Goal: Information Seeking & Learning: Learn about a topic

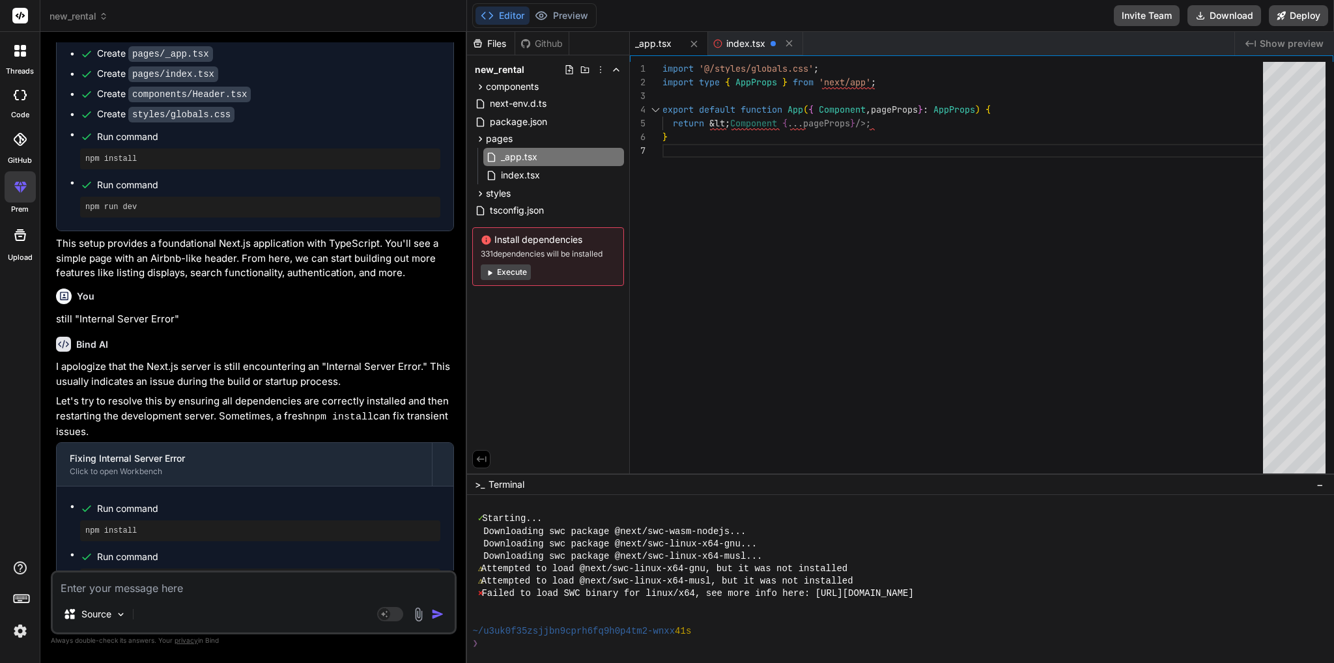
scroll to position [317, 0]
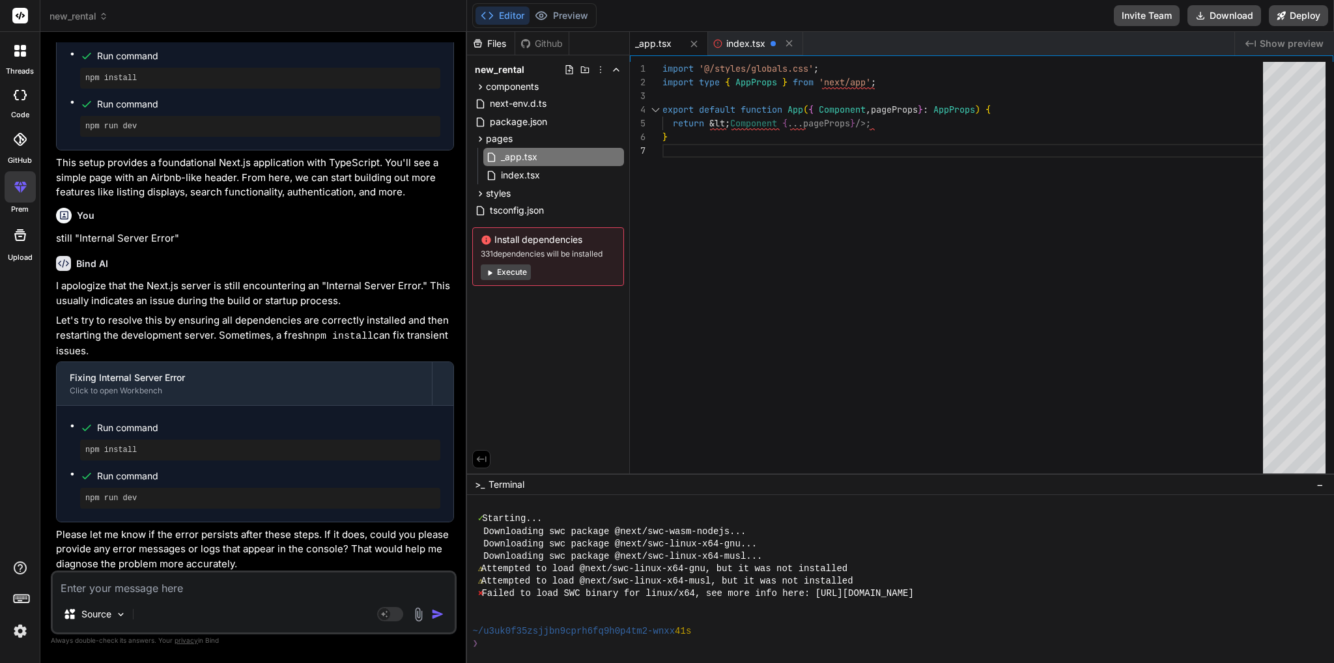
click at [1132, 589] on div "✓ Starting... Downloading swc package @next/swc-wasm-nodejs... Downloading swc …" at bounding box center [893, 575] width 843 height 150
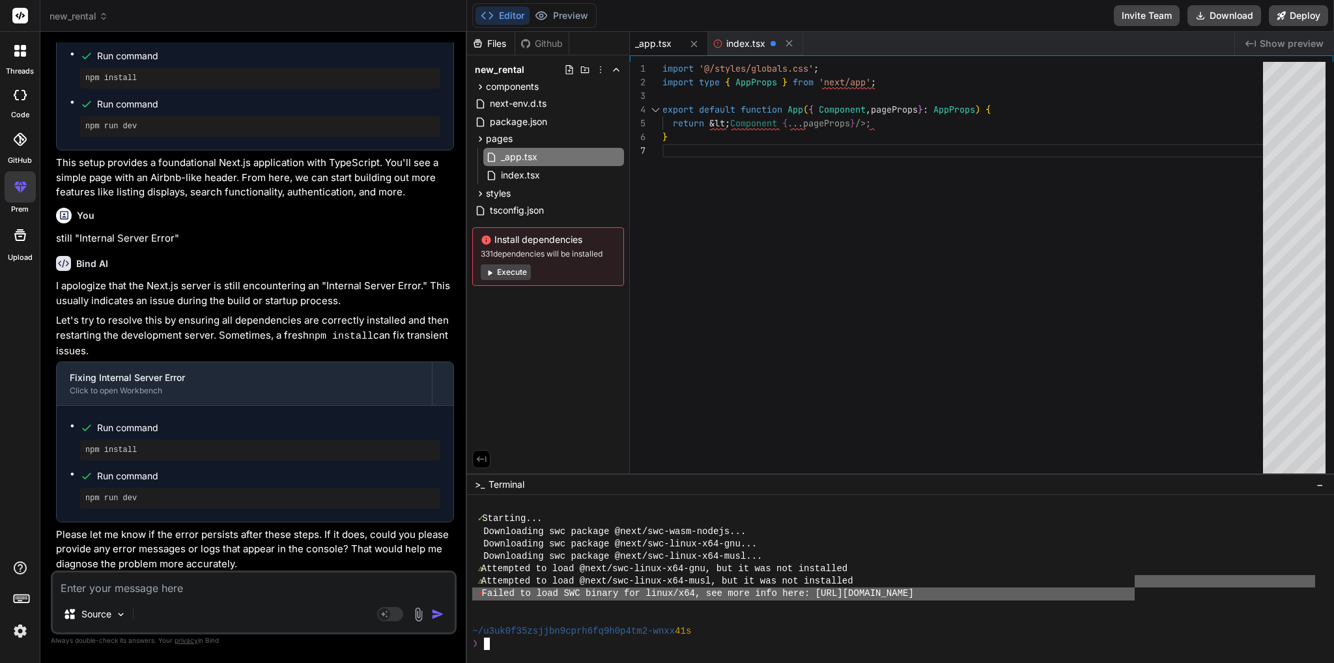
click at [1132, 592] on div "⨯ Failed to load SWC binary for linux/x64, see more info here: https://nextjs.o…" at bounding box center [893, 594] width 843 height 12
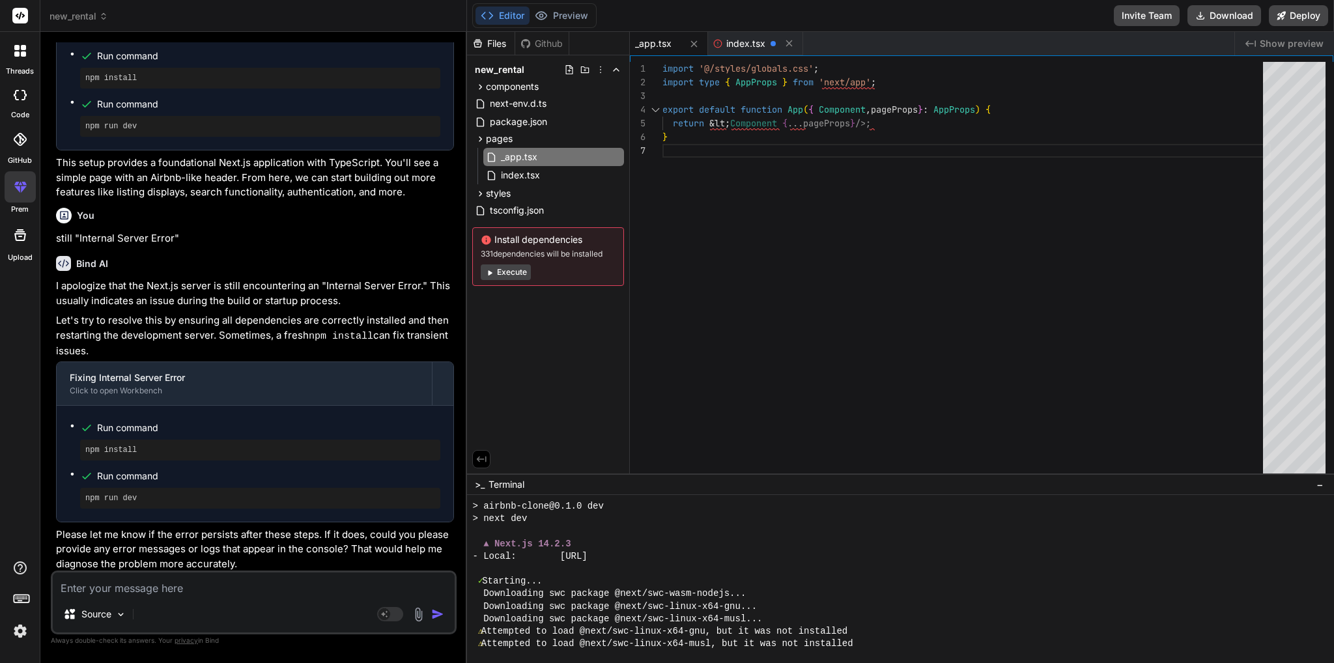
scroll to position [363, 0]
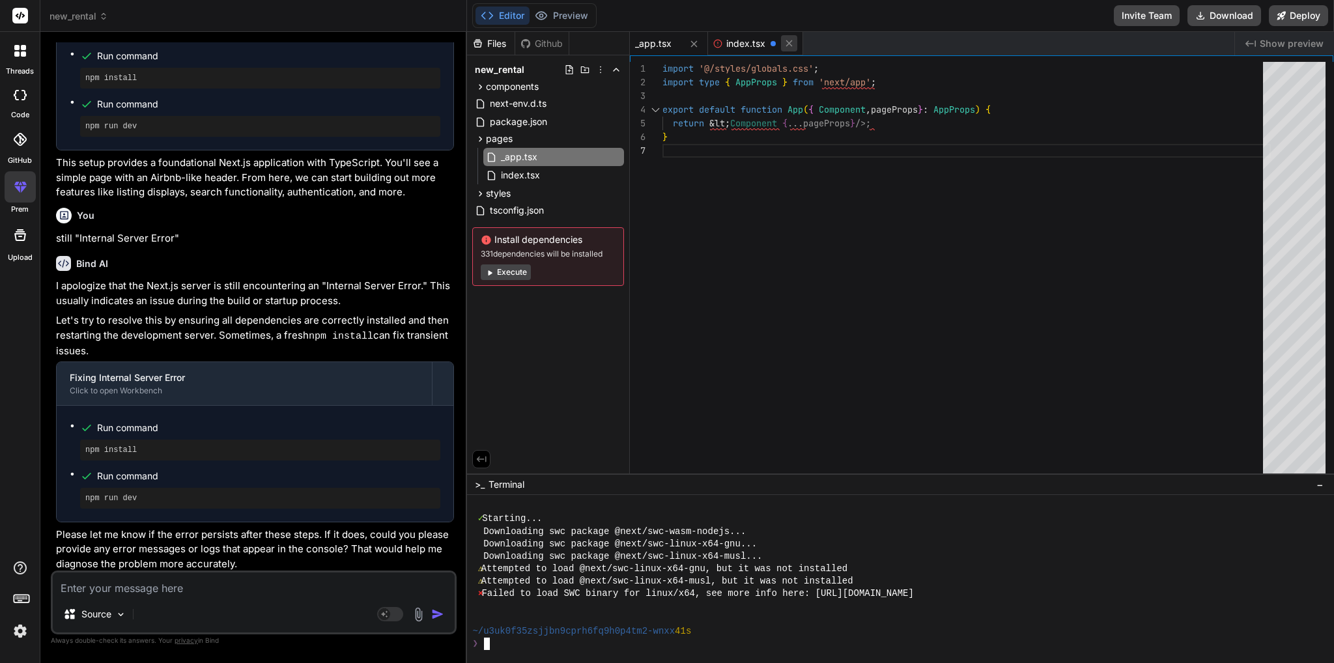
click at [788, 44] on icon at bounding box center [789, 43] width 7 height 7
click at [650, 48] on span "_app.tsx" at bounding box center [653, 43] width 36 height 13
click at [517, 180] on span "index.tsx" at bounding box center [521, 175] width 42 height 16
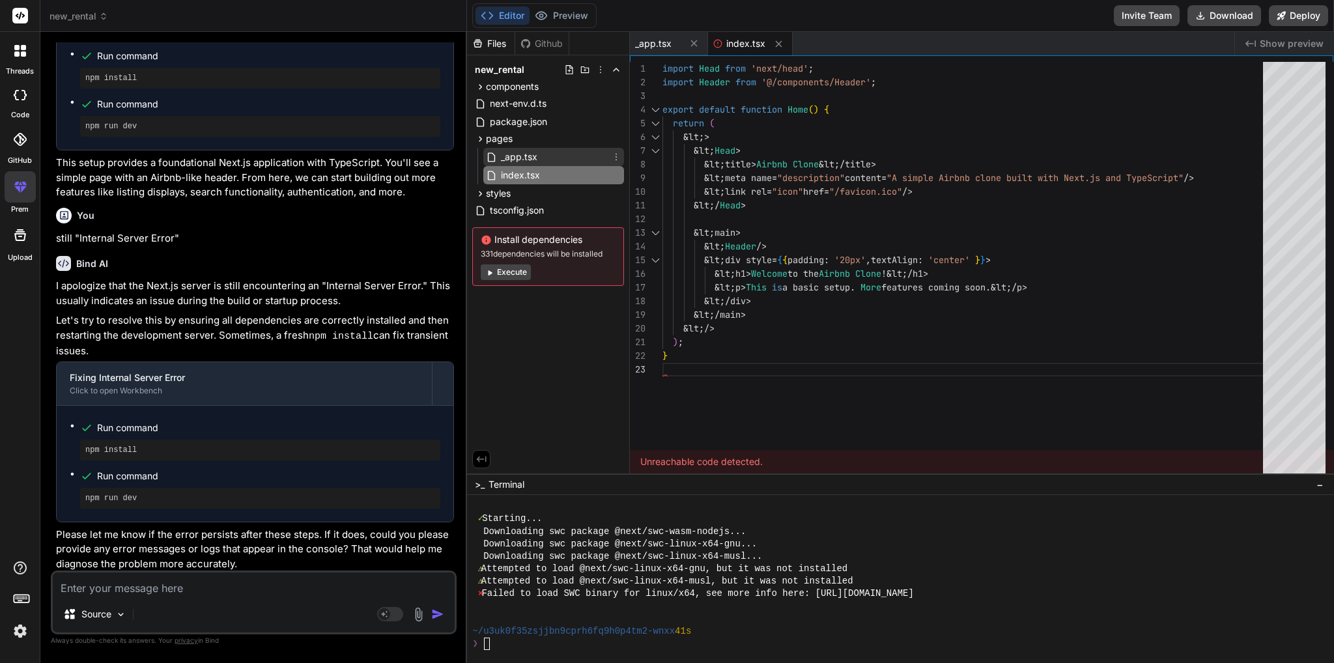
click at [518, 158] on span "_app.tsx" at bounding box center [519, 157] width 39 height 16
type textarea "import '@/styles/globals.css'; import type { AppProps } from 'next/app'; export…"
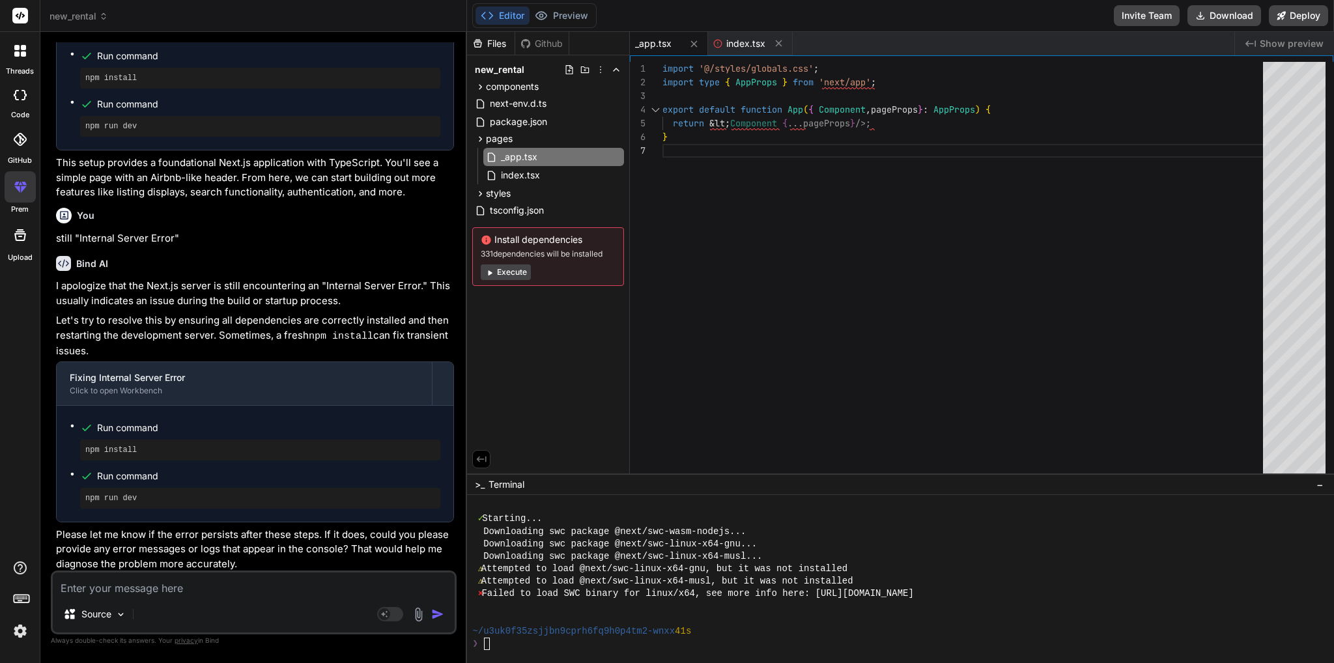
click at [124, 592] on textarea at bounding box center [254, 584] width 402 height 23
drag, startPoint x: 711, startPoint y: 122, endPoint x: 730, endPoint y: 122, distance: 18.2
click at [730, 122] on div "import '@/styles/globals.css' ; import type { AppProps } from 'next/app' ; expo…" at bounding box center [966, 271] width 608 height 418
click at [180, 596] on div "Source Agent Mode. When this toggle is activated, AI automatically makes decisi…" at bounding box center [254, 603] width 406 height 64
click at [266, 588] on textarea at bounding box center [254, 584] width 402 height 23
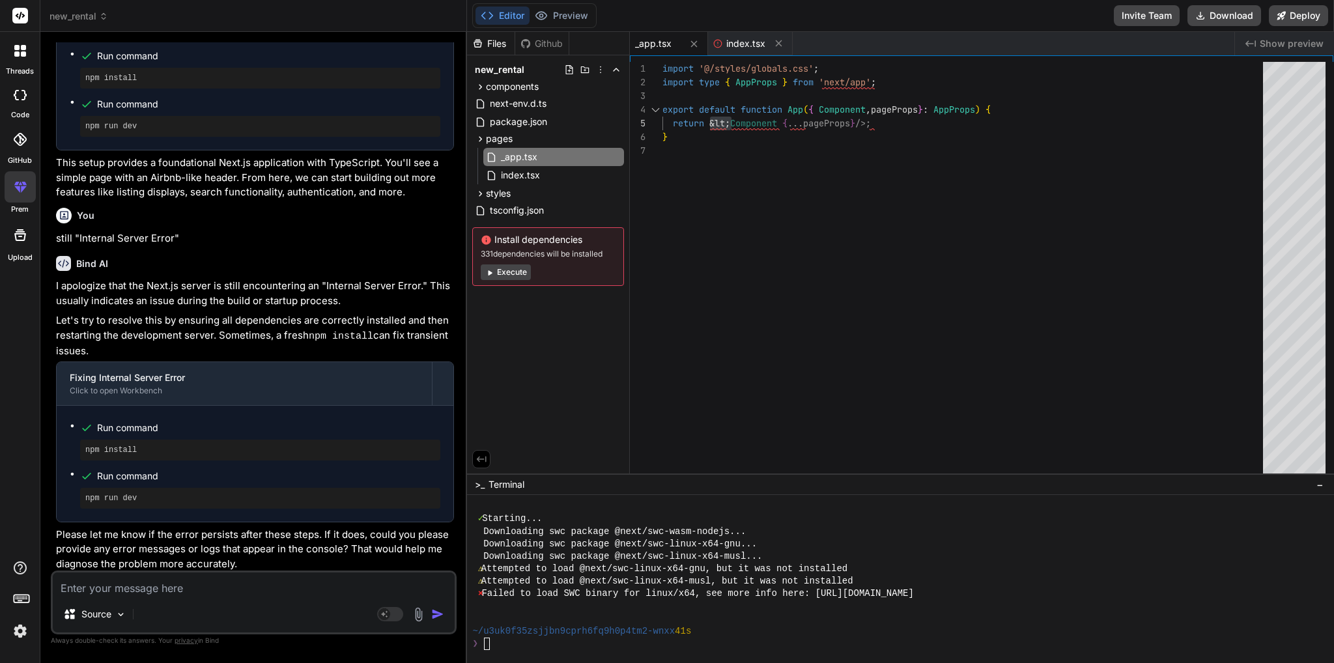
type textarea "w"
type textarea "x"
type textarea "wh"
type textarea "x"
type textarea "why"
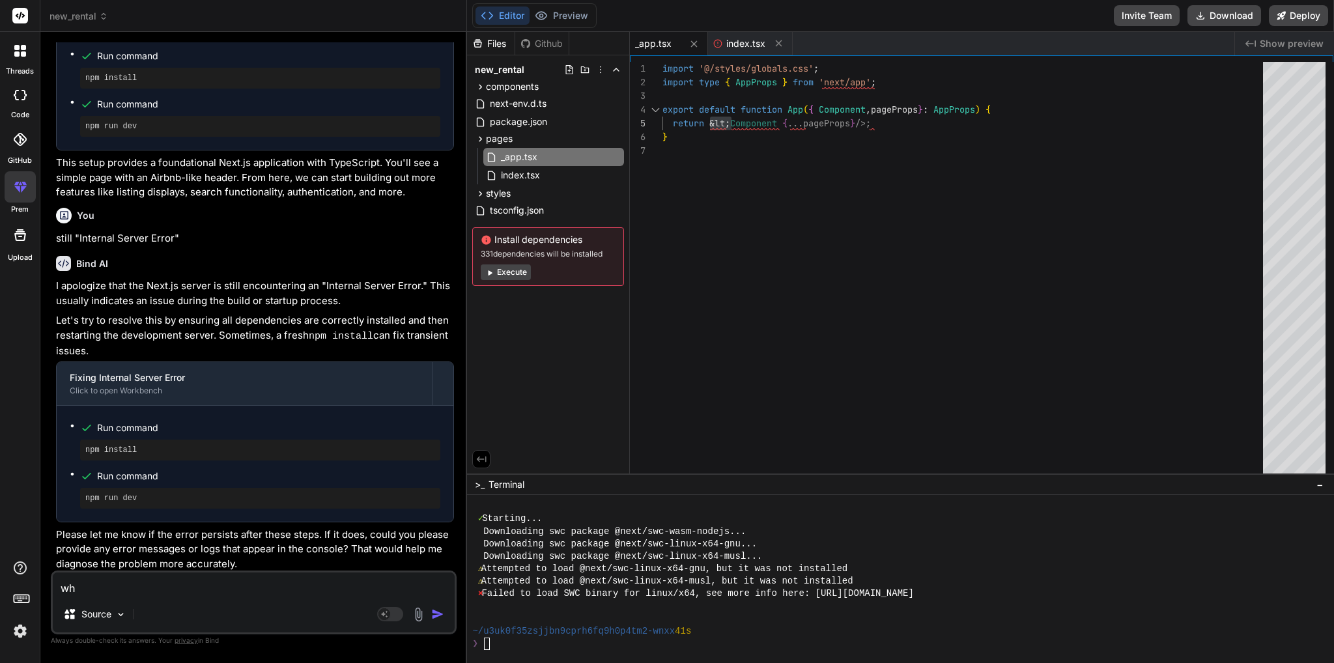
type textarea "x"
type textarea "why"
type textarea "x"
type textarea "why <"
type textarea "x"
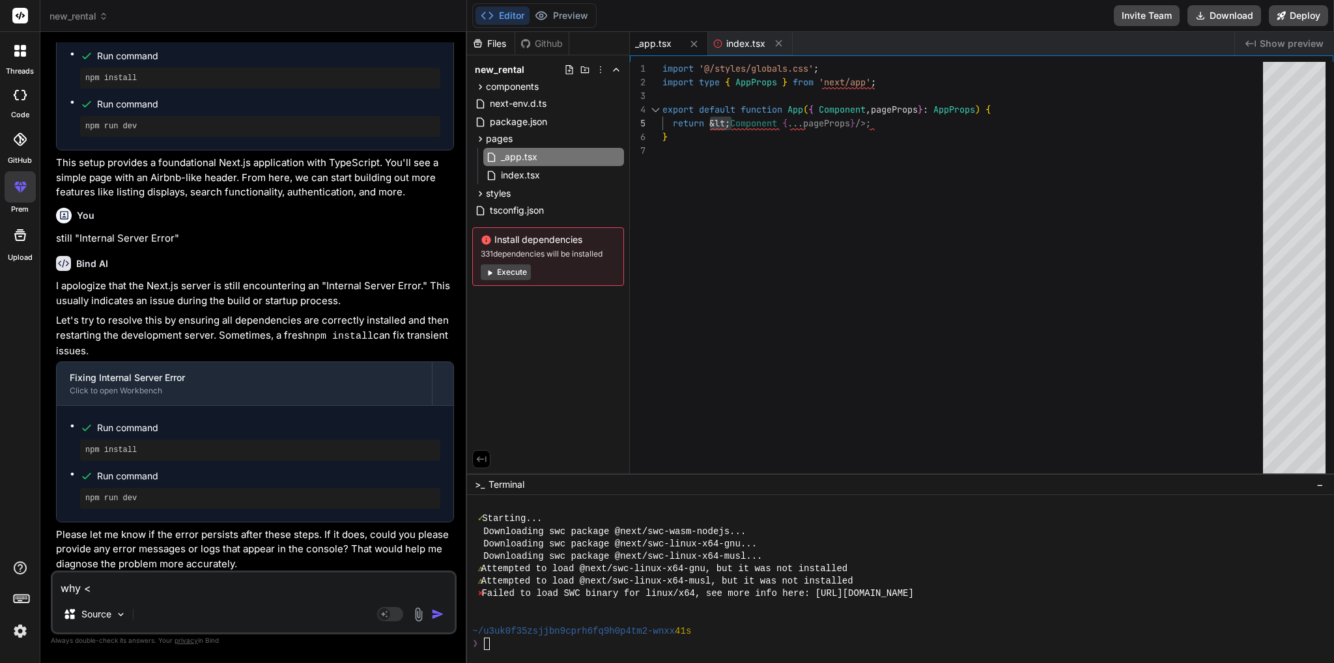
type textarea "why"
type textarea "x"
type textarea "why ""
type textarea "x"
type textarea "why "<"
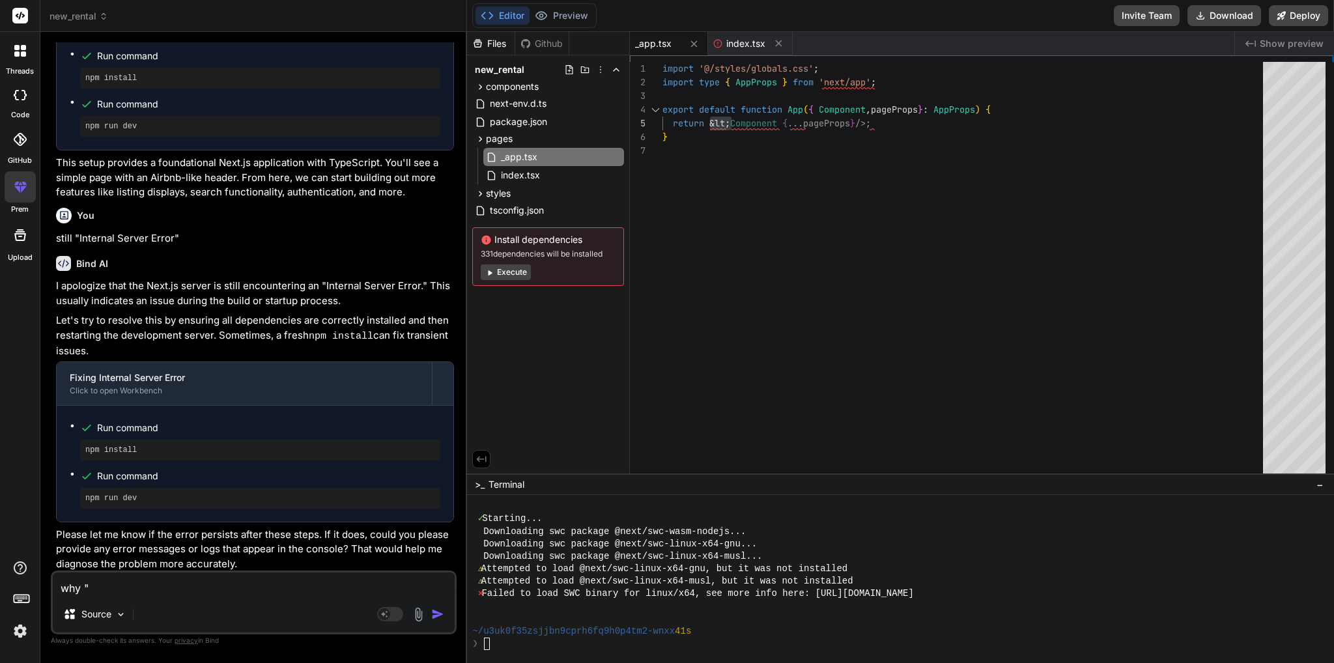
type textarea "x"
type textarea "why "<""
type textarea "x"
type textarea "why "<""
type textarea "x"
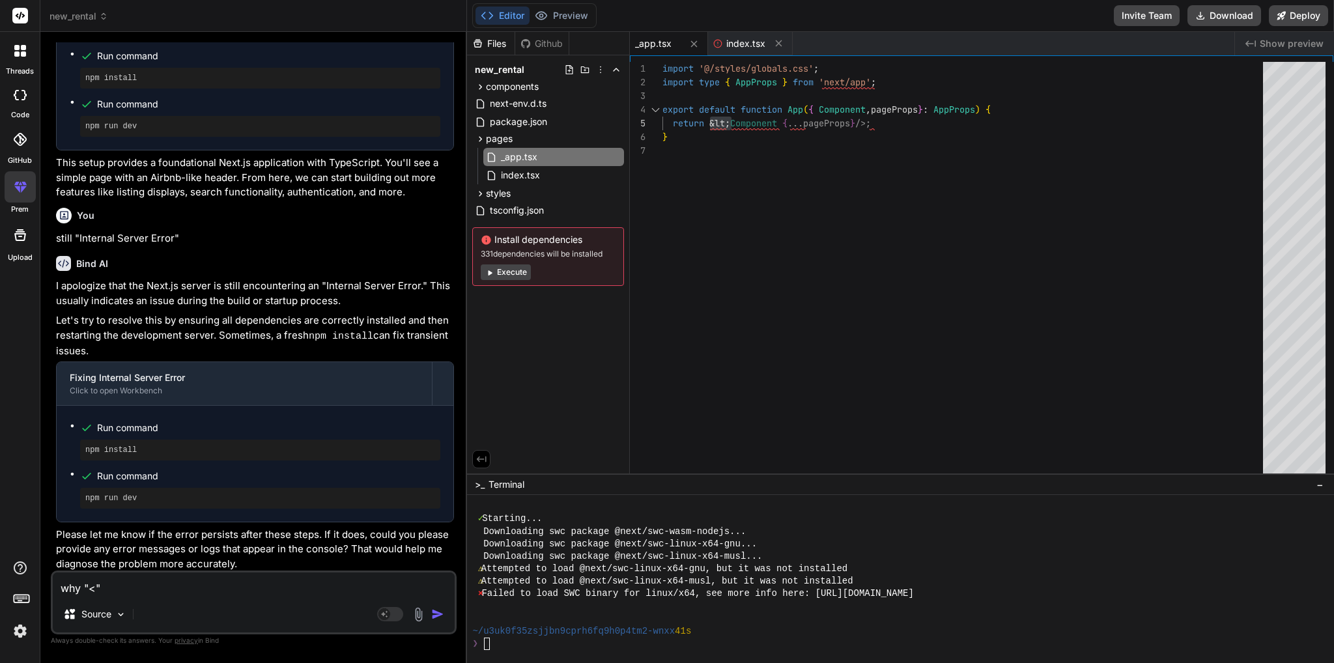
type textarea "why "<" a"
type textarea "x"
type textarea "why "<" al"
type textarea "x"
type textarea "why "<" all"
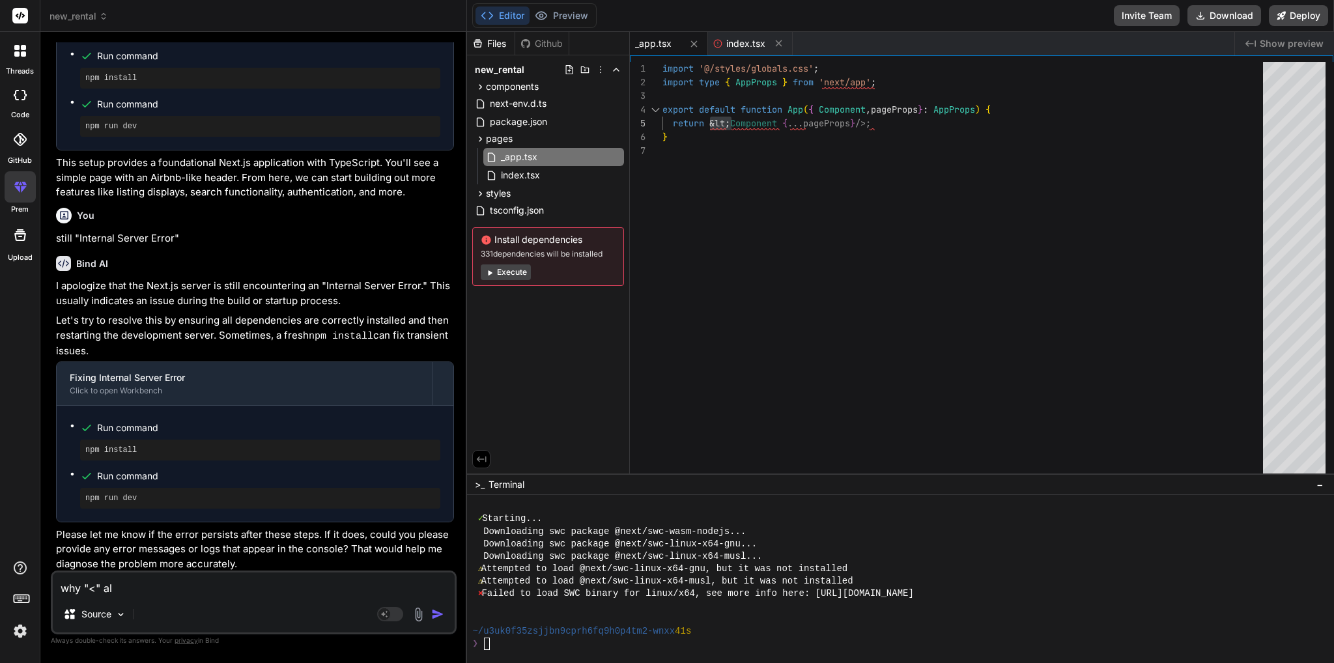
type textarea "x"
type textarea "why "<" all"
type textarea "x"
type textarea "why "<" all o"
type textarea "x"
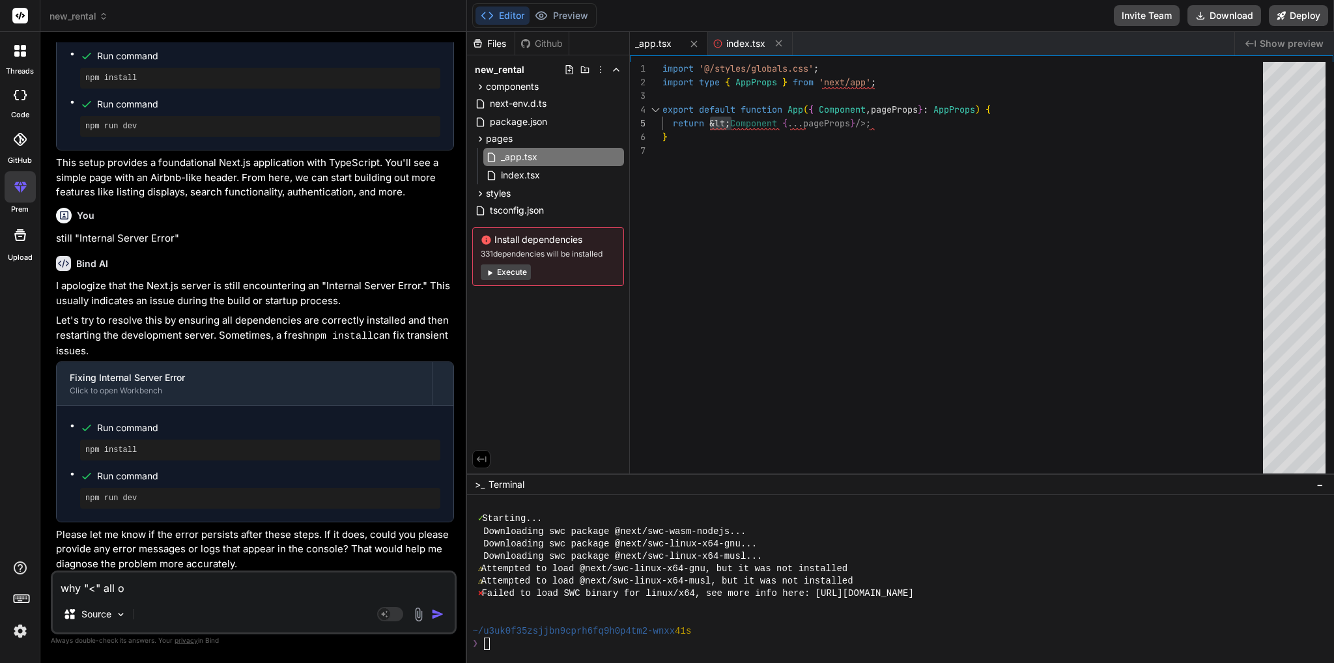
type textarea "why "<" all of"
type textarea "x"
type textarea "why "<" all of"
type textarea "x"
type textarea "why "<" all of a"
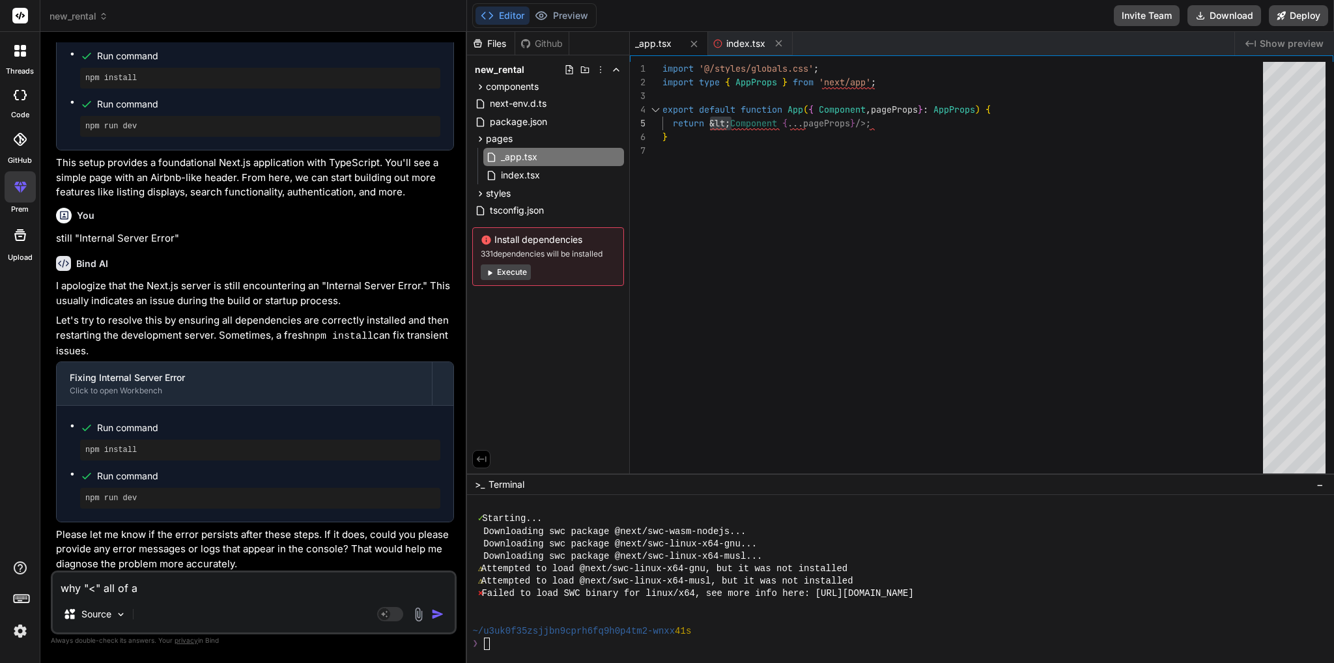
type textarea "x"
type textarea "why "<" all of a"
type textarea "x"
type textarea "why "<" all of a s"
type textarea "x"
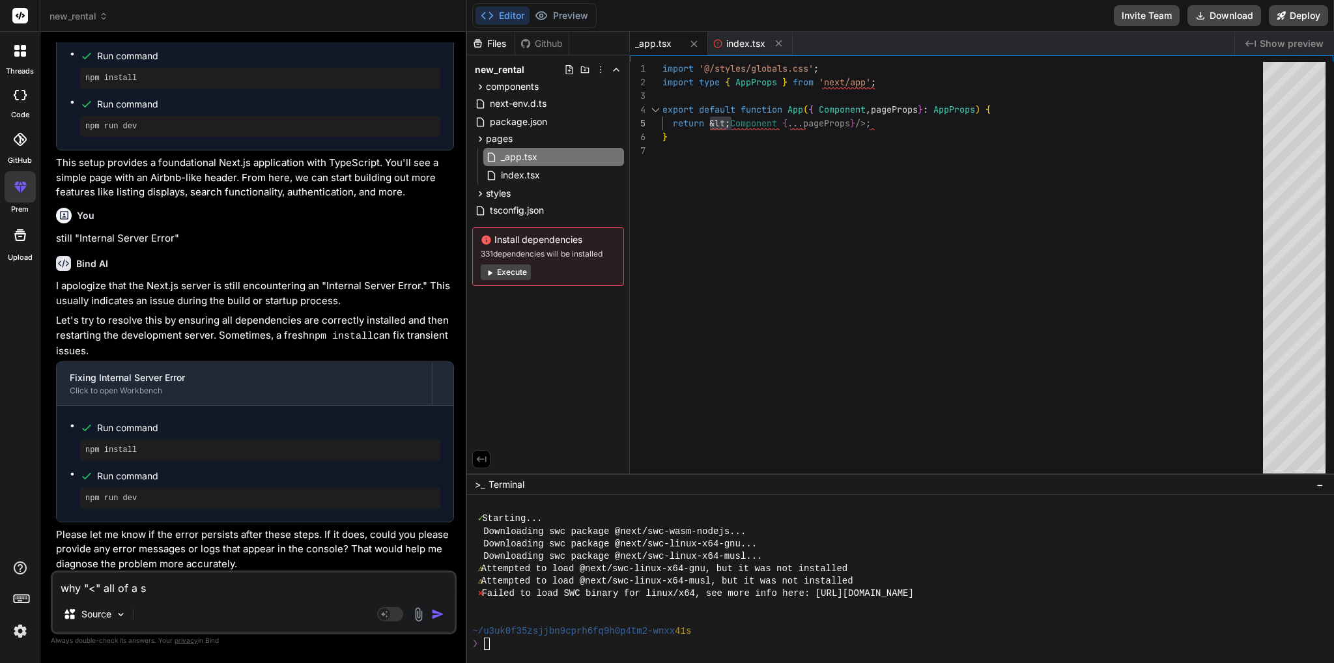
type textarea "why "<" all of a su"
type textarea "x"
type textarea "why "<" all of a sub"
type textarea "x"
type textarea "why "<" all of a su"
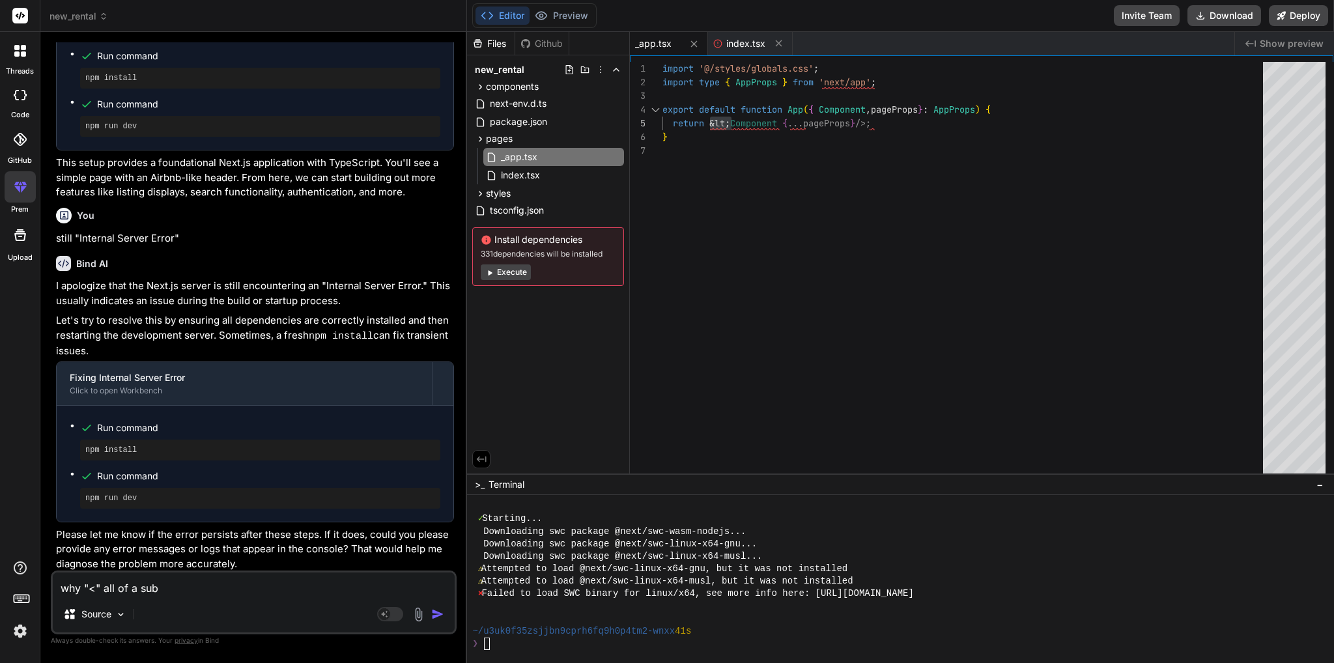
type textarea "x"
type textarea "why "<" all of a sud"
type textarea "x"
type textarea "why "<" all of a sudd"
type textarea "x"
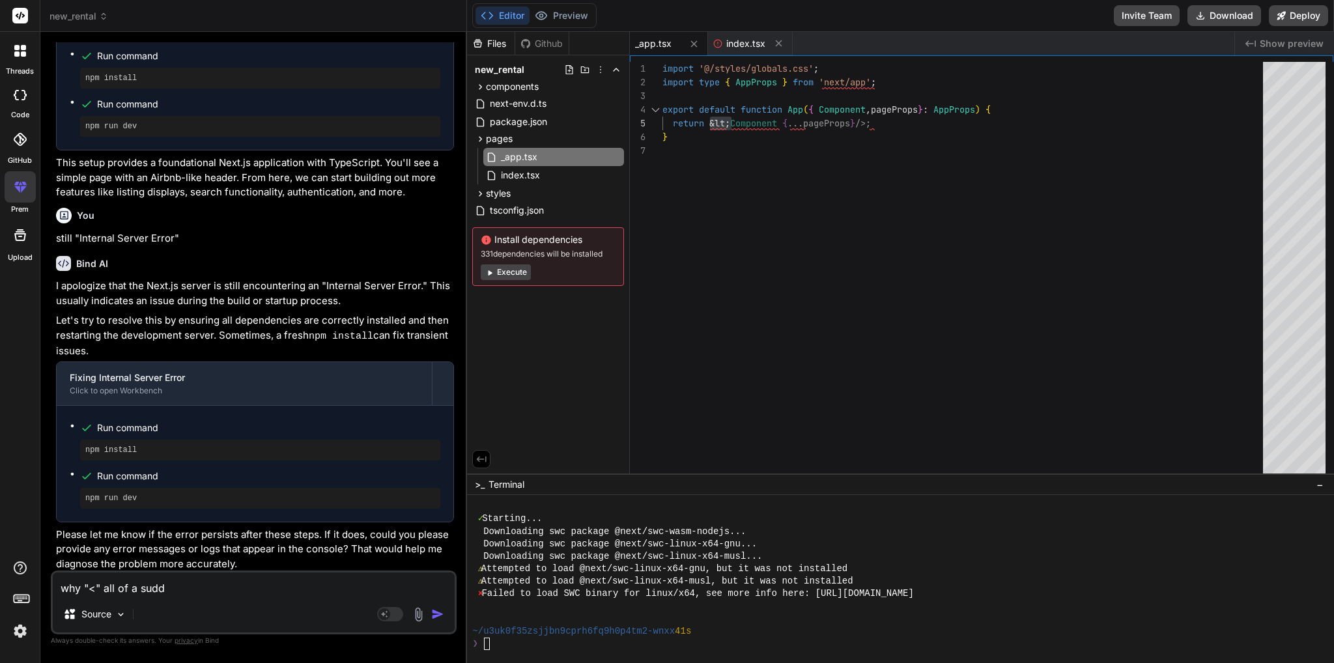
type textarea "why "<" all of a sudde"
type textarea "x"
type textarea "why "<" all of a sudden"
type textarea "x"
type textarea "why "<" all of a sudden"
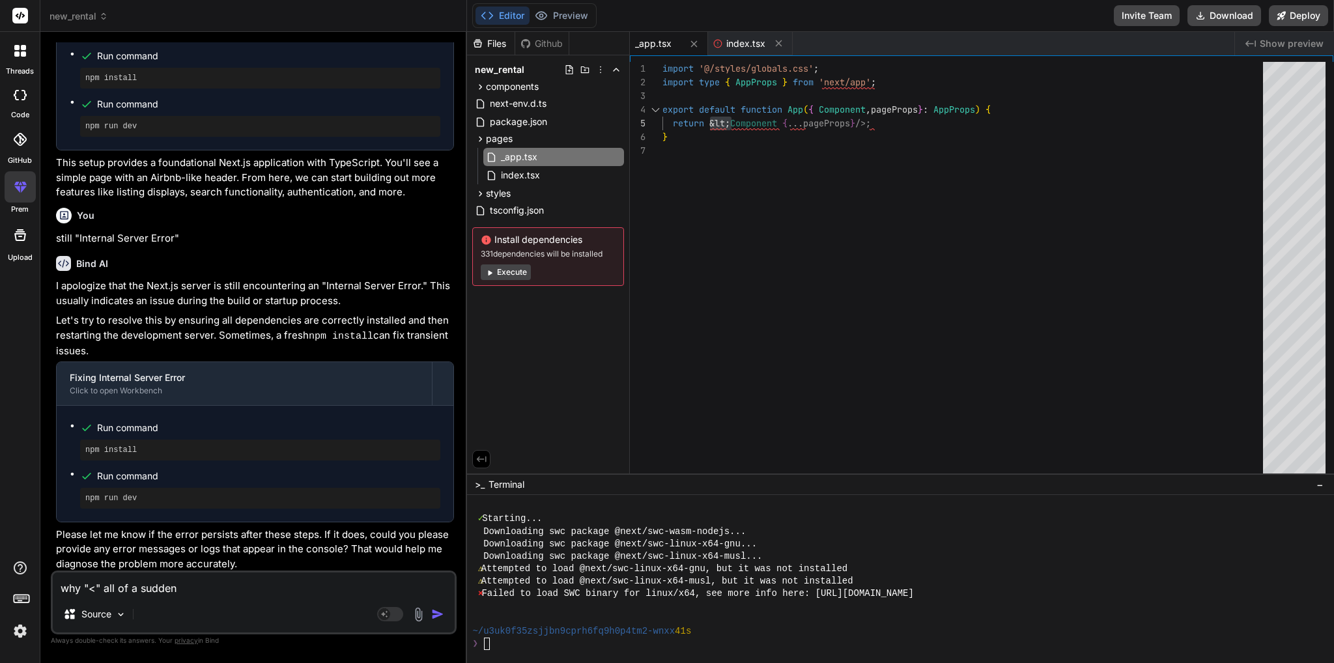
type textarea "x"
type textarea "why "<" all of a sudden b"
type textarea "x"
type textarea "why "<" all of a sudden be"
type textarea "x"
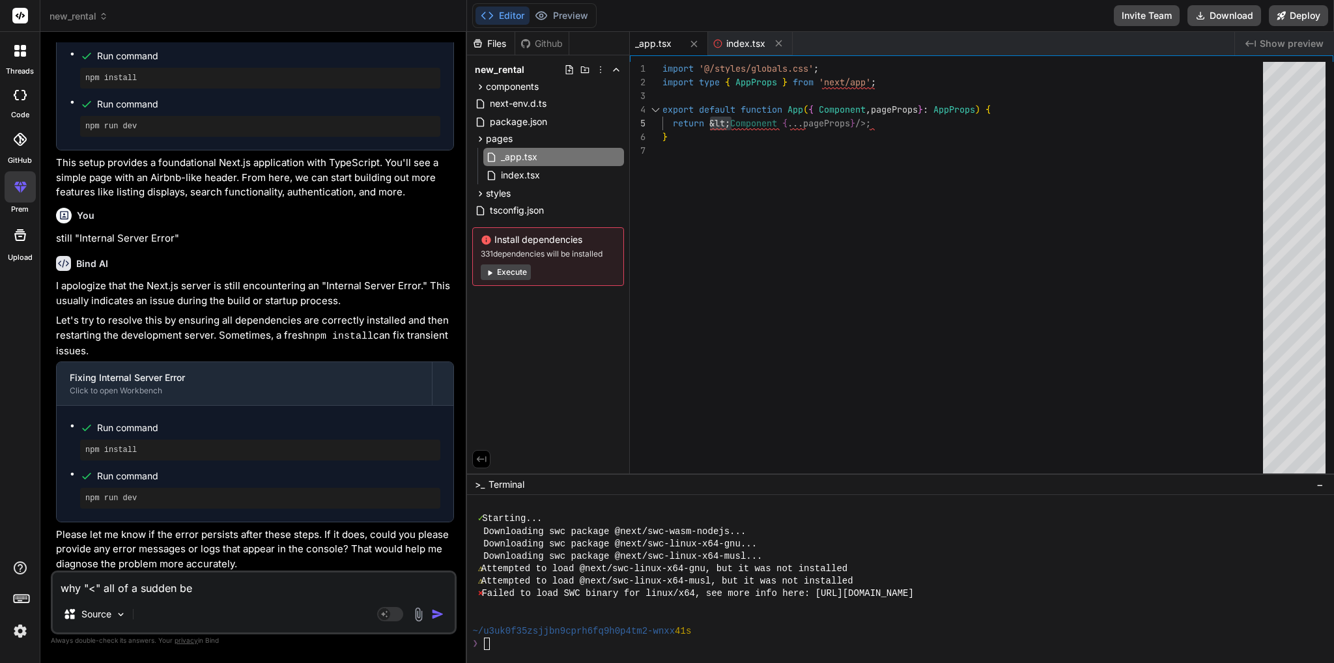
type textarea "why "<" all of a sudden bec"
type textarea "x"
type textarea "why "<" all of a sudden beca"
type textarea "x"
type textarea "why "<" all of a sudden becae"
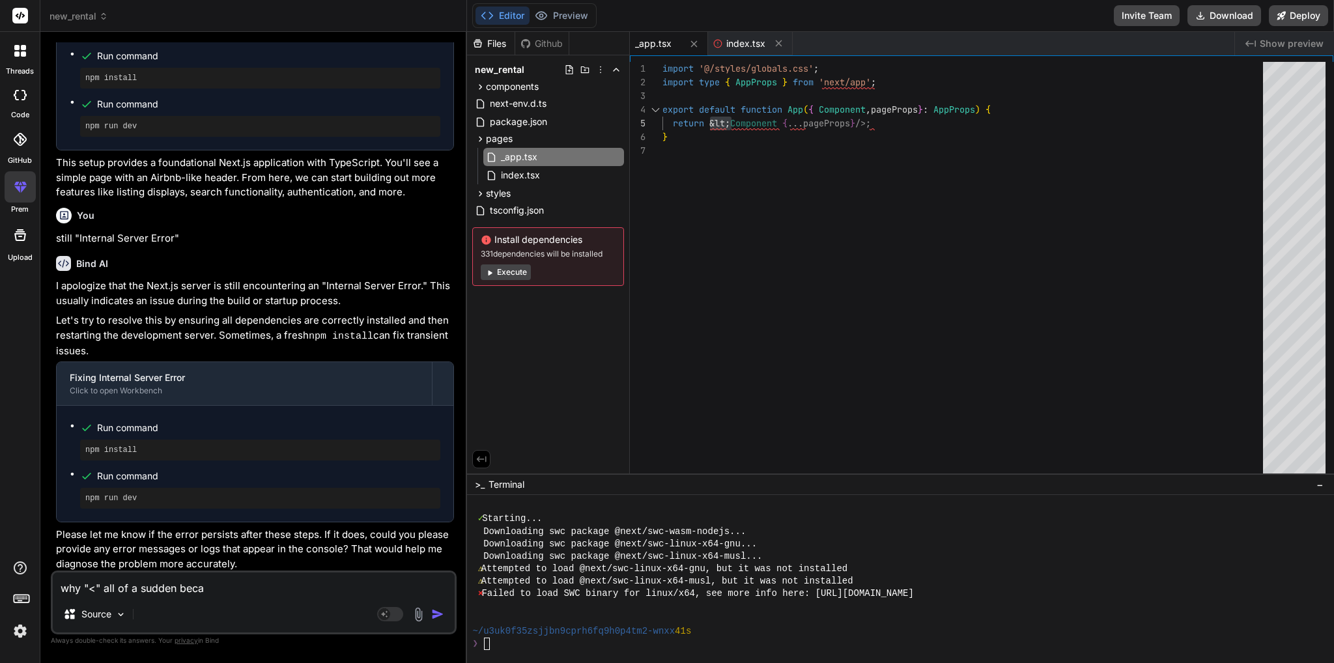
type textarea "x"
type textarea "why "<" all of a sudden beca"
type textarea "x"
type textarea "why "<" all of a sudden becam"
type textarea "x"
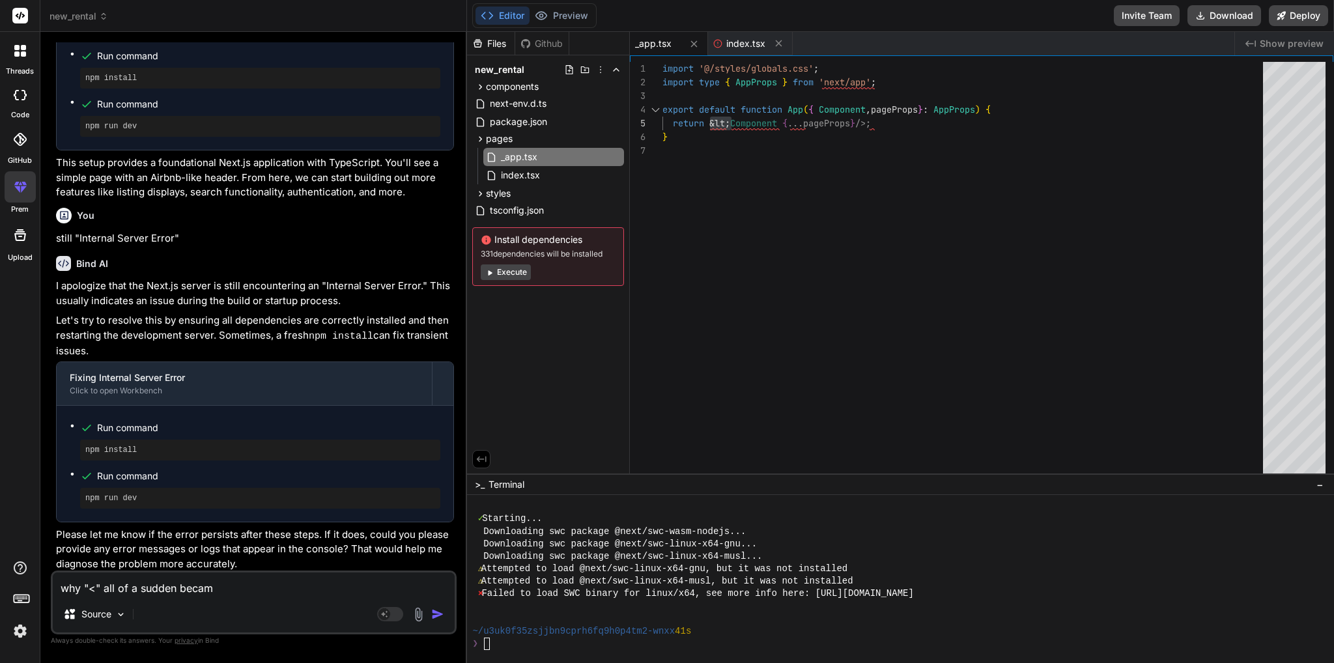
type textarea "why "<" all of a sudden became"
type textarea "x"
type textarea "why "<" all of a sudden became"
type textarea "x"
type textarea "why "<" all of a sudden became ""
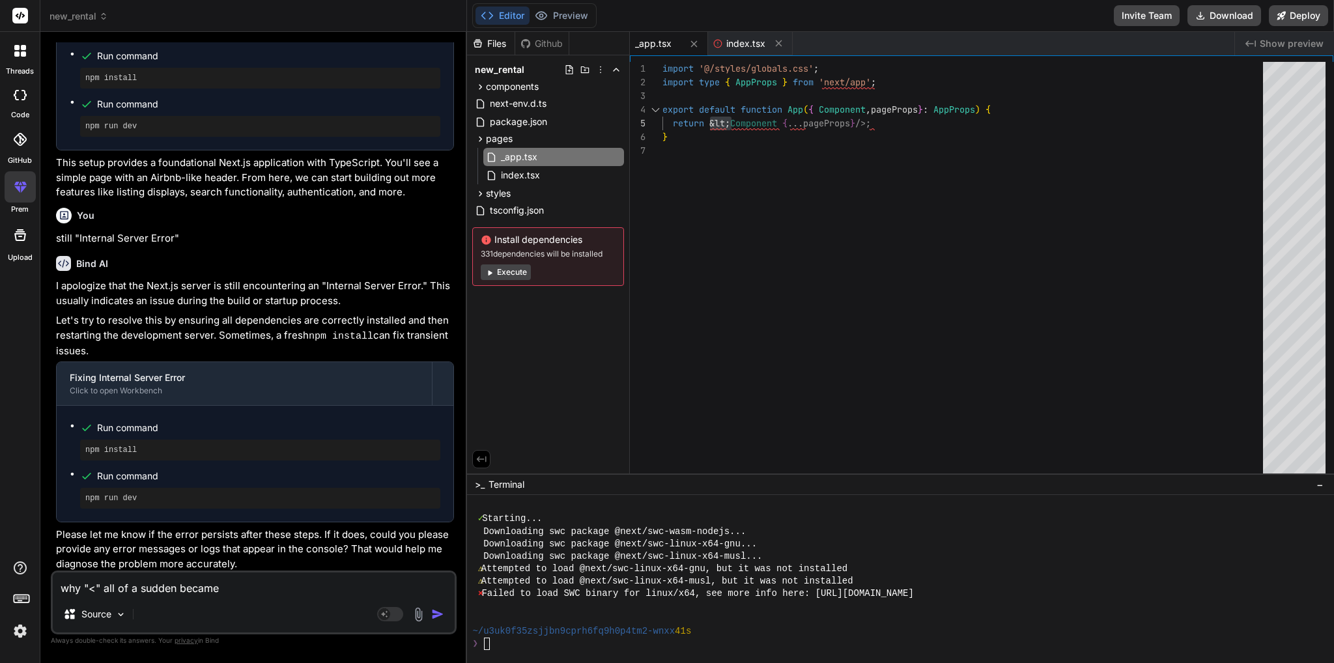
type textarea "x"
paste textarea "&lt;"
type textarea "why "<" all of a sudden became "&lt;"
type textarea "x"
type textarea "why "<" all of a sudden became "&lt;""
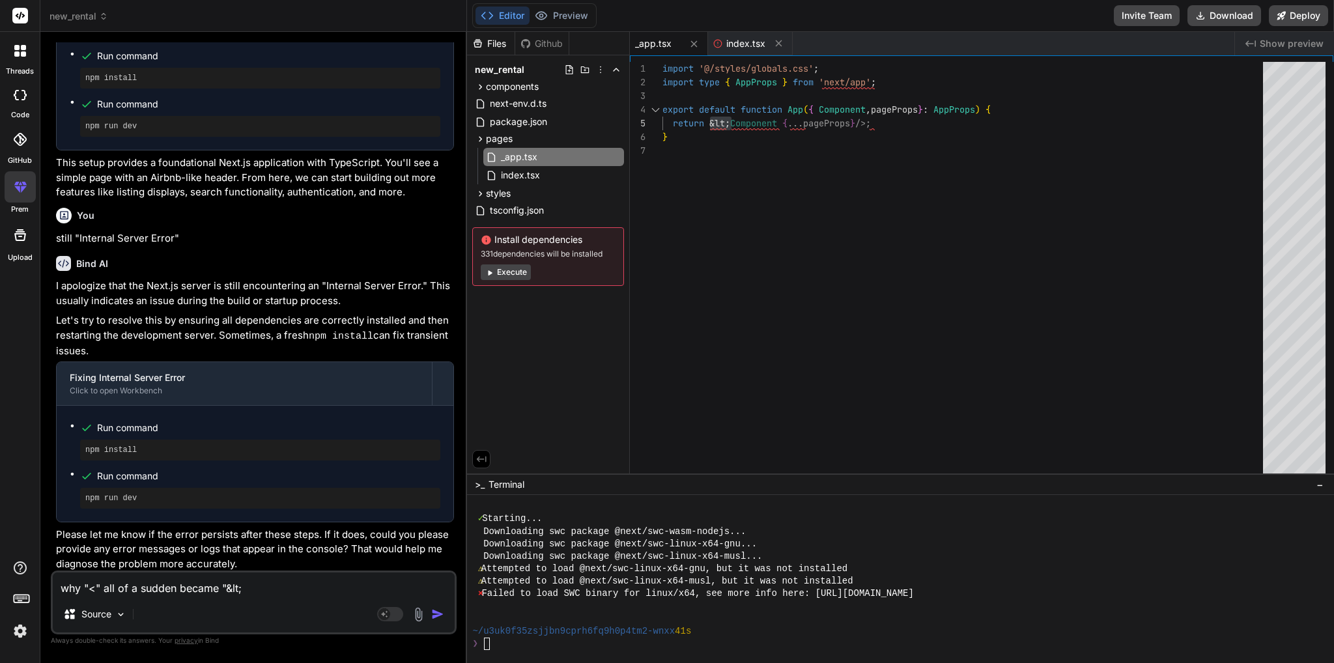
type textarea "x"
type textarea "why "<" all of a sudden became "&lt;","
type textarea "x"
type textarea "why "<" all of a sudden became "&lt;","
type textarea "x"
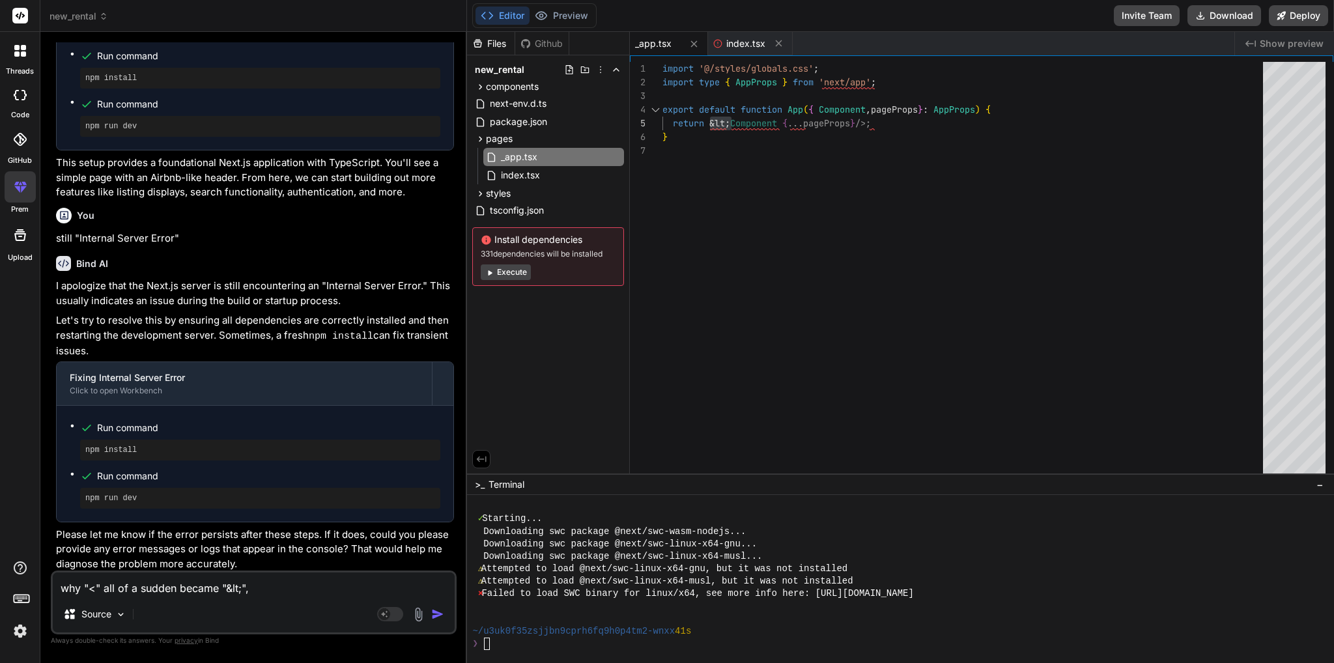
type textarea "why "<" all of a sudden became "&lt;", p"
type textarea "x"
type textarea "why "<" all of a sudden became "&lt;", pl"
type textarea "x"
type textarea "why "<" all of a sudden became "&lt;", ple"
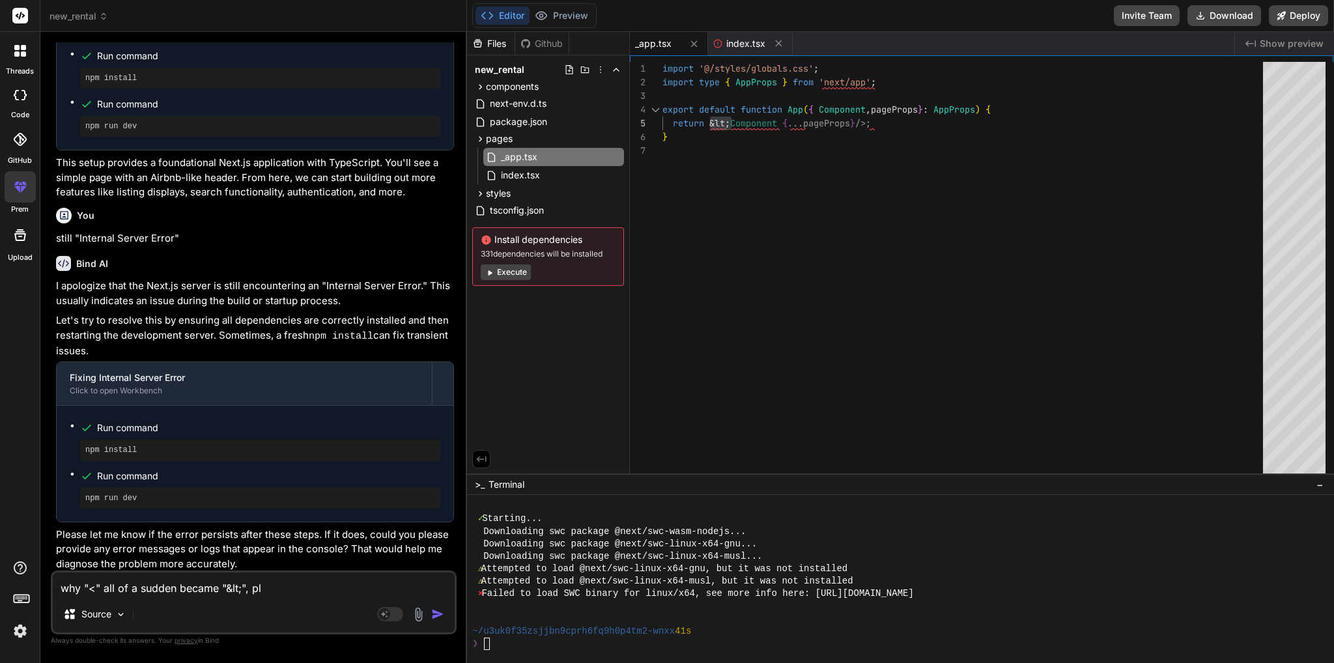
type textarea "x"
type textarea "why "<" all of a sudden became "&lt;", plea"
type textarea "x"
type textarea "why "<" all of a sudden became "&lt;", pleas"
type textarea "x"
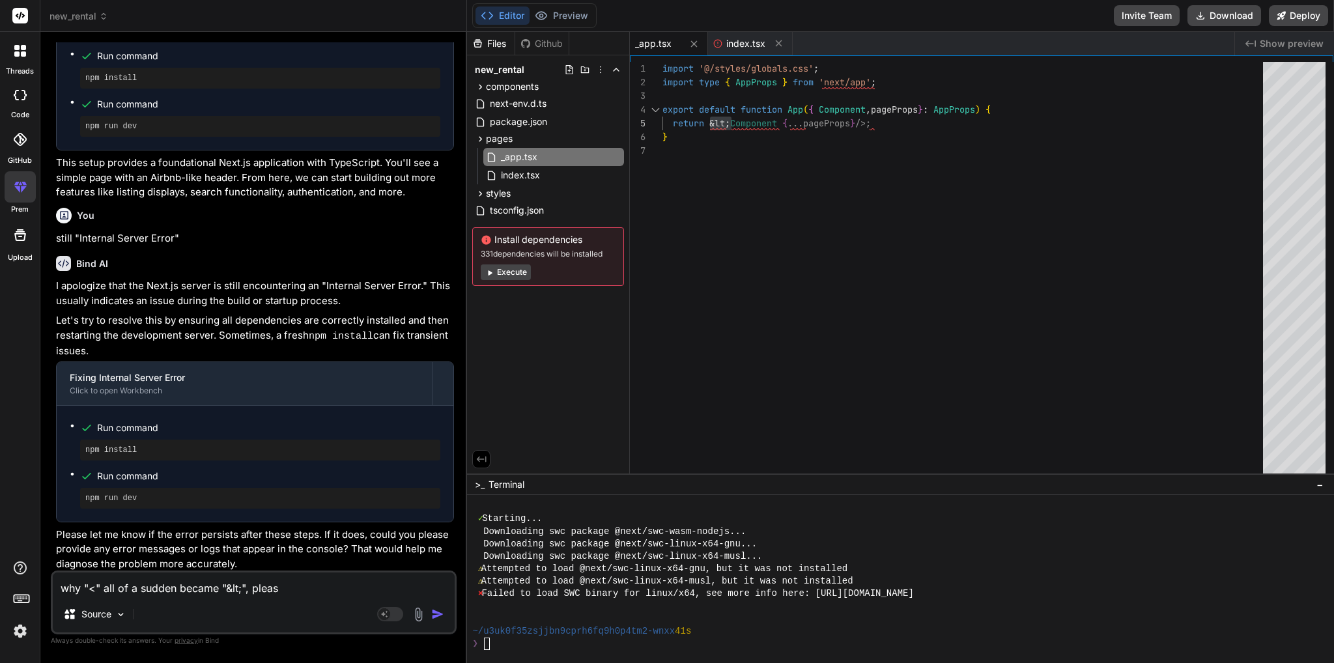
type textarea "why "<" all of a sudden became "&lt;", please"
type textarea "x"
type textarea "why "<" all of a sudden became "&lt;", please"
type textarea "x"
type textarea "why "<" all of a sudden became "&lt;", please f"
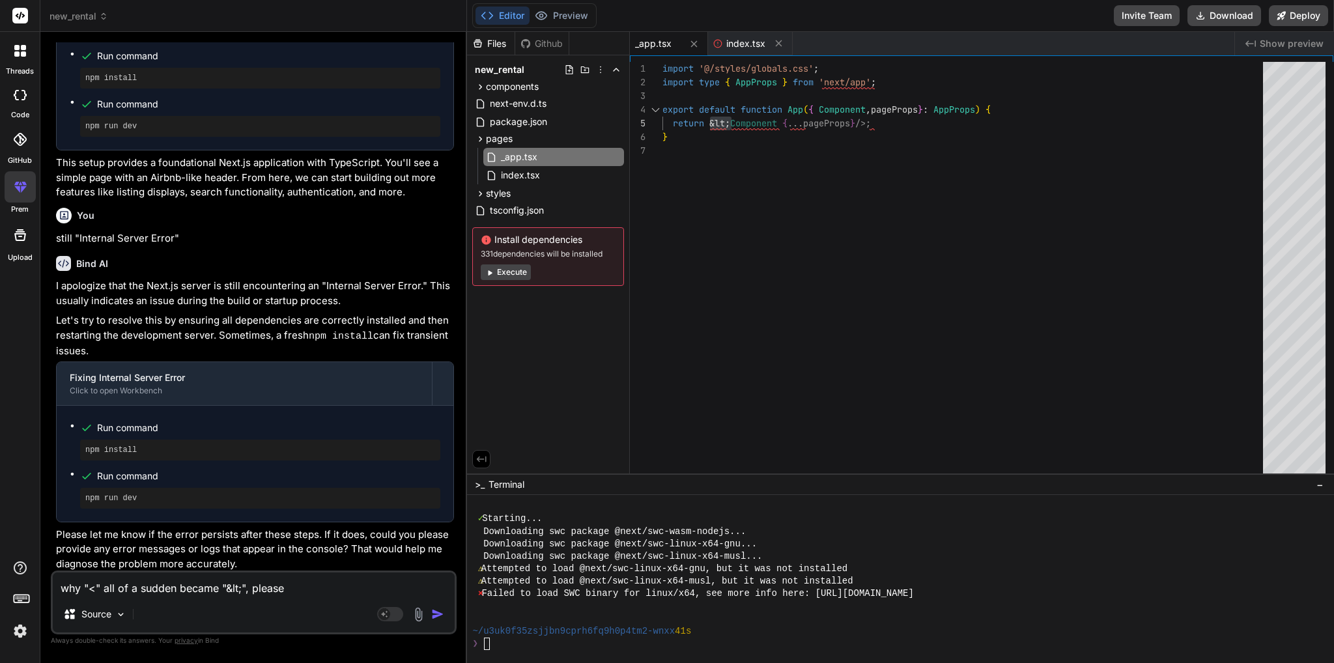
type textarea "x"
type textarea "why "<" all of a sudden became "&lt;", please fi"
type textarea "x"
type textarea "why "<" all of a sudden became "&lt;", please fix"
type textarea "x"
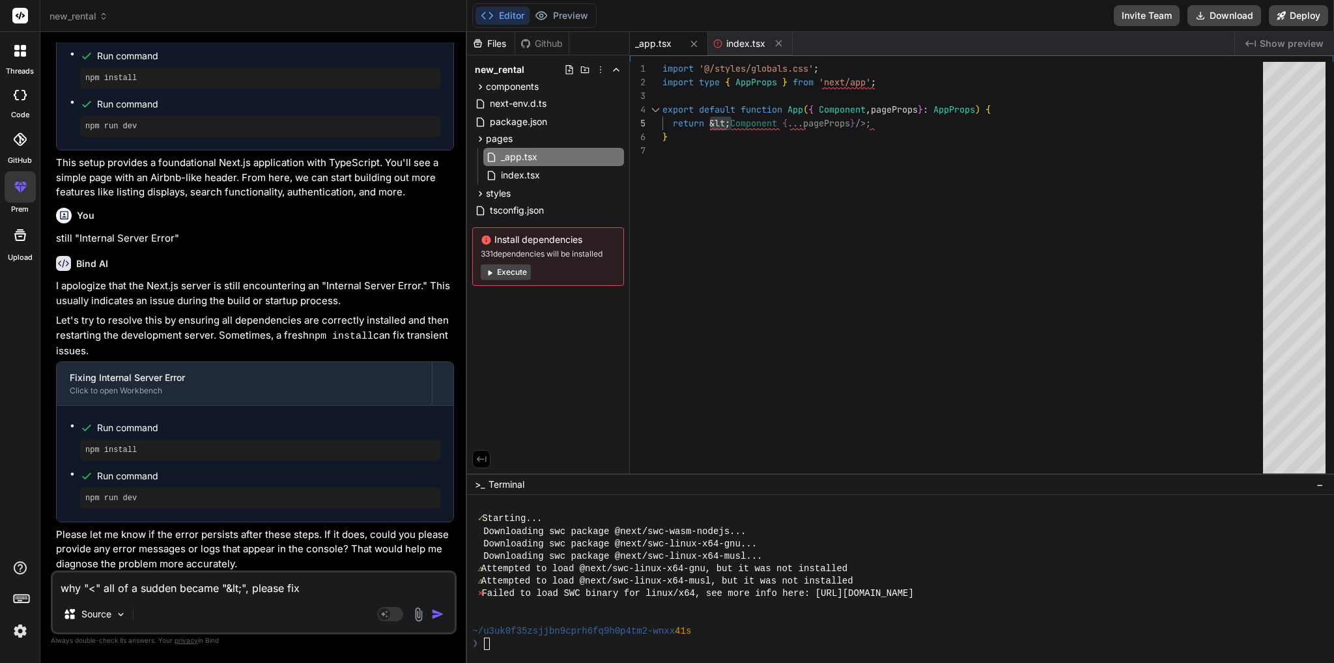
type textarea "why "<" all of a sudden became "&lt;", please fix"
type textarea "x"
type textarea "why "<" all of a sudden became "&lt;", please fix t"
type textarea "x"
type textarea "why "<" all of a sudden became "&lt;", please fix th"
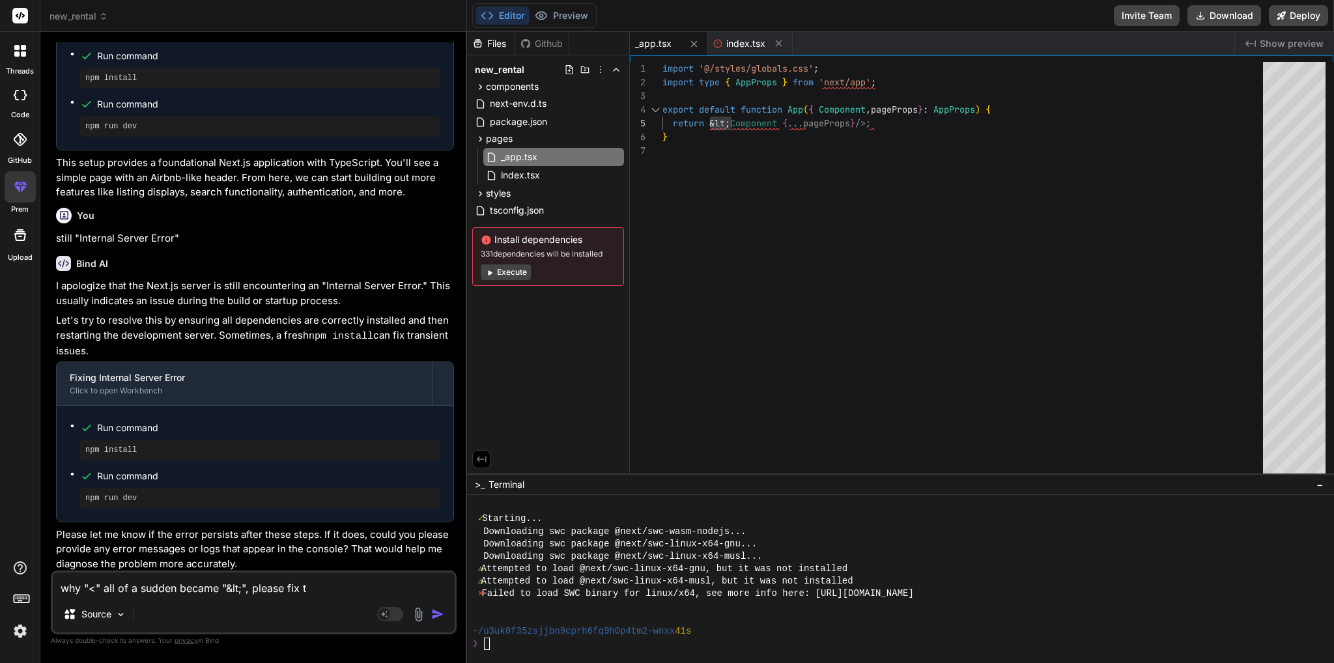
type textarea "x"
type textarea "why "<" all of a sudden became "&lt;", please fix the"
type textarea "x"
type textarea "why "<" all of a sudden became "&lt;", please fix the"
type textarea "x"
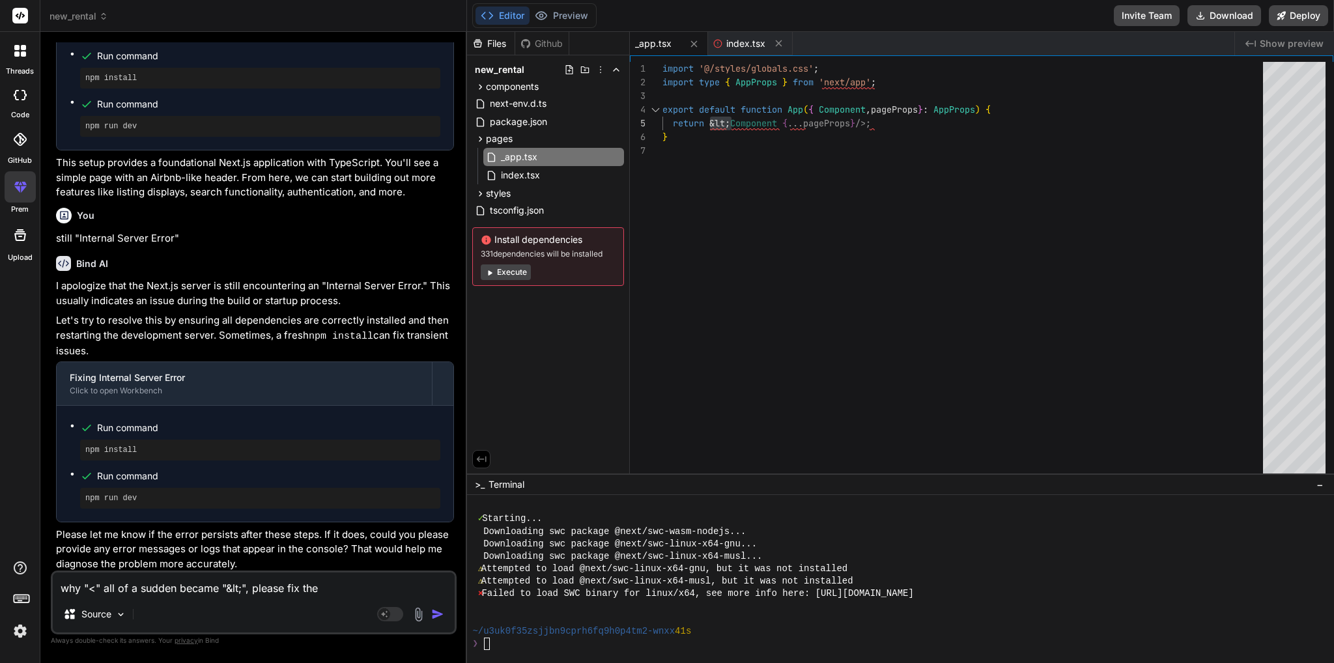
type textarea "why "<" all of a sudden became "&lt;", please fix the s"
type textarea "x"
type textarea "why "<" all of a sudden became "&lt;", please fix the sy"
type textarea "x"
type textarea "why "<" all of a sudden became "&lt;", please fix the syn"
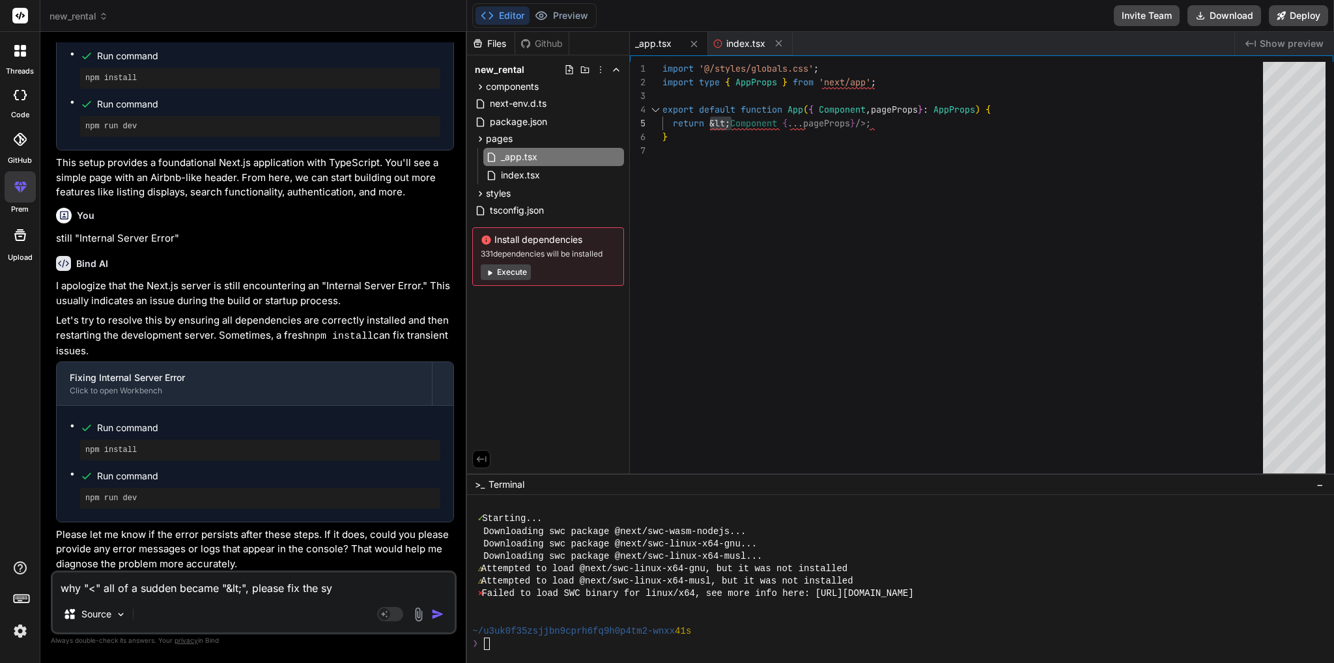
type textarea "x"
type textarea "why "<" all of a sudden became "&lt;", please fix the syna"
type textarea "x"
type textarea "why "<" all of a sudden became "&lt;", please fix the synat"
type textarea "x"
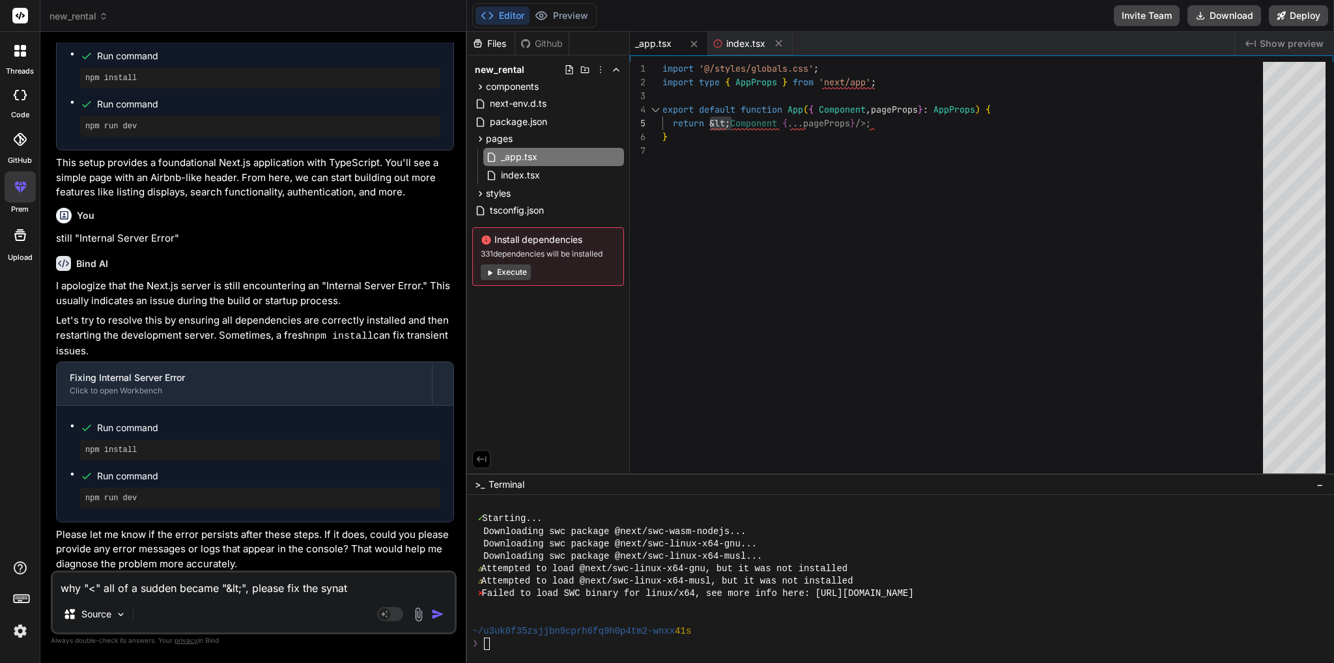
type textarea "why "<" all of a sudden became "&lt;", please fix the synata"
type textarea "x"
type textarea "why "<" all of a sudden became "&lt;", please fix the synat"
type textarea "x"
type textarea "why "<" all of a sudden became "&lt;", please fix the syna"
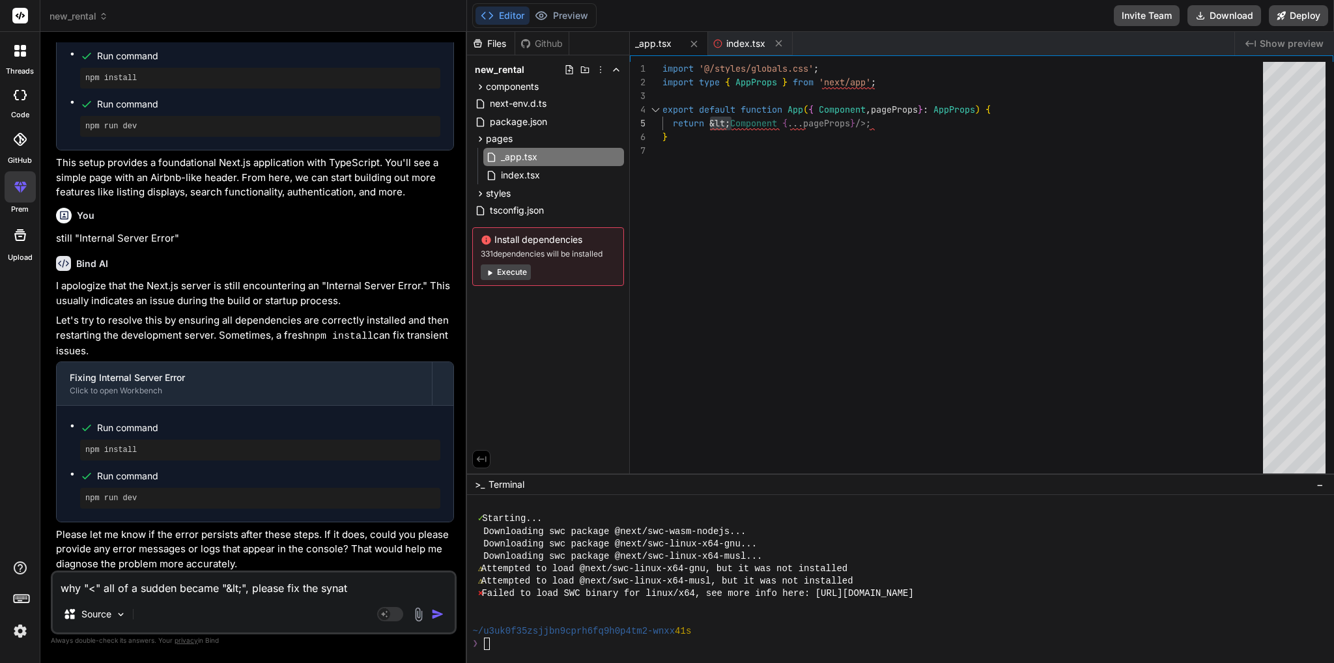
type textarea "x"
type textarea "why "<" all of a sudden became "&lt;", please fix the syn"
type textarea "x"
type textarea "why "<" all of a sudden became "&lt;", please fix the synt"
type textarea "x"
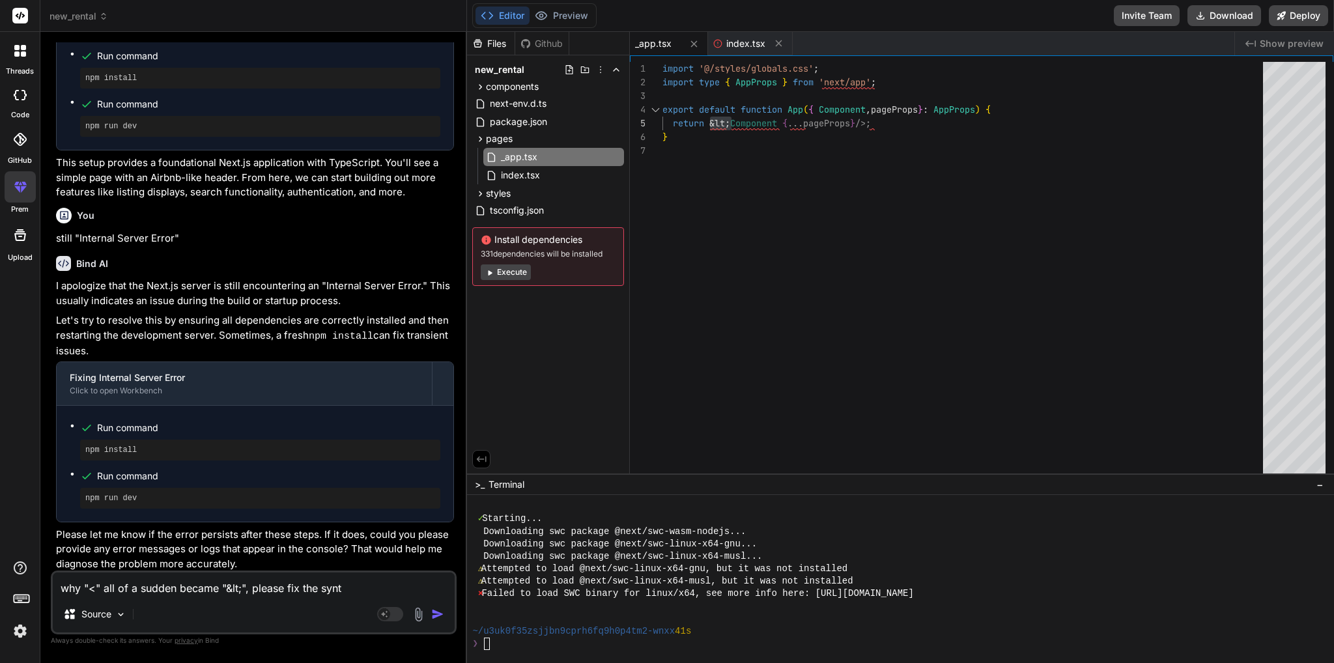
type textarea "why "<" all of a sudden became "&lt;", please fix the synta"
type textarea "x"
type textarea "why "<" all of a sudden became "&lt;", please fix the syntax"
type textarea "x"
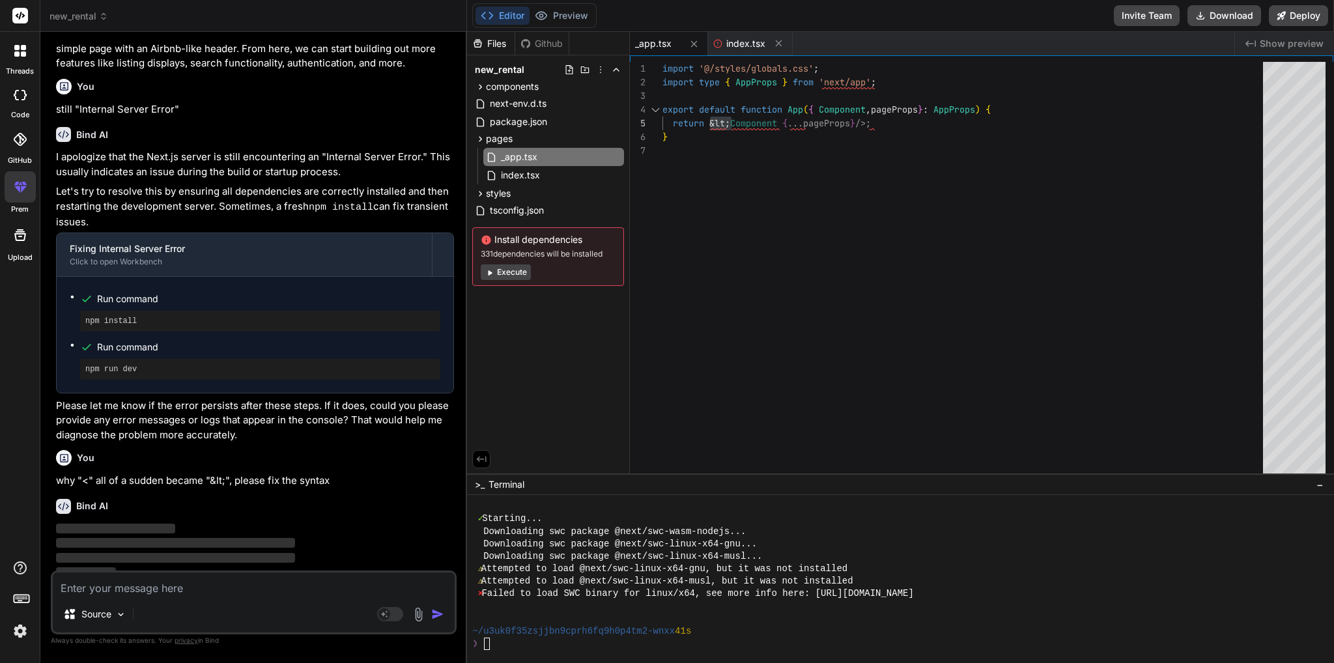
scroll to position [452, 0]
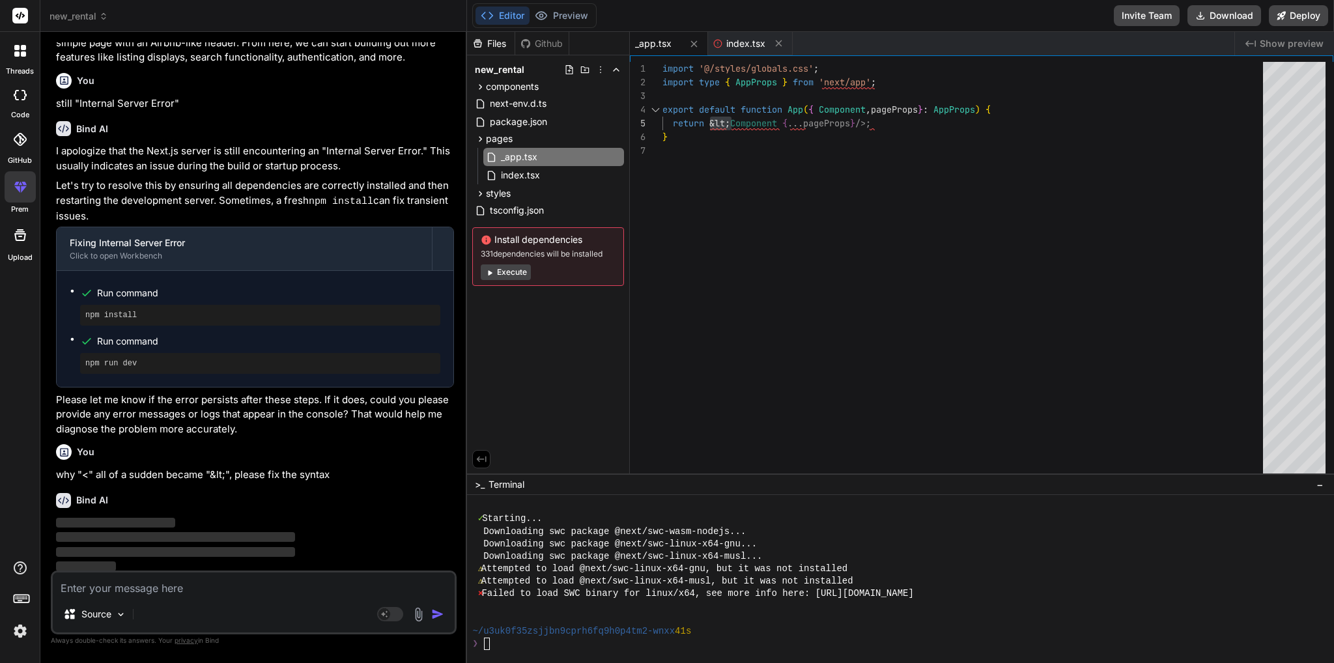
type textarea "x"
type textarea "import '@/styles/globals.css'; import type { AppProps } from 'next/app'; export…"
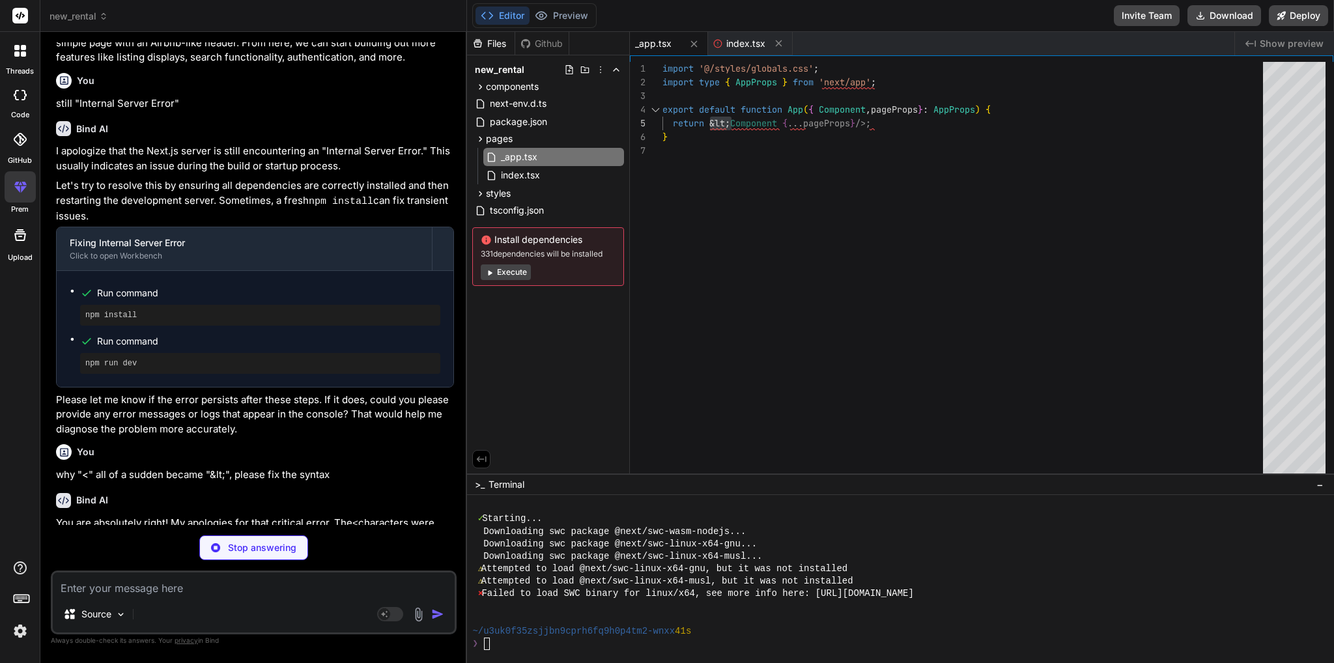
type textarea "x"
type textarea "); }"
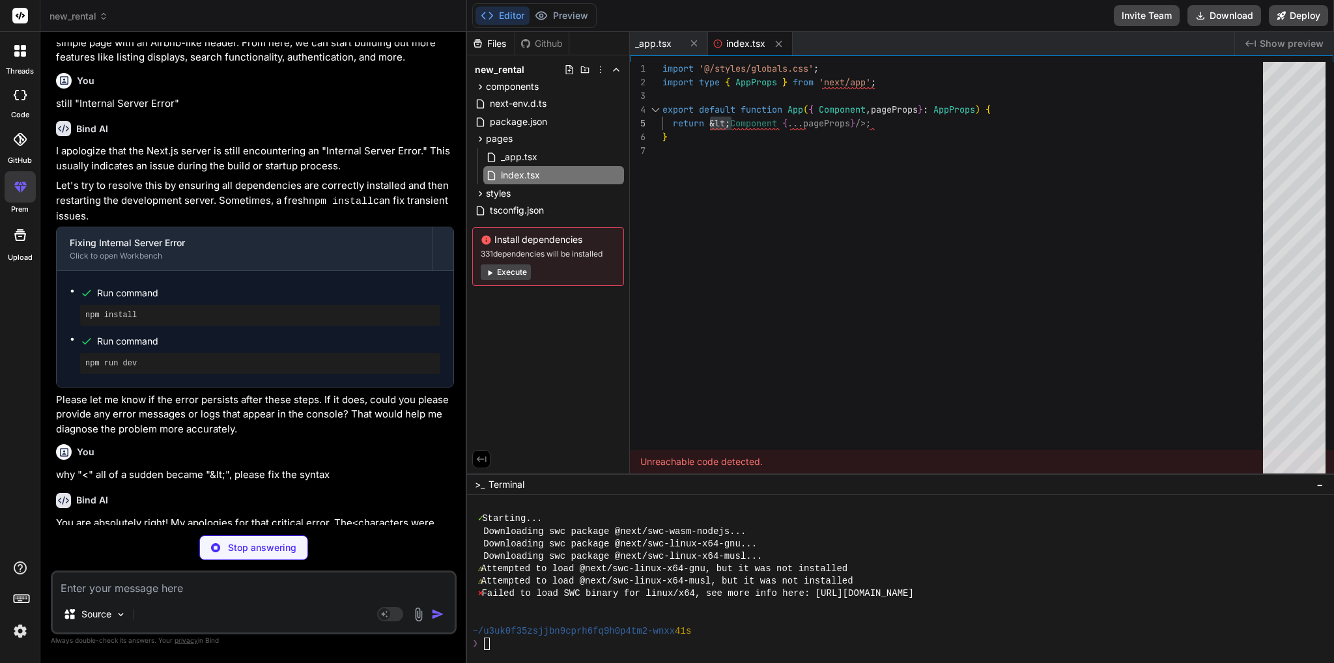
type textarea "x"
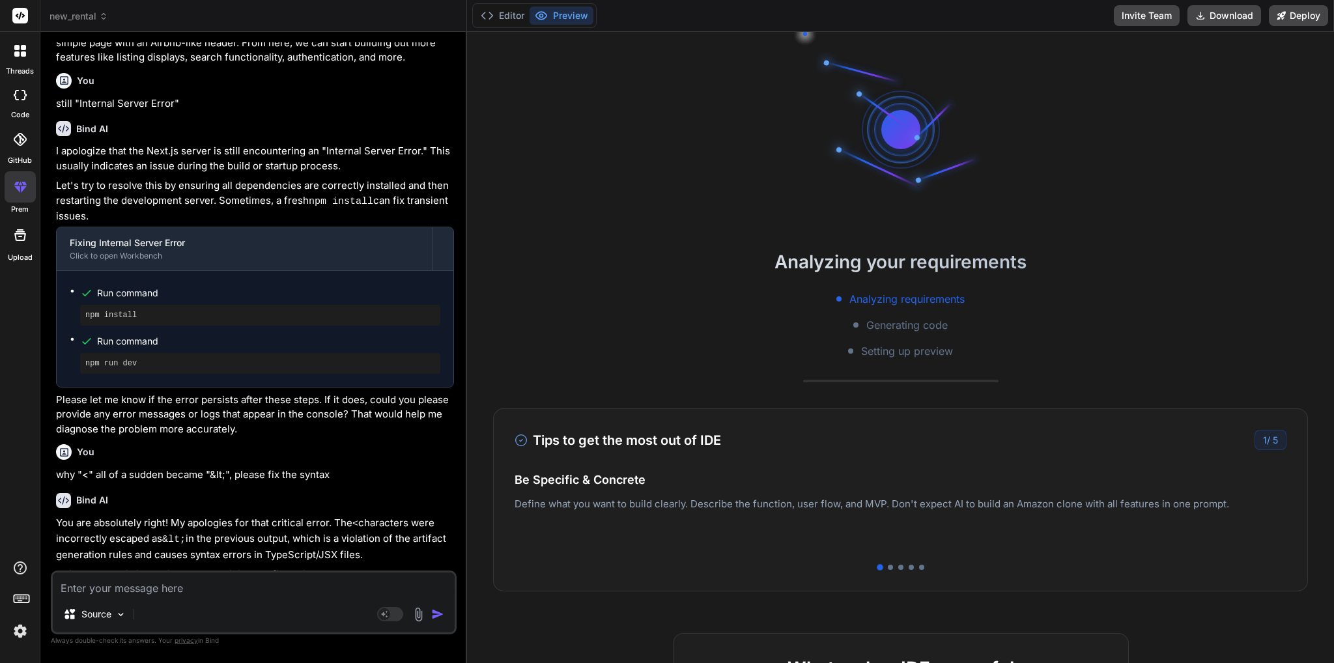
type textarea "x"
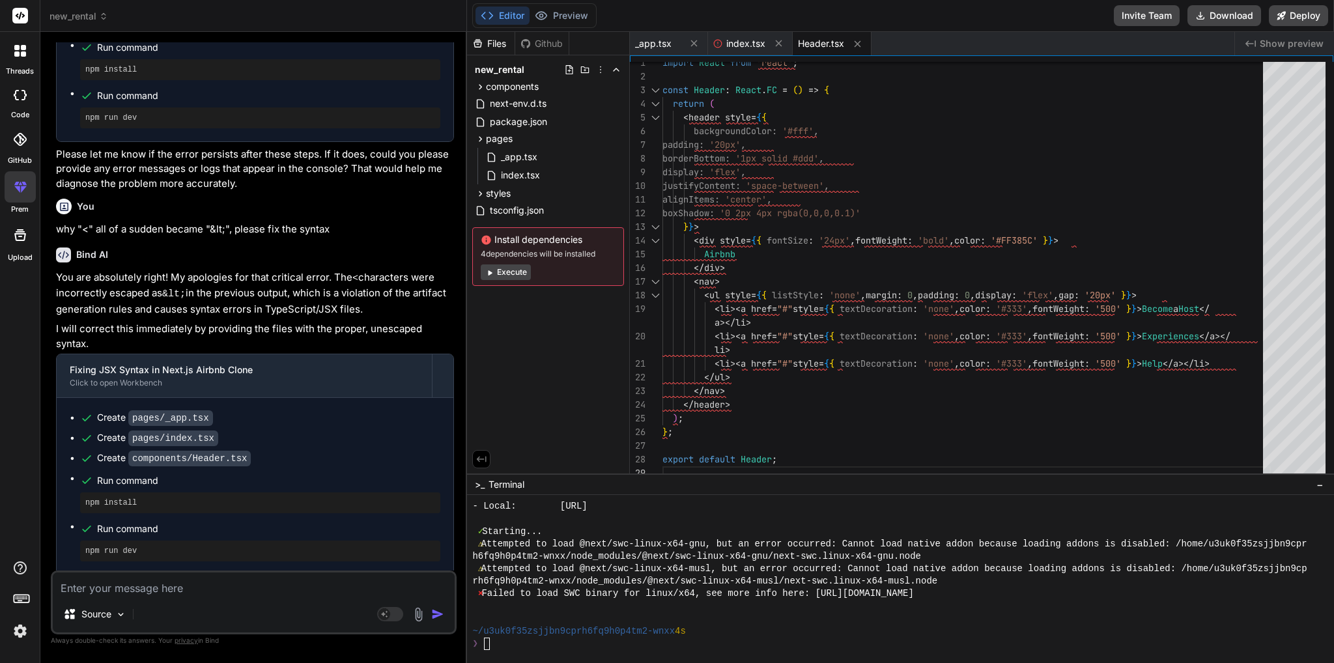
scroll to position [732, 0]
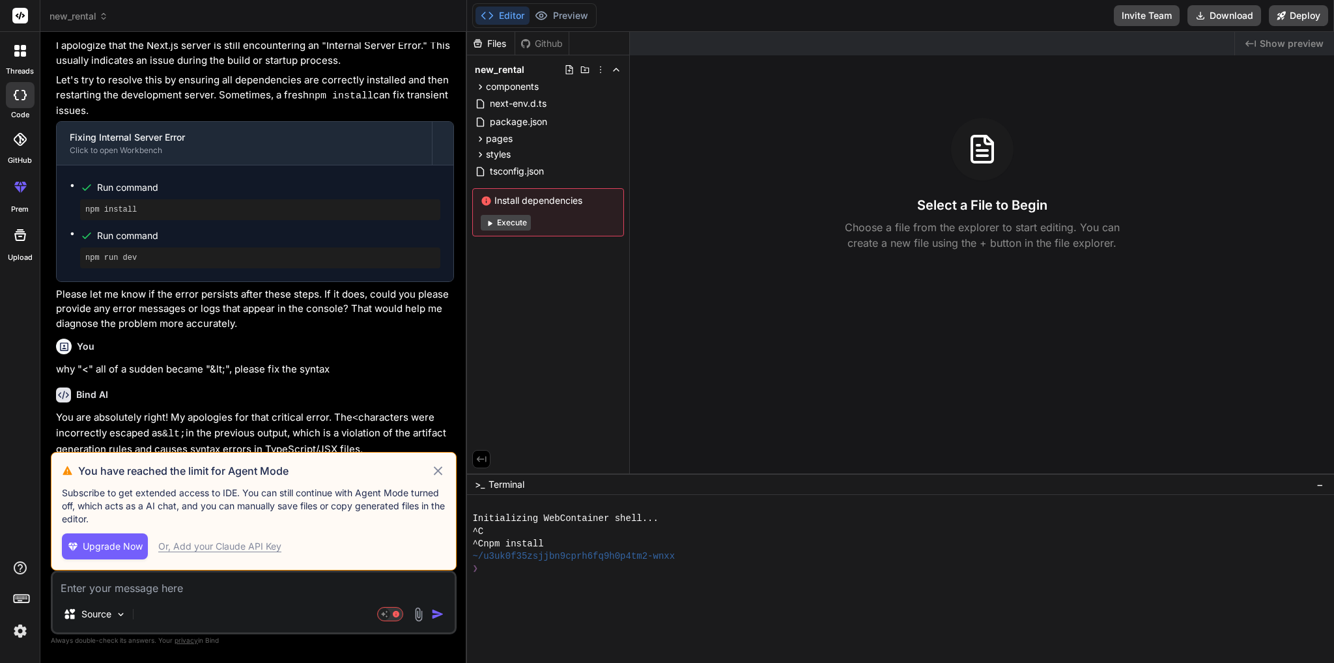
scroll to position [851, 0]
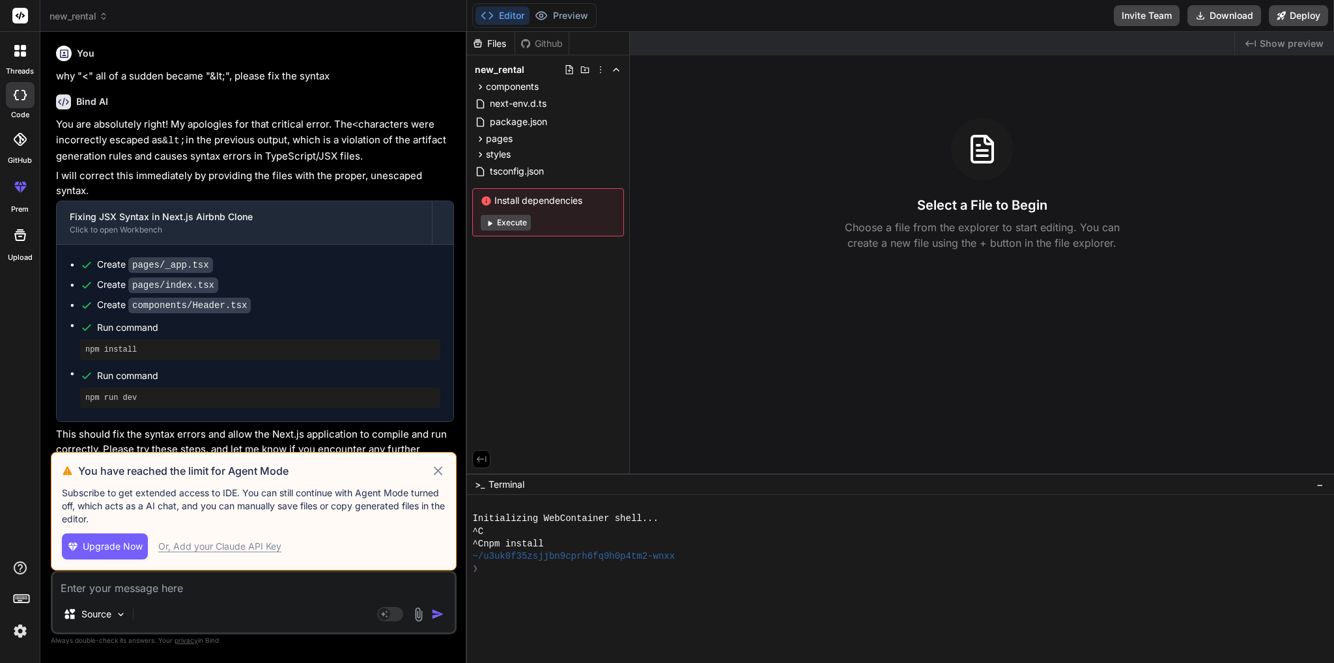
click at [438, 472] on icon at bounding box center [438, 470] width 8 height 8
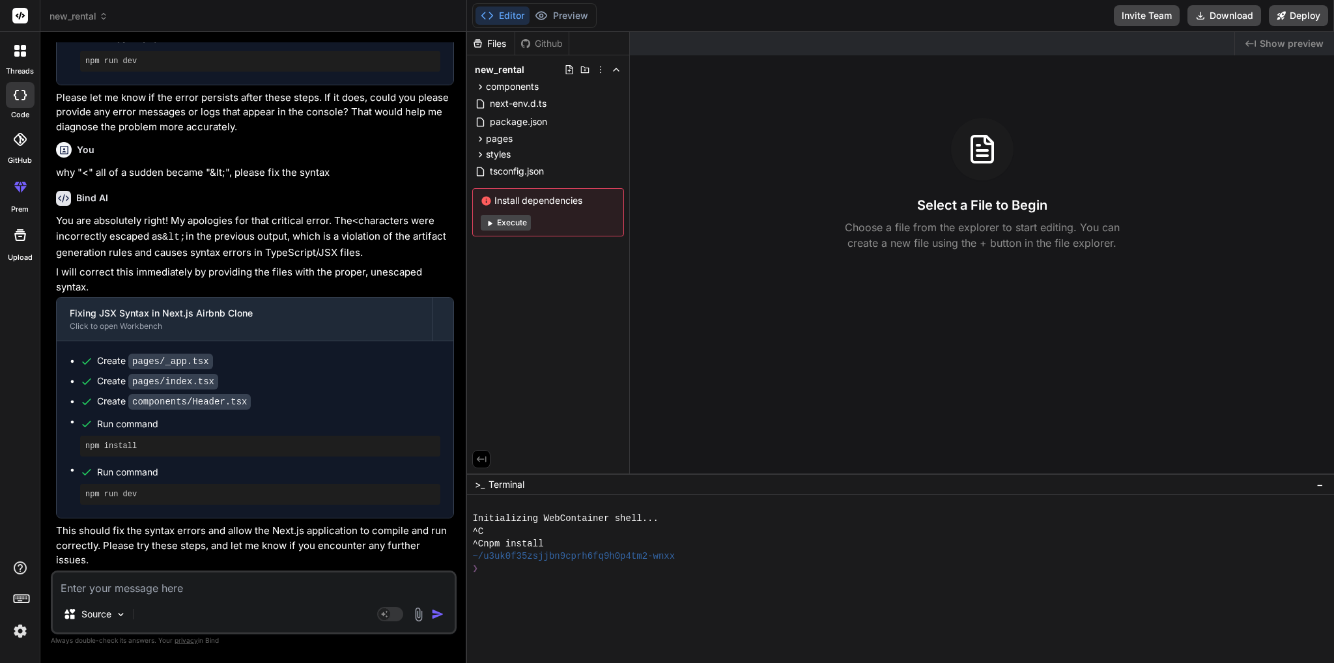
scroll to position [732, 0]
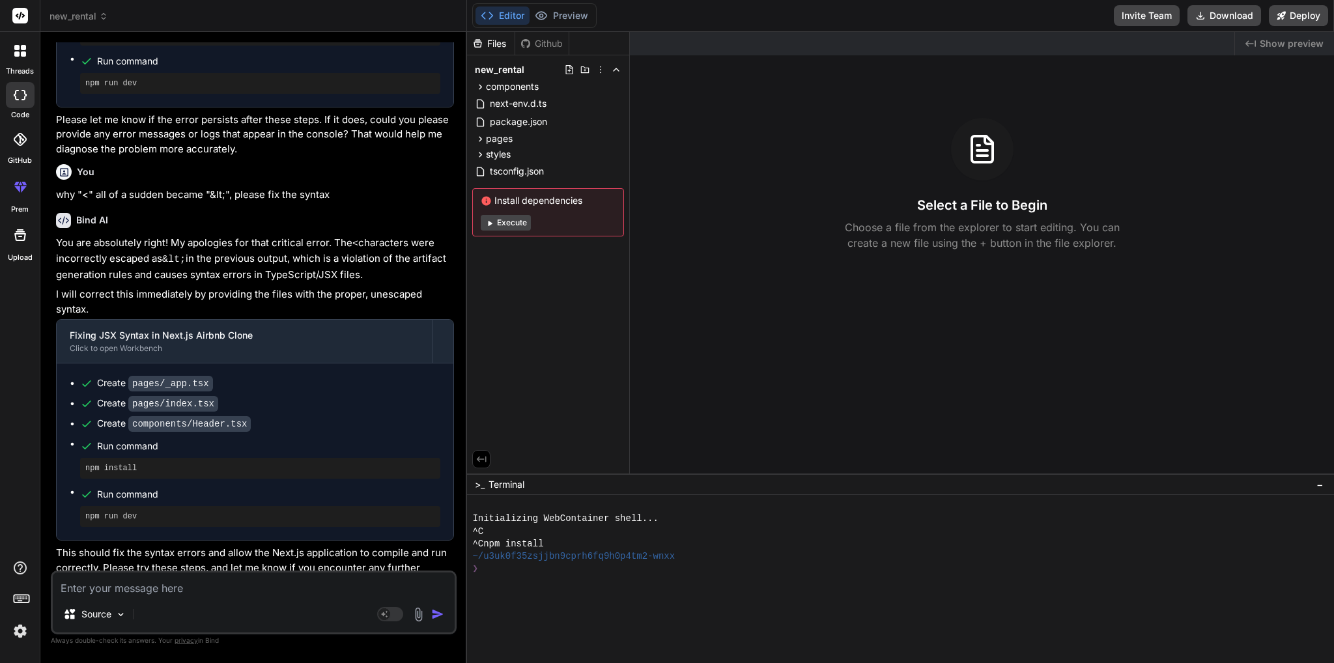
click at [511, 222] on button "Execute" at bounding box center [506, 223] width 50 height 16
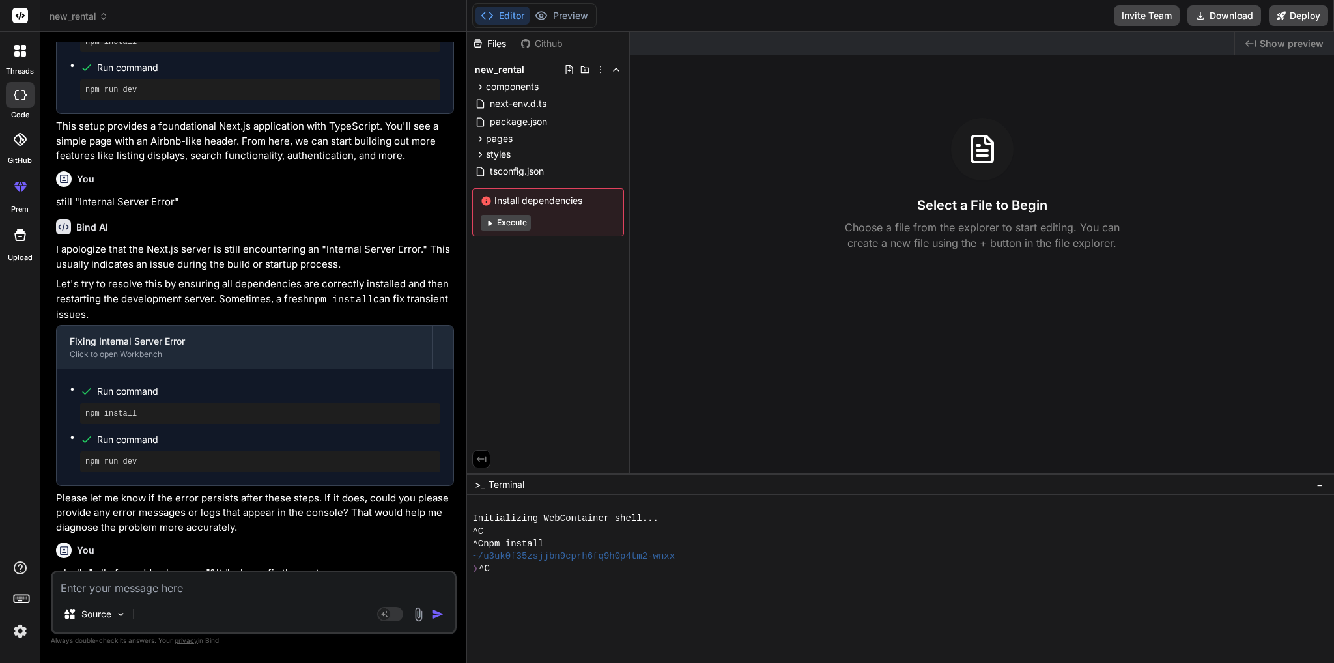
scroll to position [276, 0]
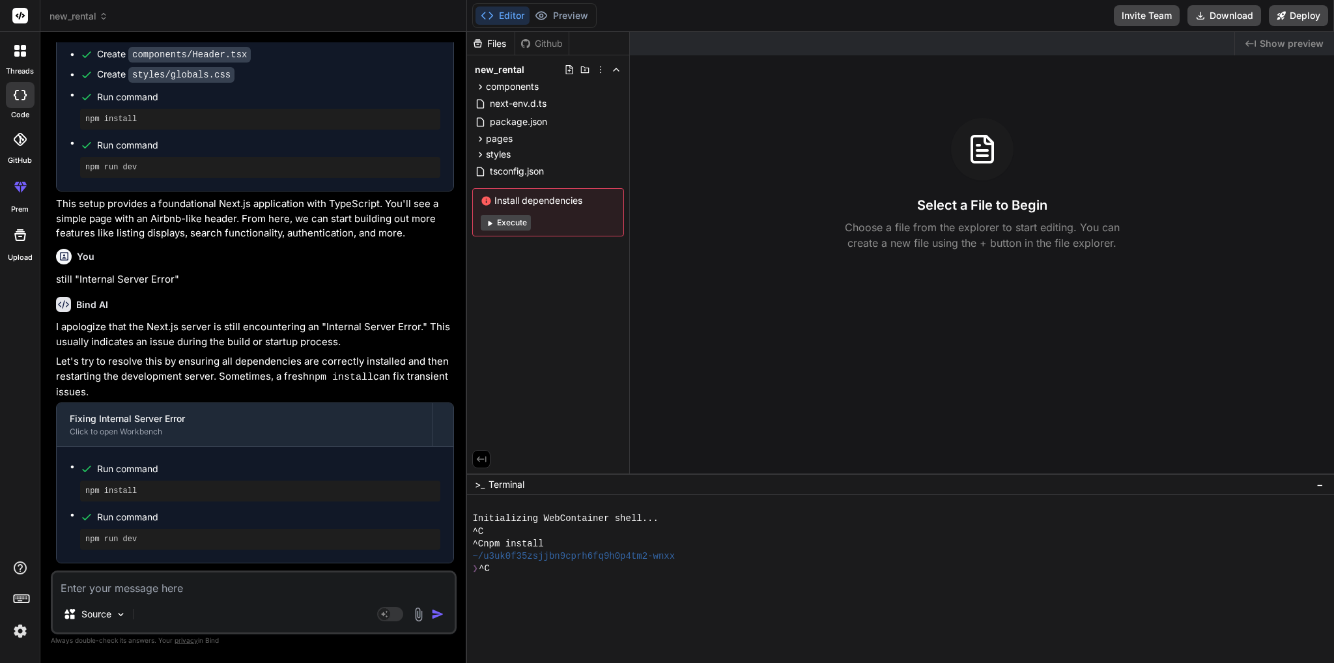
click at [17, 109] on label "code" at bounding box center [20, 114] width 18 height 11
click at [20, 105] on div at bounding box center [20, 95] width 29 height 26
click at [79, 14] on span "new_rental" at bounding box center [79, 16] width 59 height 13
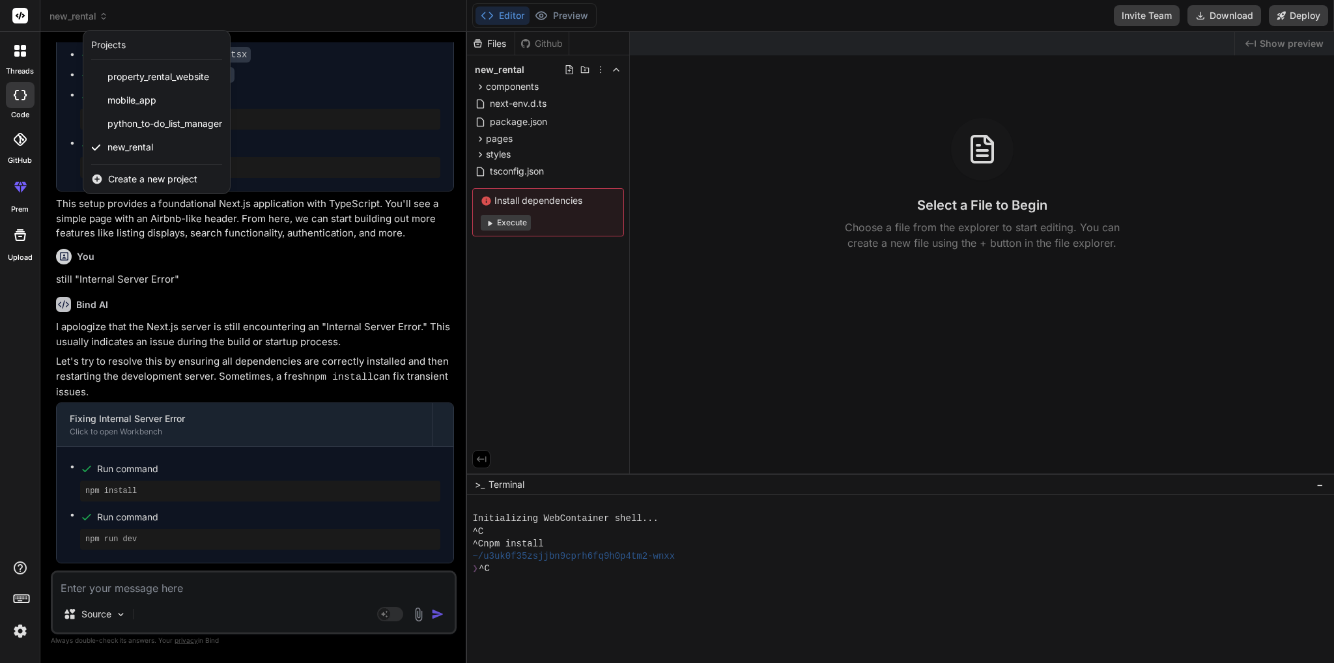
click at [660, 272] on div at bounding box center [667, 331] width 1334 height 663
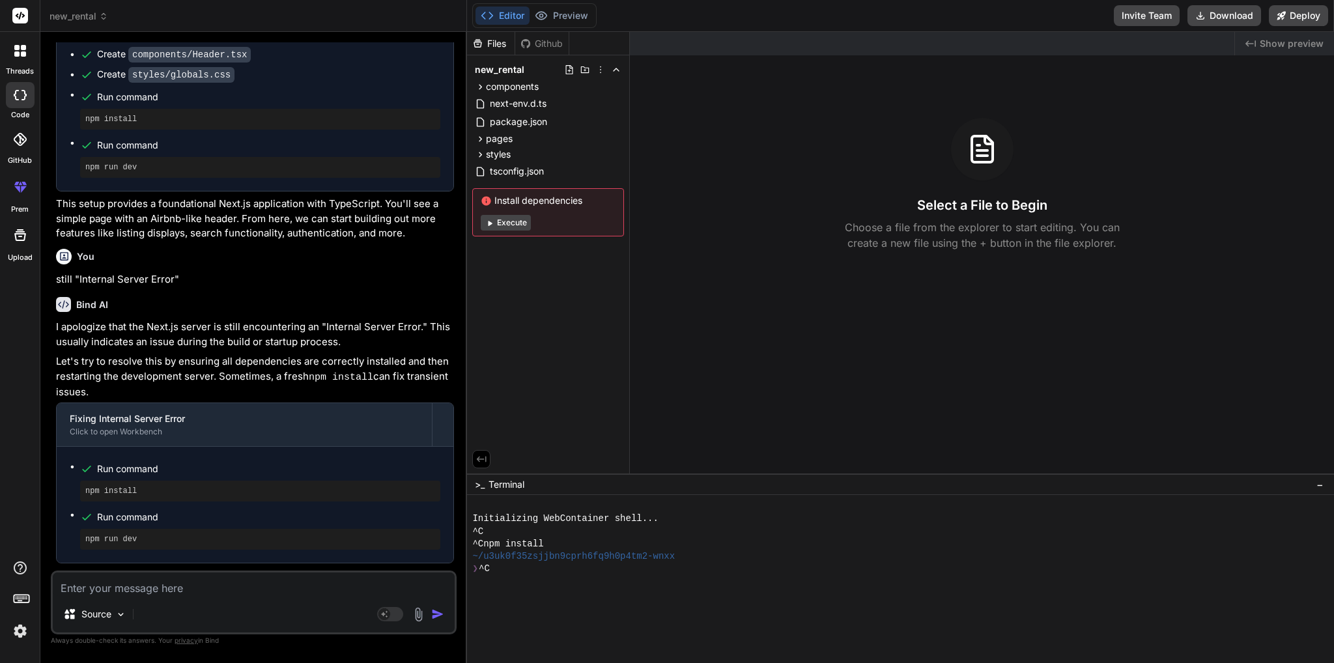
click at [88, 12] on span "new_rental" at bounding box center [79, 16] width 59 height 13
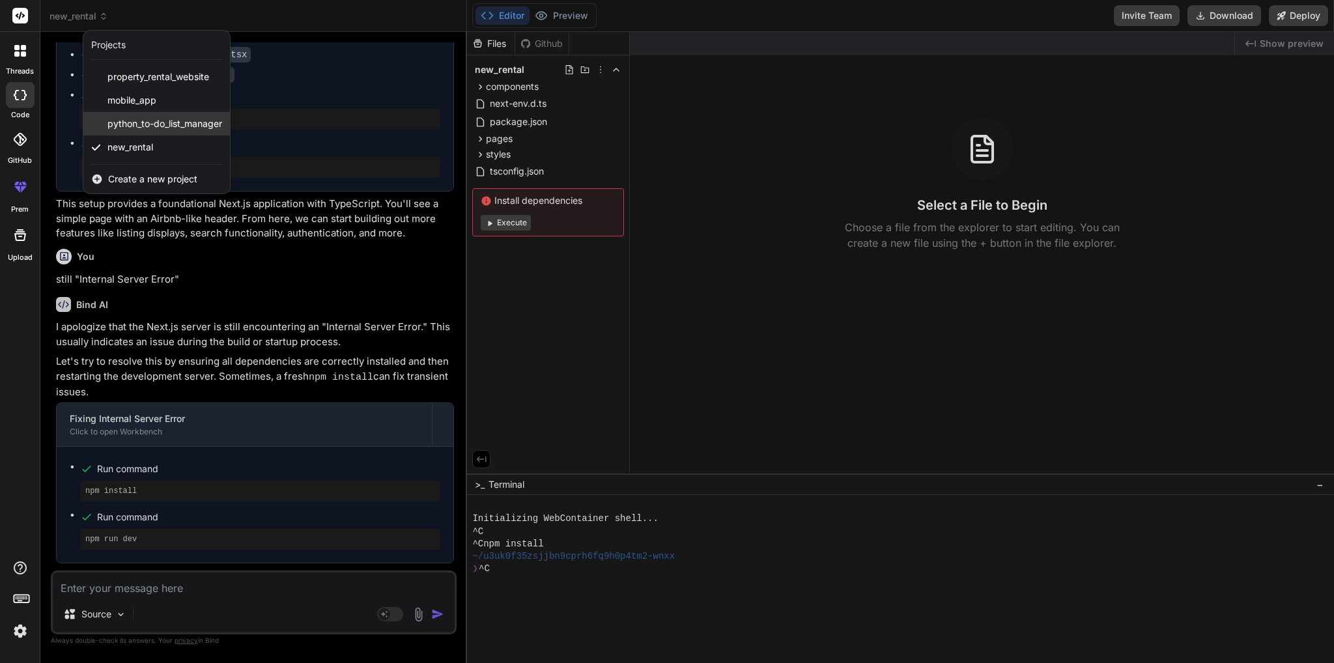
click at [110, 131] on div "python_to-do_list_manager" at bounding box center [156, 123] width 147 height 23
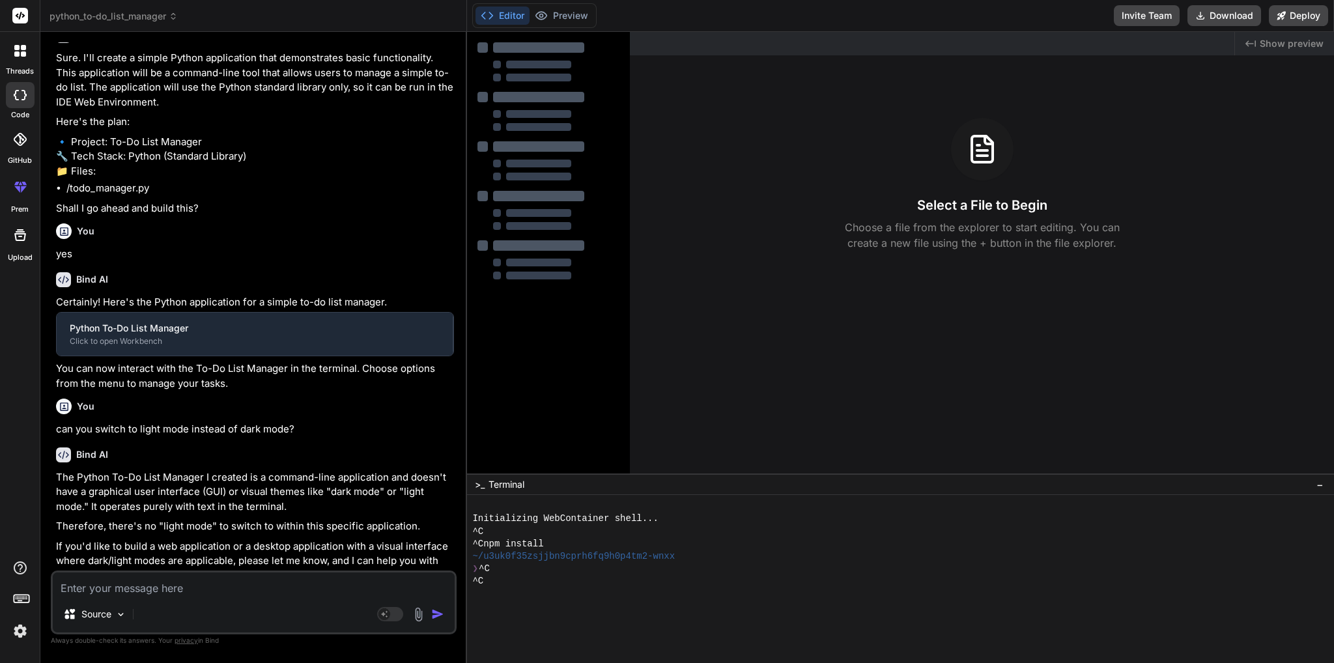
scroll to position [378, 0]
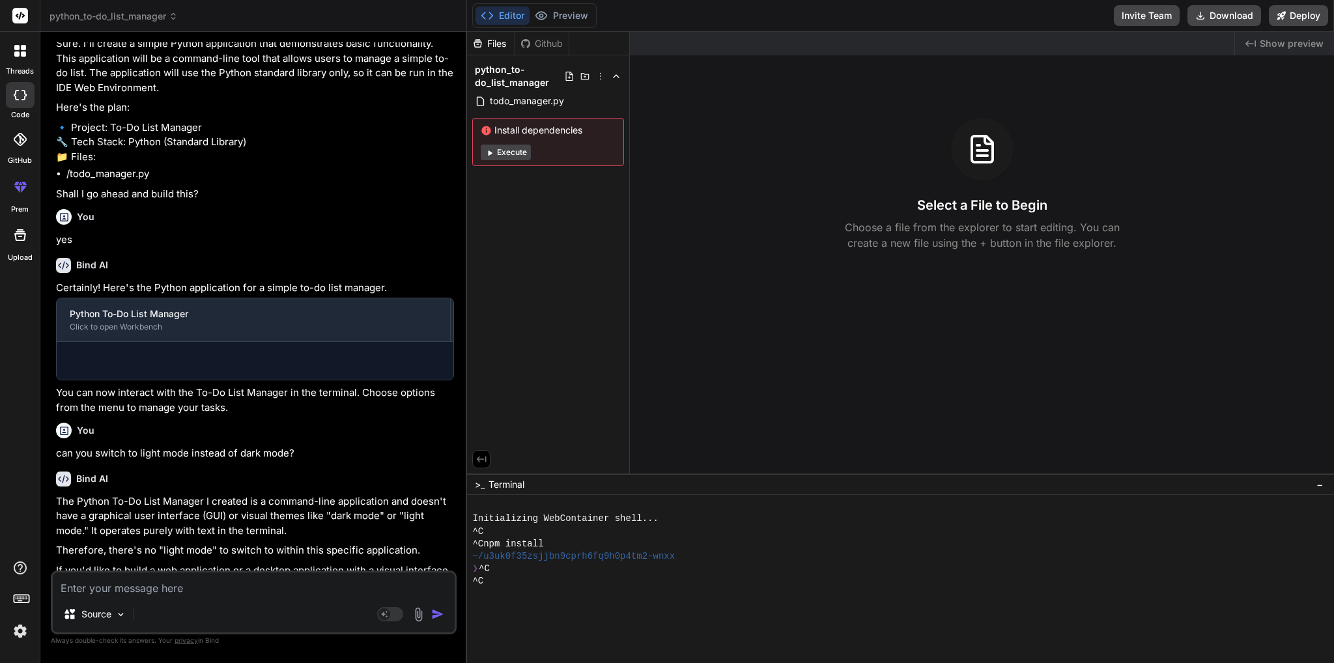
type textarea "x"
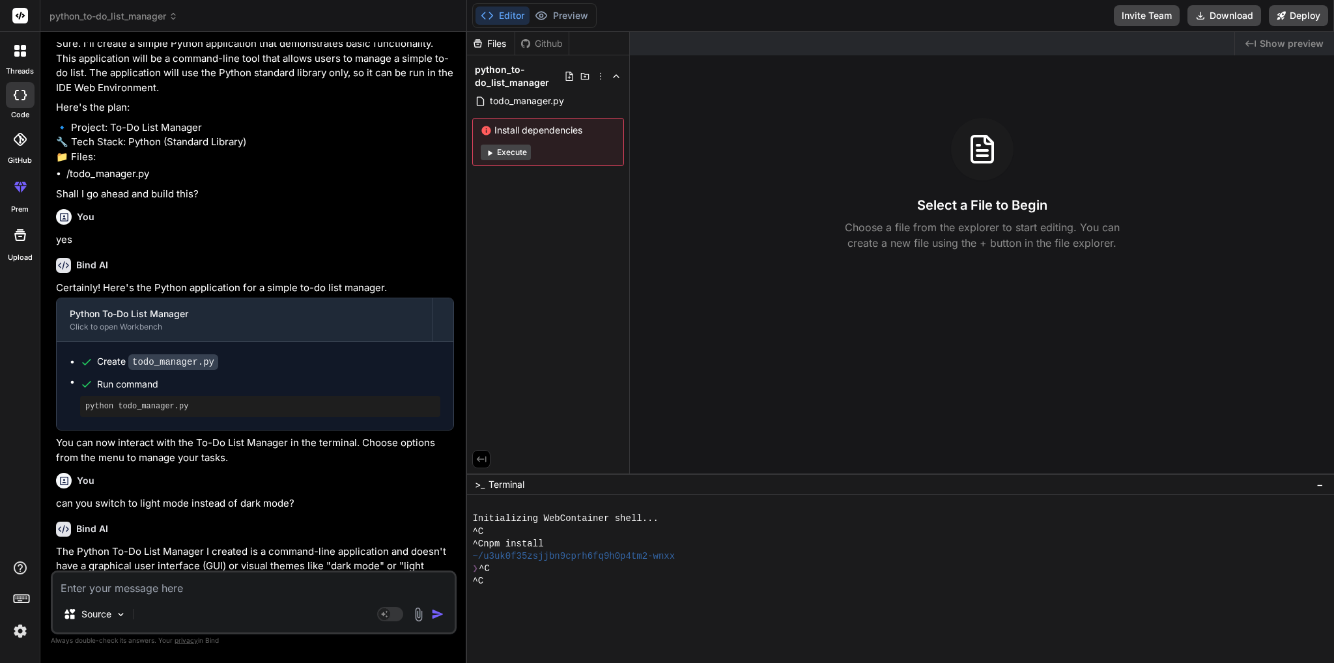
click at [17, 53] on icon at bounding box center [16, 53] width 5 height 5
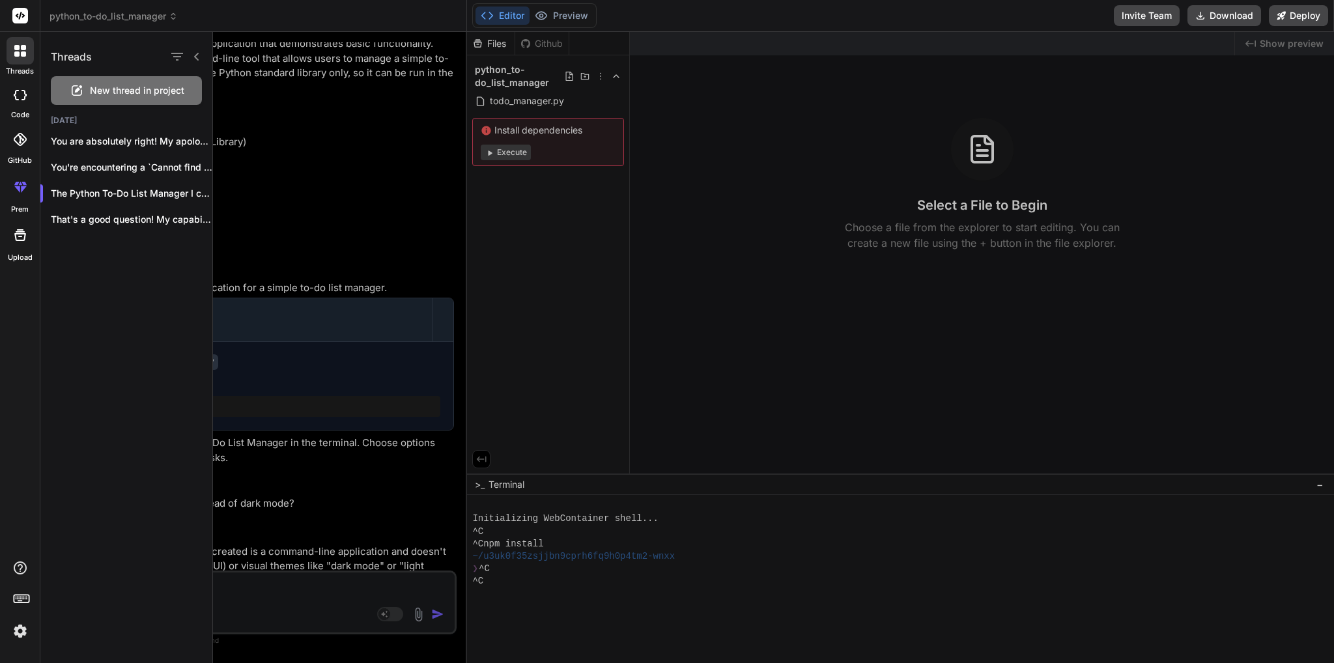
click at [22, 641] on img at bounding box center [20, 631] width 22 height 22
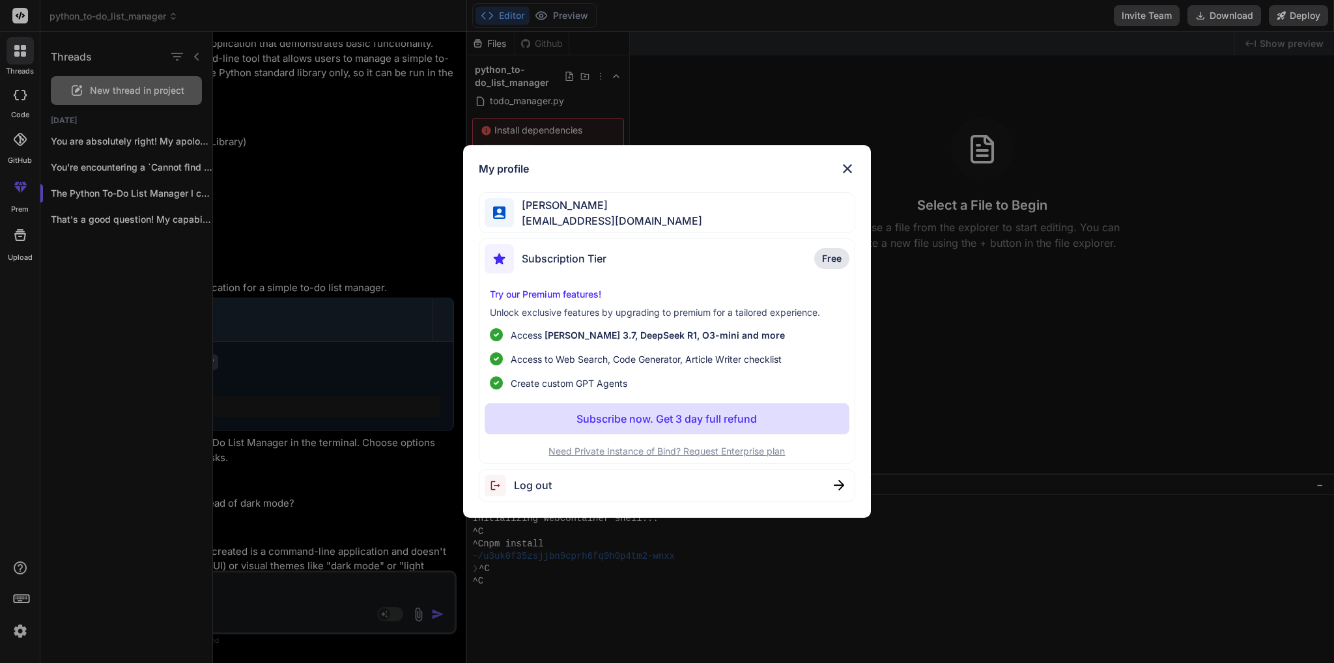
click at [849, 173] on img at bounding box center [848, 169] width 16 height 16
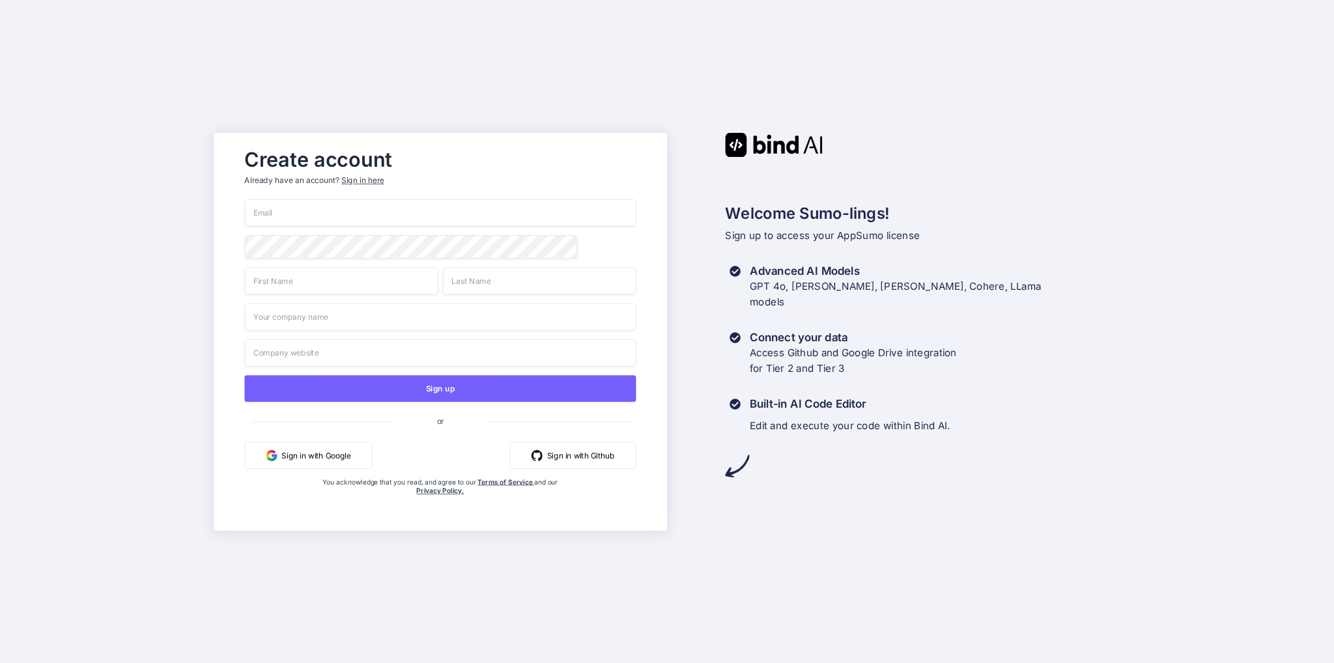
drag, startPoint x: 888, startPoint y: 107, endPoint x: 861, endPoint y: 112, distance: 27.8
drag, startPoint x: 401, startPoint y: 214, endPoint x: 408, endPoint y: 214, distance: 7.2
click at [401, 214] on input "email" at bounding box center [439, 212] width 391 height 27
click at [373, 179] on div "Create account Already have an account? Sign in here" at bounding box center [439, 169] width 391 height 57
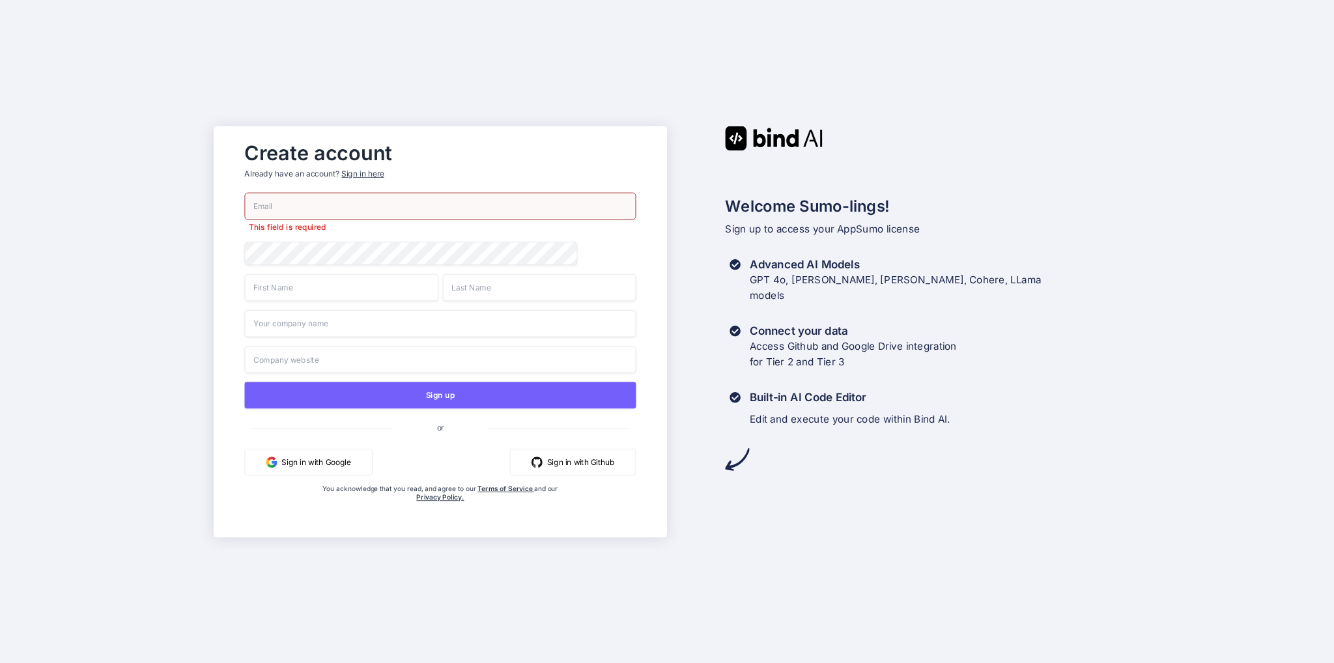
click at [357, 170] on div "Sign in here" at bounding box center [362, 173] width 42 height 11
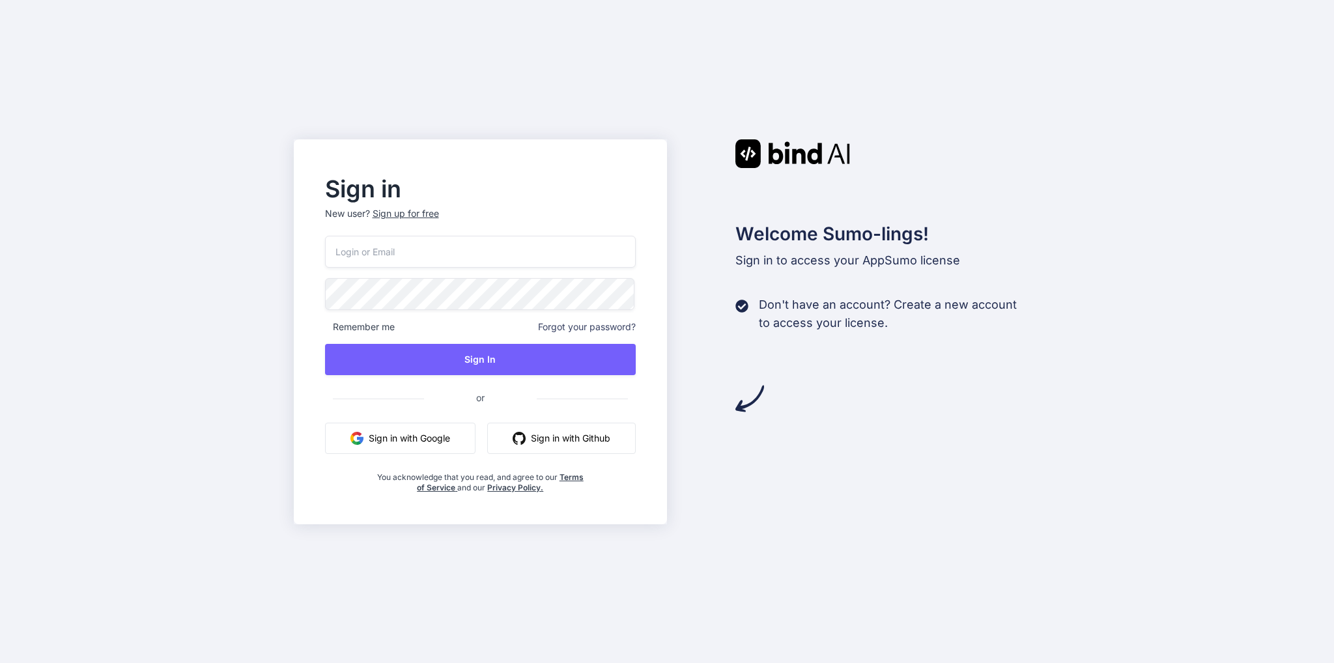
click at [363, 256] on input "email" at bounding box center [480, 252] width 311 height 32
type input "detale@gmail.com"
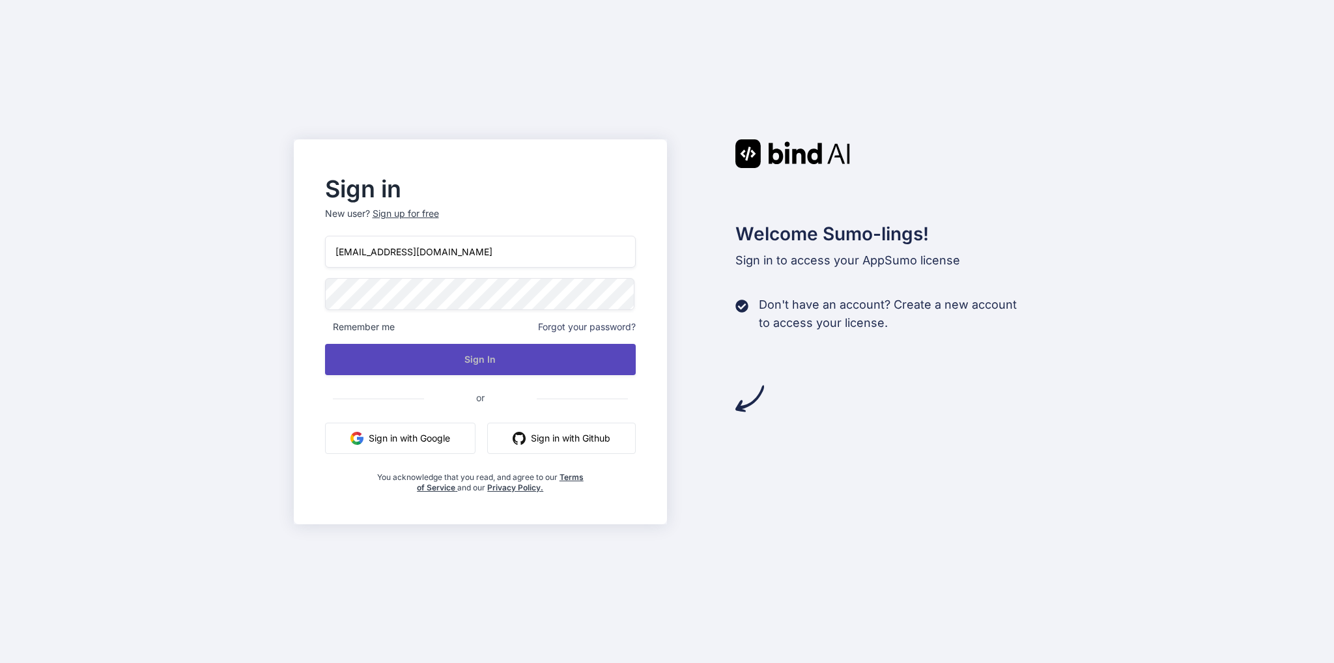
click at [435, 365] on button "Sign In" at bounding box center [480, 359] width 311 height 31
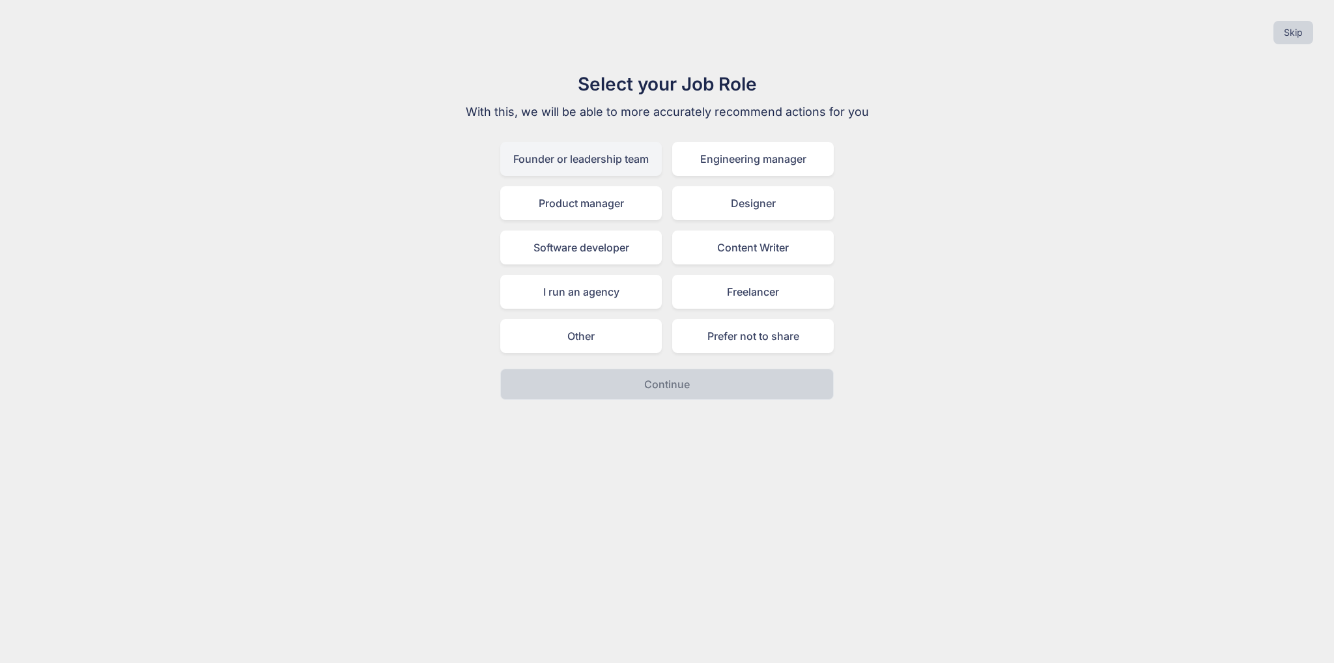
click at [623, 160] on div "Founder or leadership team" at bounding box center [581, 159] width 162 height 34
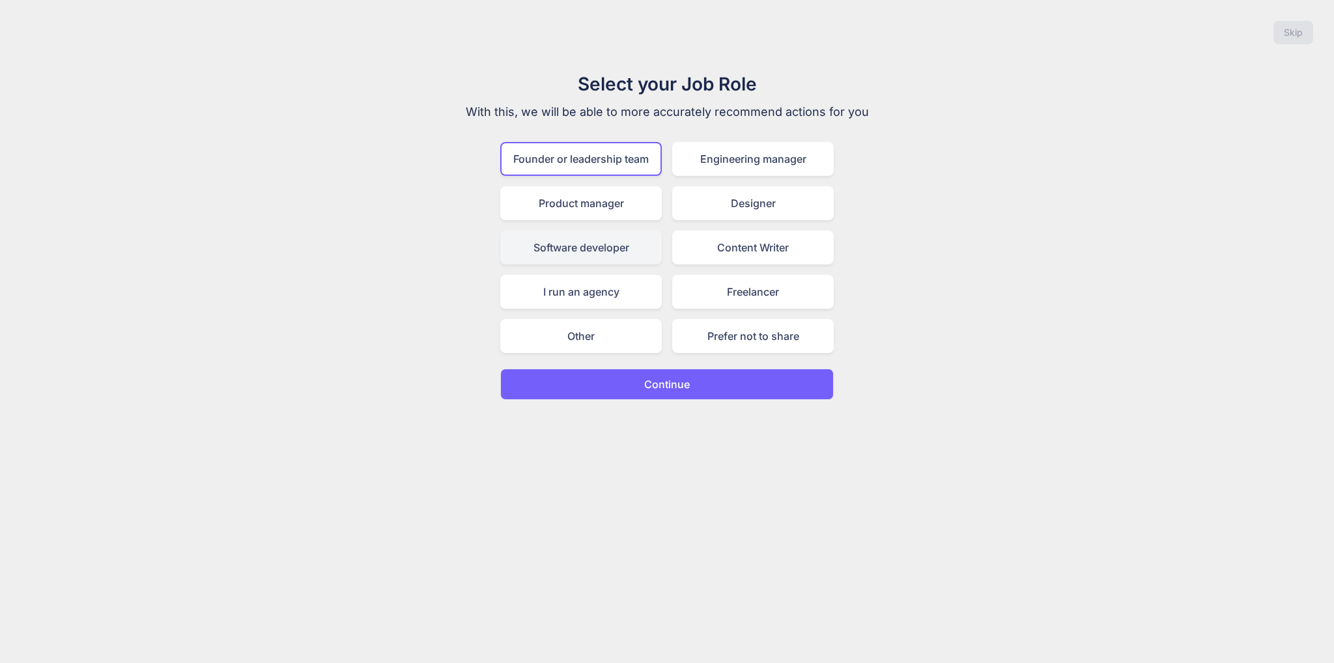
click at [624, 249] on div "Software developer" at bounding box center [581, 248] width 162 height 34
click at [623, 165] on div "Founder or leadership team" at bounding box center [581, 159] width 162 height 34
click at [668, 391] on button "Continue" at bounding box center [666, 384] width 333 height 31
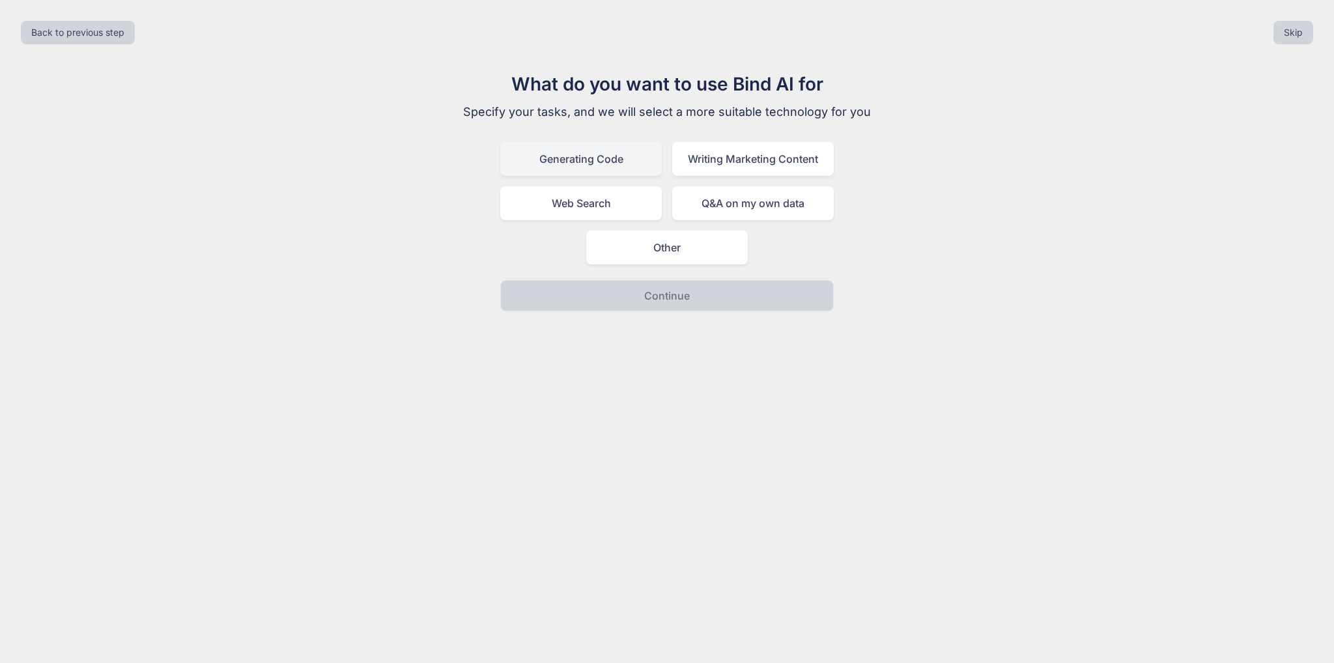
click at [593, 160] on div "Generating Code" at bounding box center [581, 159] width 162 height 34
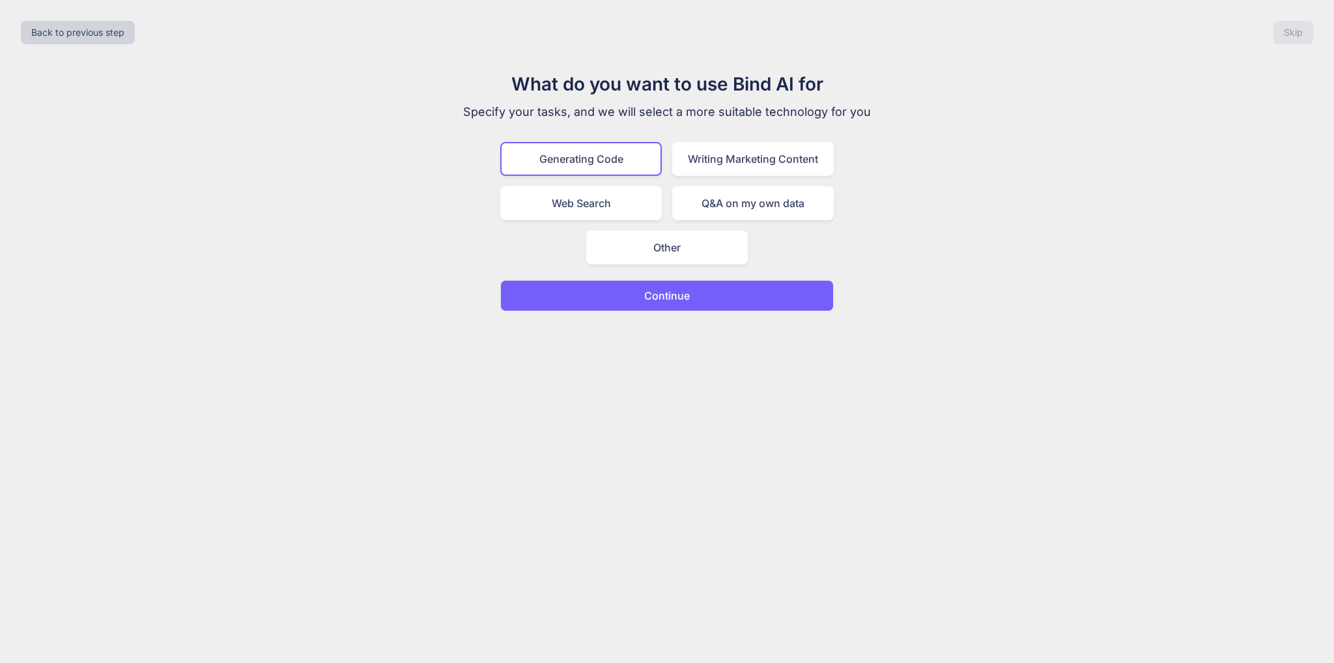
click at [690, 292] on button "Continue" at bounding box center [666, 295] width 333 height 31
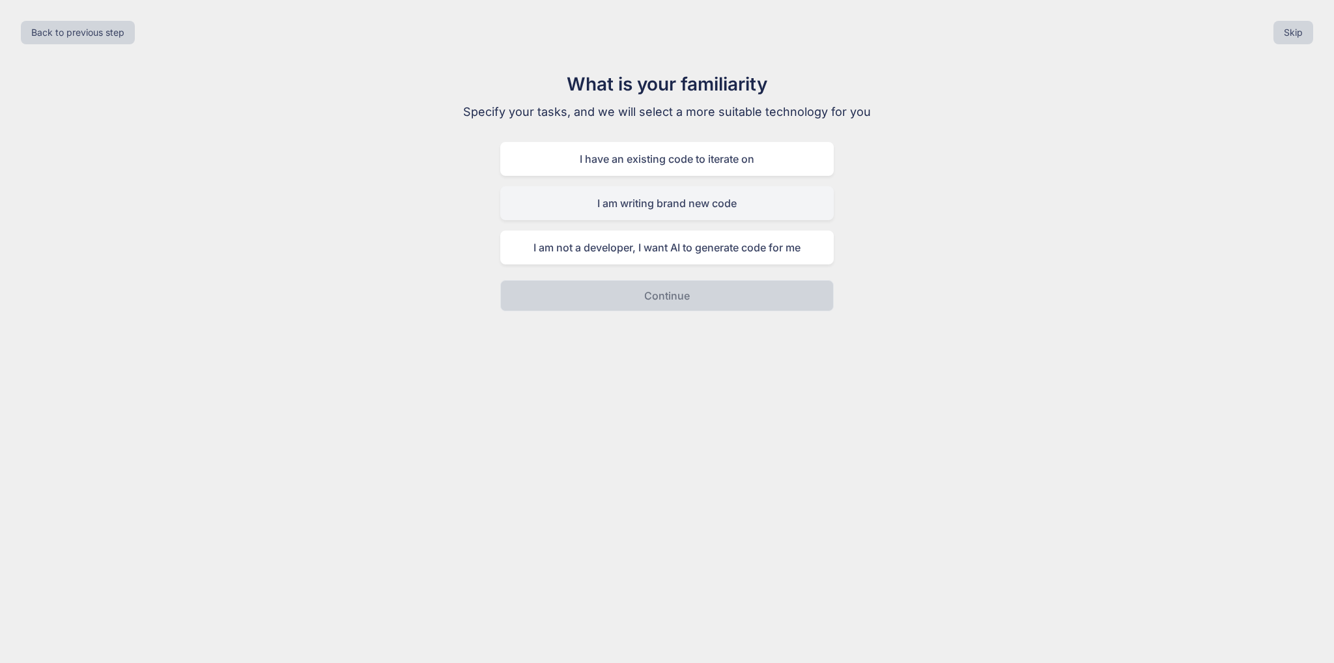
click at [709, 203] on div "I am writing brand new code" at bounding box center [666, 203] width 333 height 34
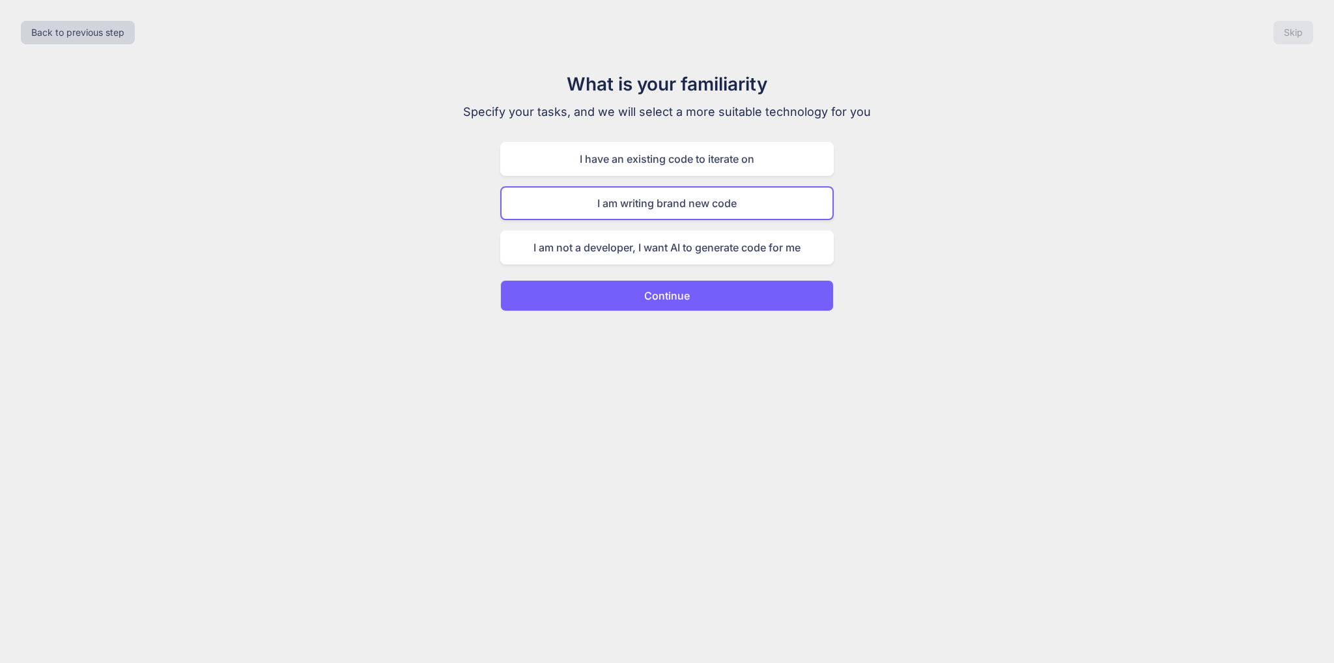
click at [665, 290] on p "Continue" at bounding box center [667, 296] width 46 height 16
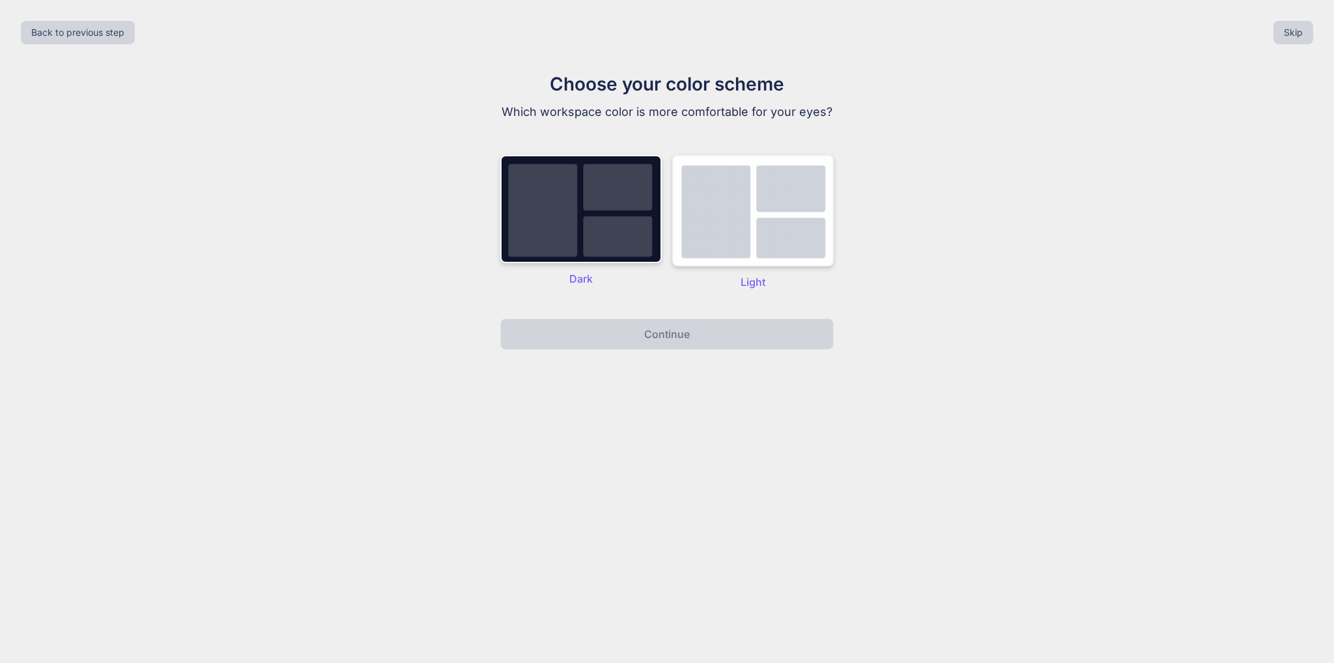
click at [743, 224] on img at bounding box center [753, 210] width 162 height 111
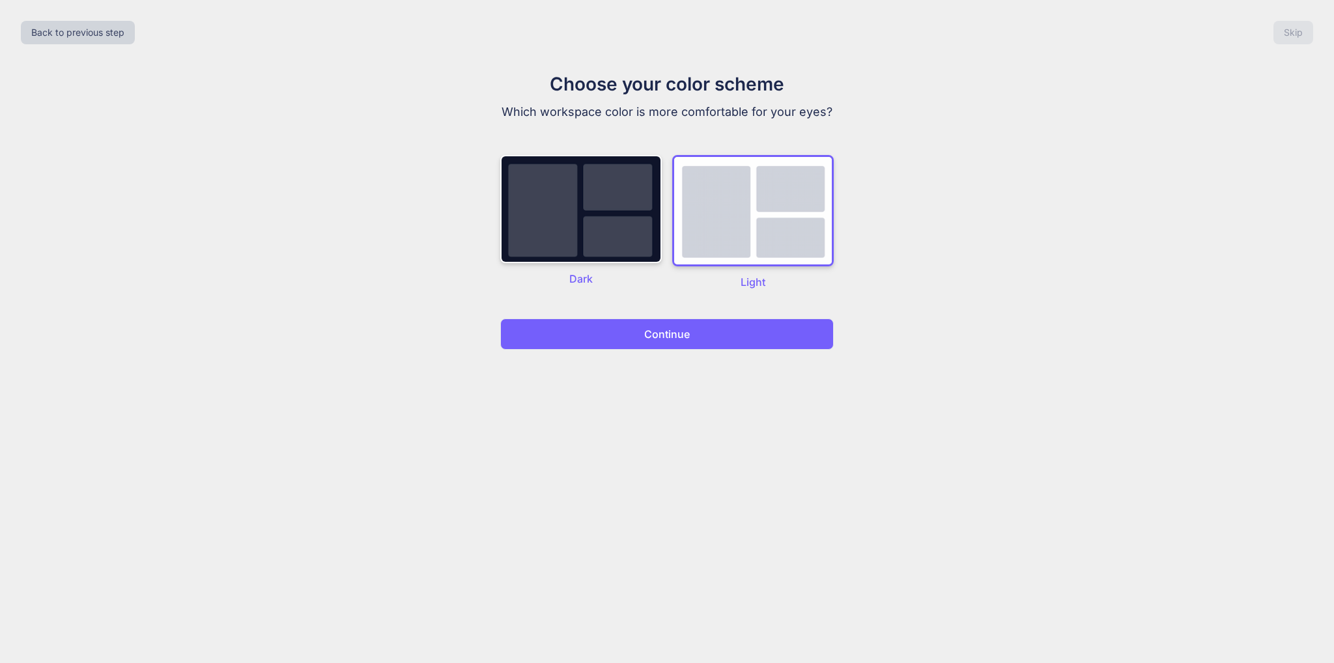
click at [672, 338] on p "Continue" at bounding box center [667, 334] width 46 height 16
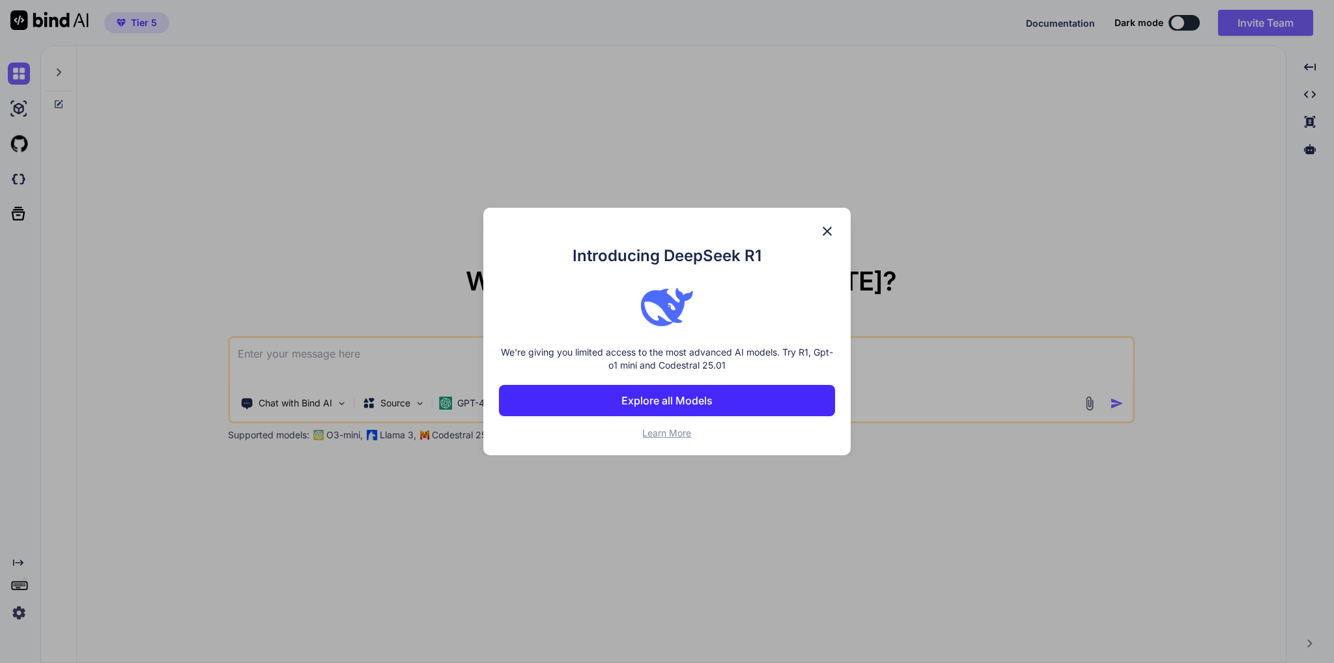
click at [728, 389] on button "Explore all Models" at bounding box center [666, 400] width 335 height 31
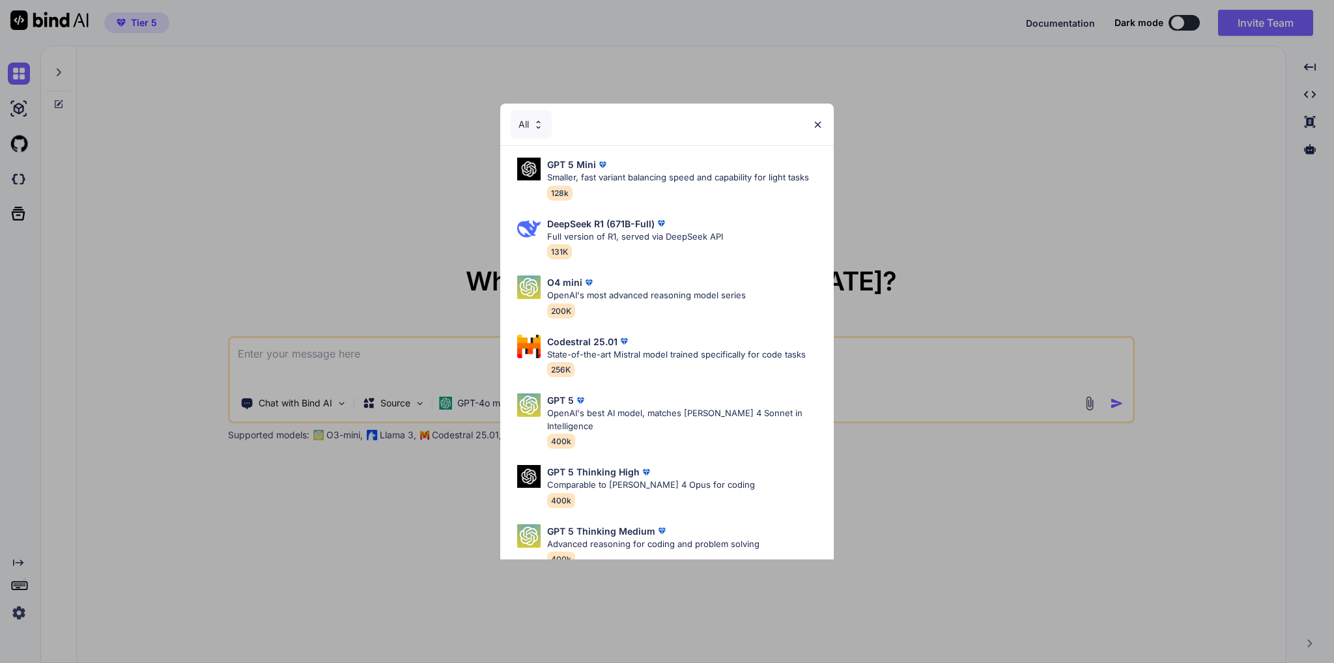
click at [815, 126] on img at bounding box center [817, 124] width 11 height 11
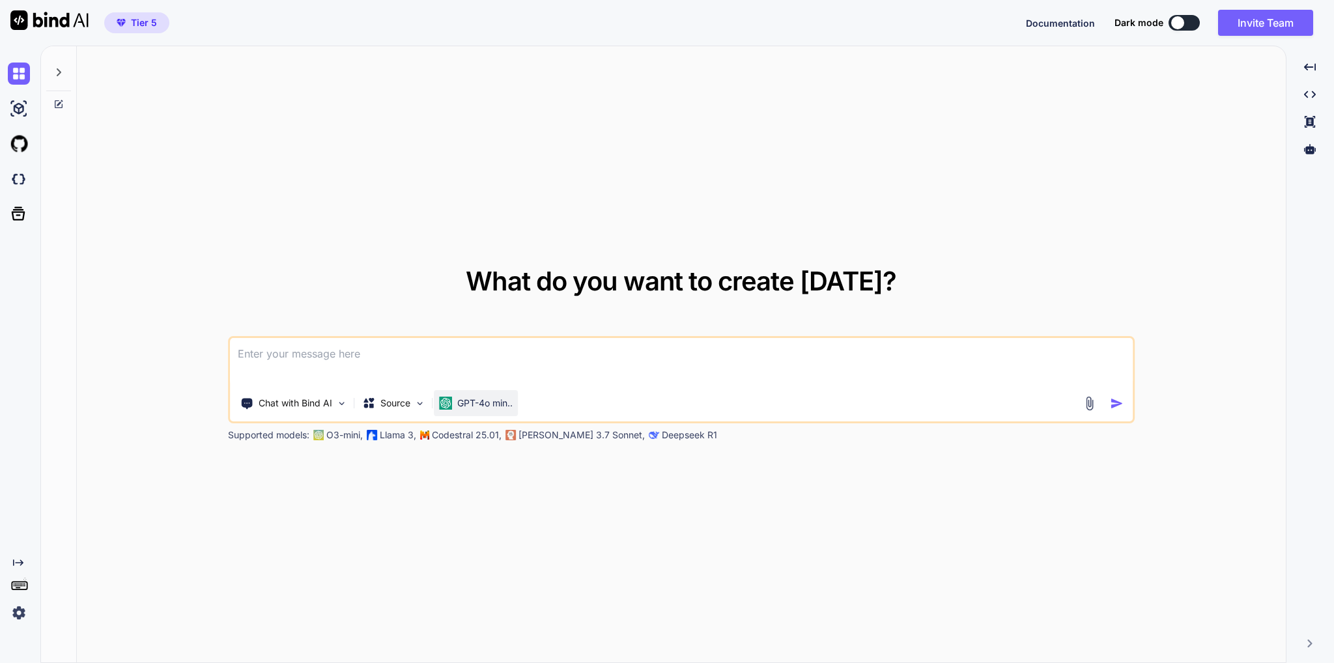
click at [479, 410] on div "GPT-4o min.." at bounding box center [476, 403] width 84 height 26
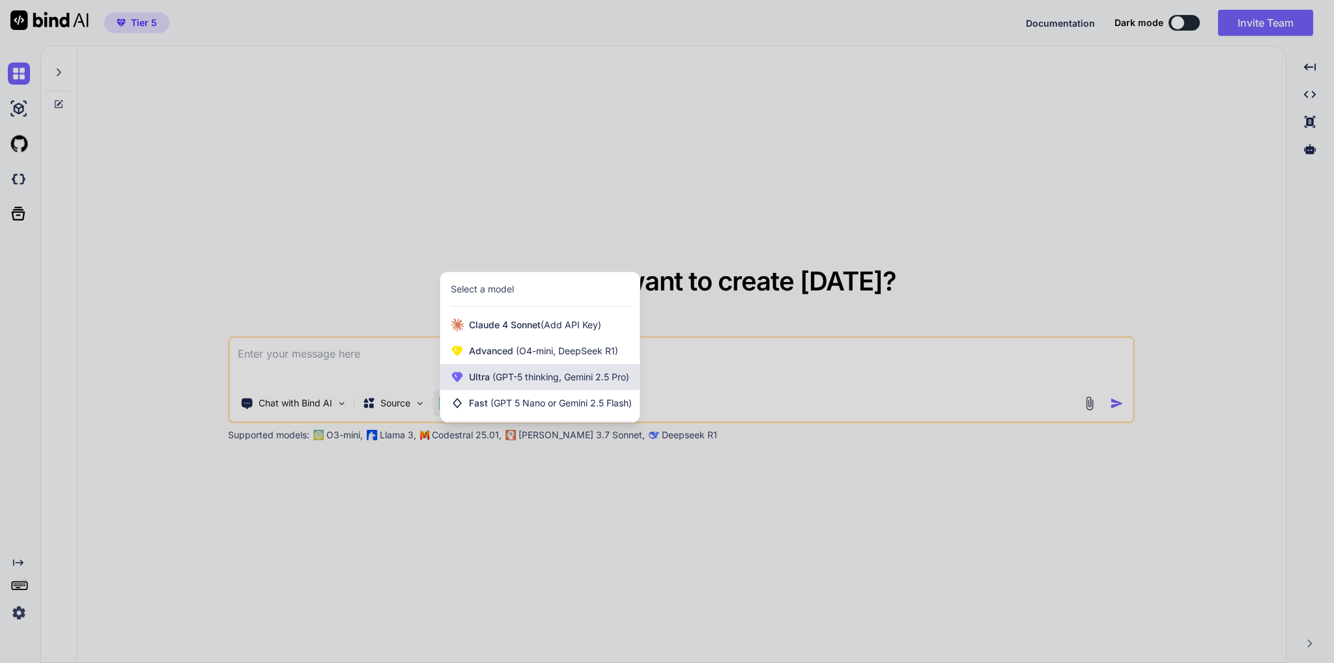
click at [529, 377] on span "(GPT-5 thinking, Gemini 2.5 Pro)" at bounding box center [559, 376] width 139 height 11
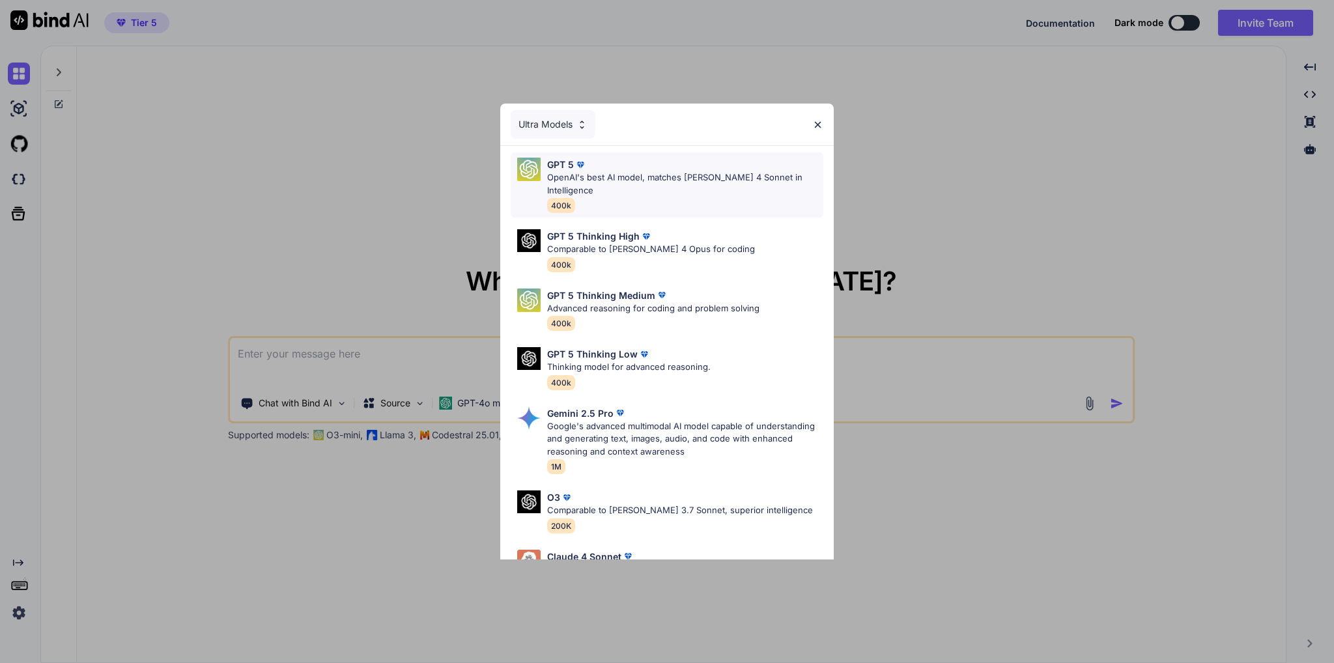
click at [594, 180] on p "OpenAI's best AI model, matches Claude 4 Sonnet in Intelligence" at bounding box center [685, 183] width 276 height 25
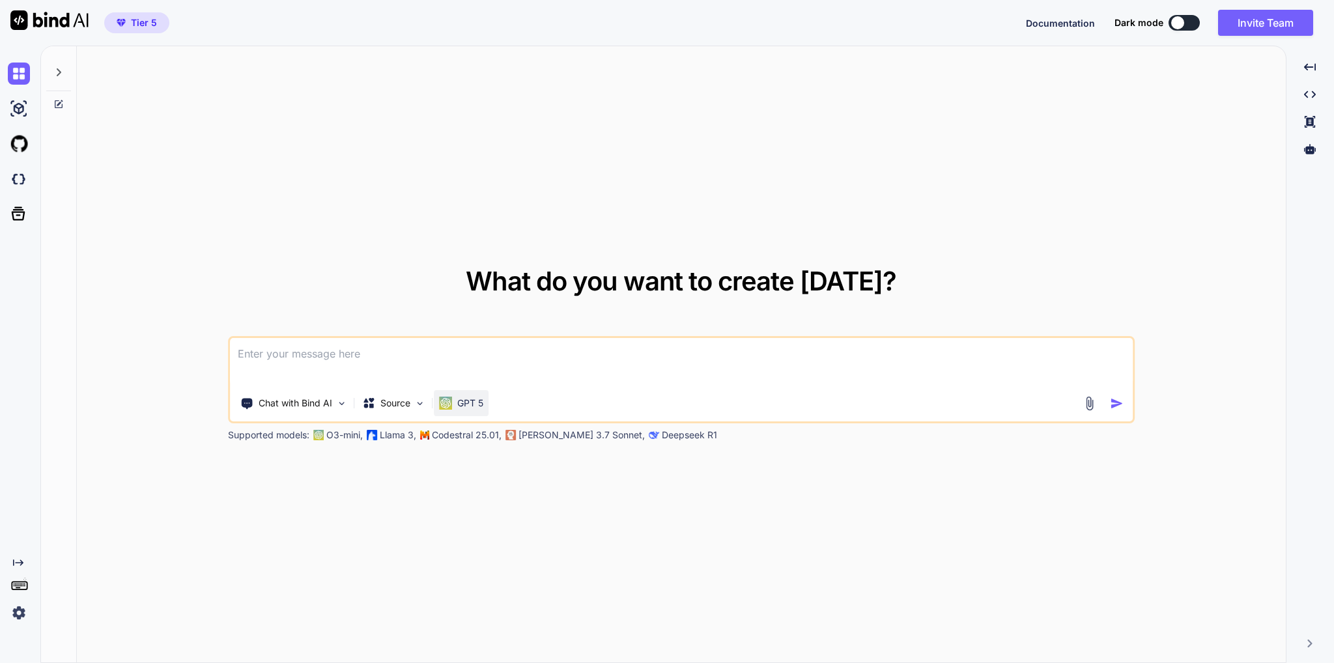
click at [481, 403] on p "GPT 5" at bounding box center [470, 403] width 26 height 13
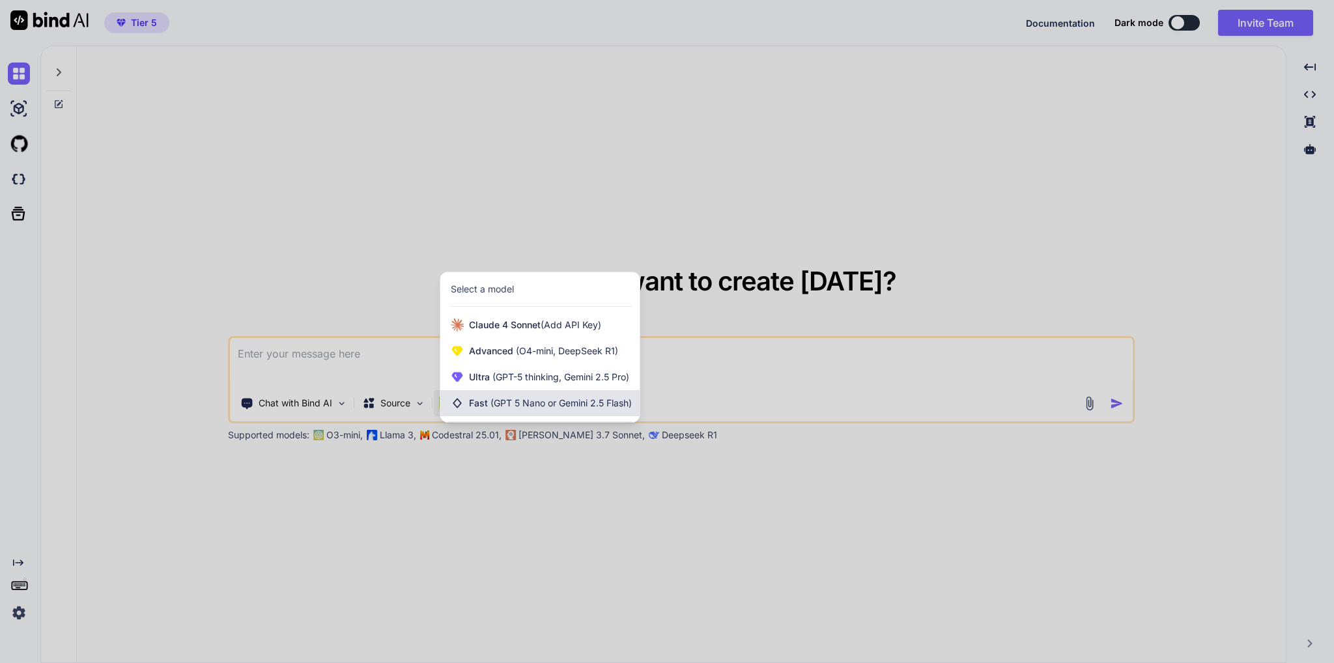
click at [516, 403] on span "(GPT 5 Nano or Gemini 2.5 Flash)" at bounding box center [560, 402] width 141 height 11
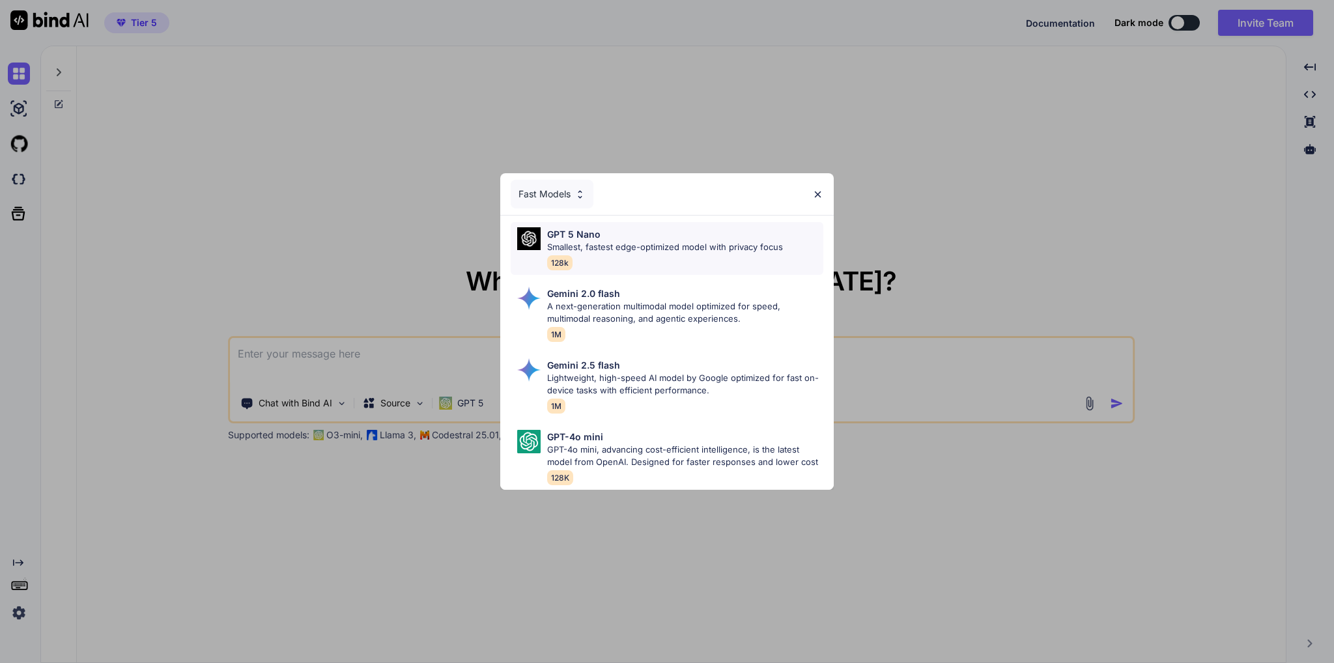
click at [626, 241] on p "Smallest, fastest edge-optimized model with privacy focus" at bounding box center [665, 247] width 236 height 13
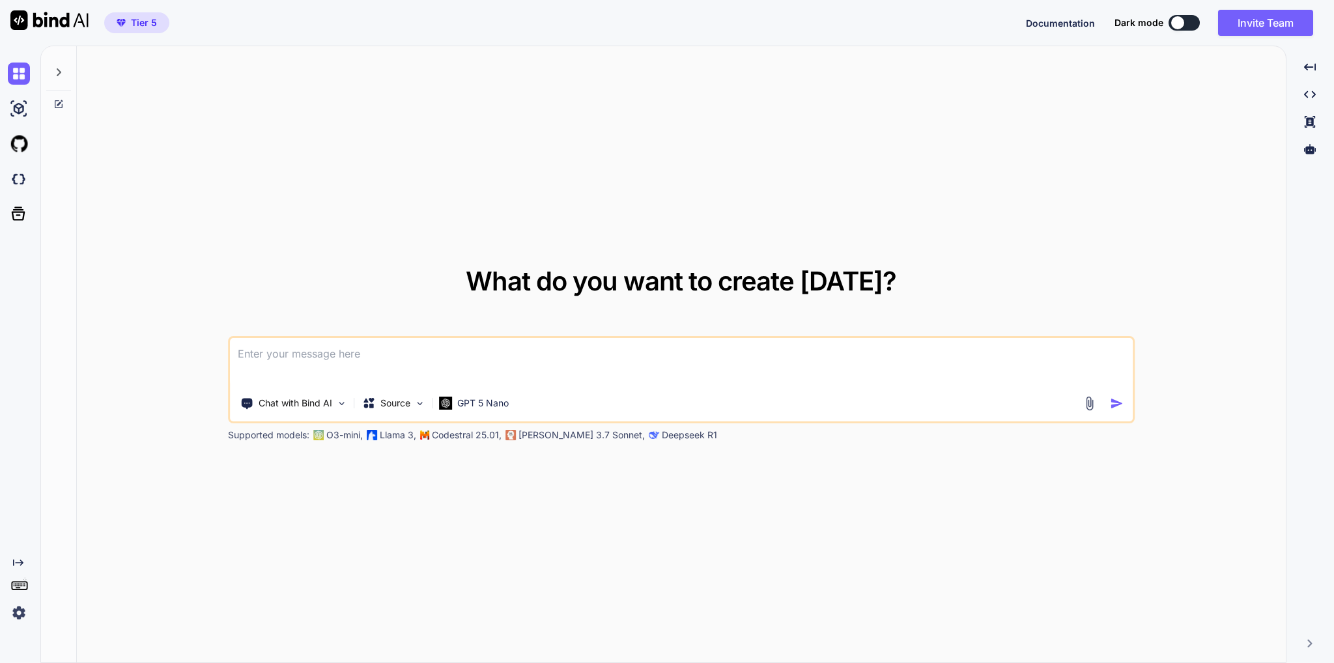
click at [16, 614] on img at bounding box center [19, 613] width 22 height 22
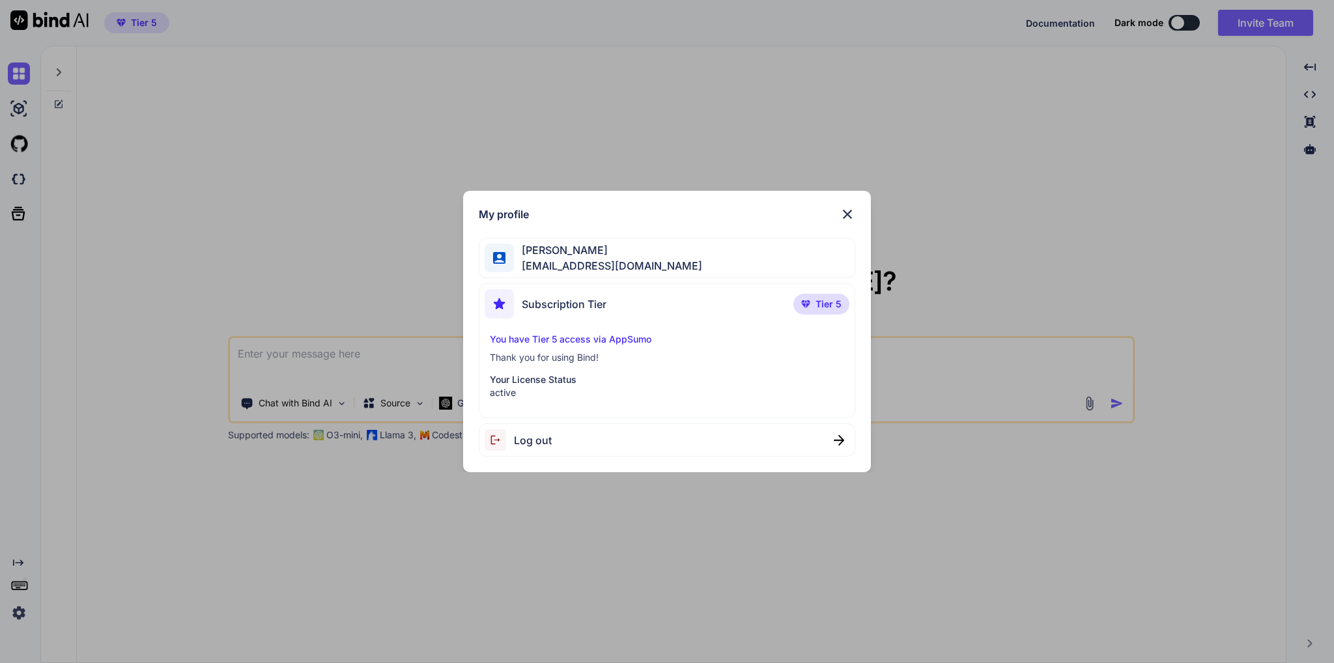
click at [851, 207] on img at bounding box center [848, 214] width 16 height 16
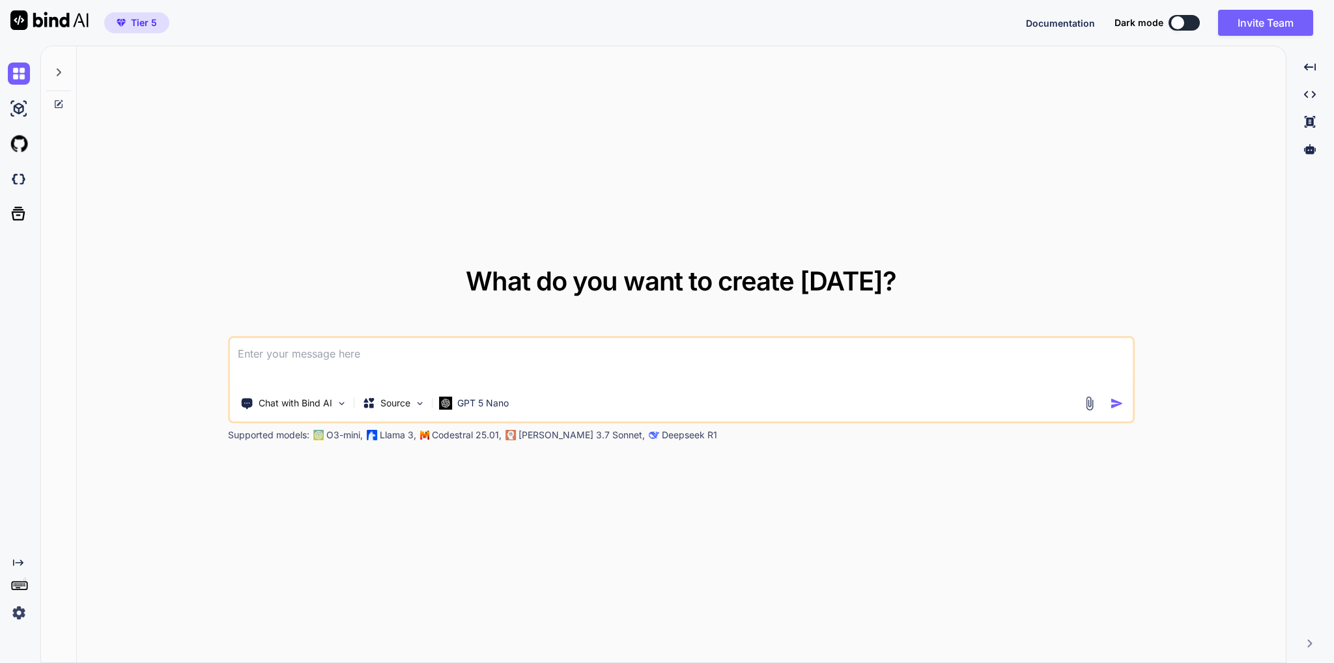
click at [16, 160] on div at bounding box center [21, 143] width 27 height 35
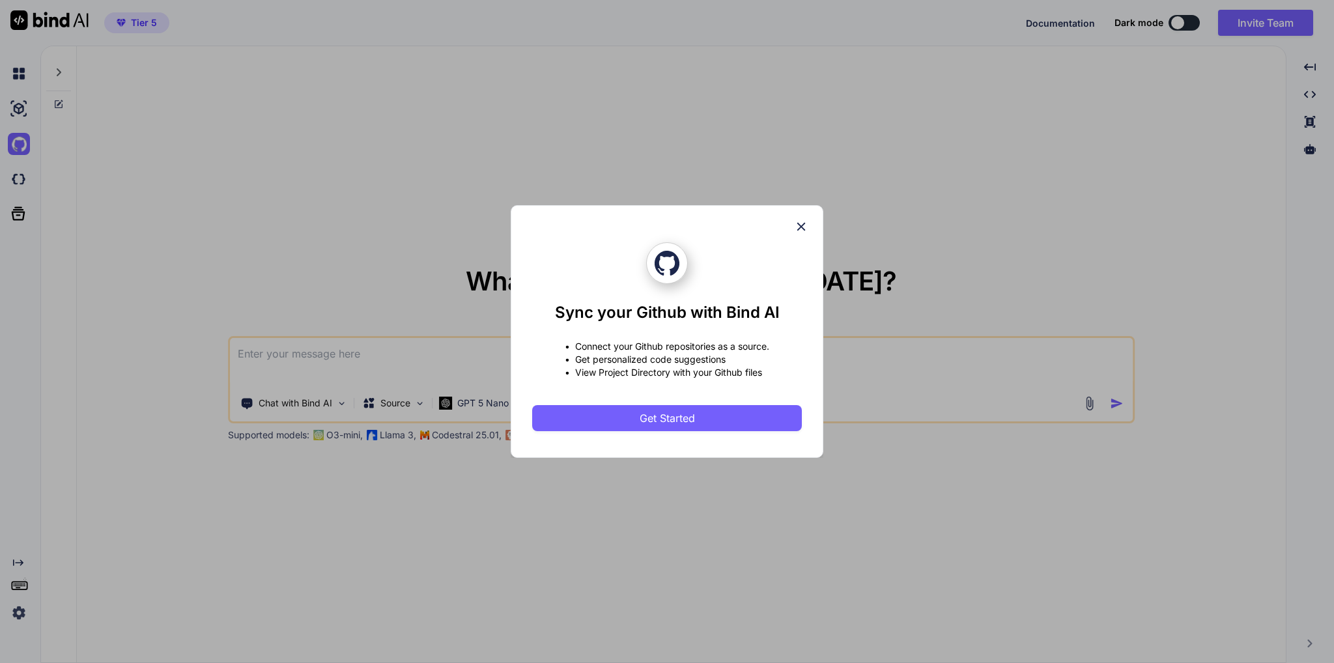
click at [24, 145] on div "Sync your Github with Bind AI • Connect your Github repositories as a source. •…" at bounding box center [667, 331] width 1334 height 663
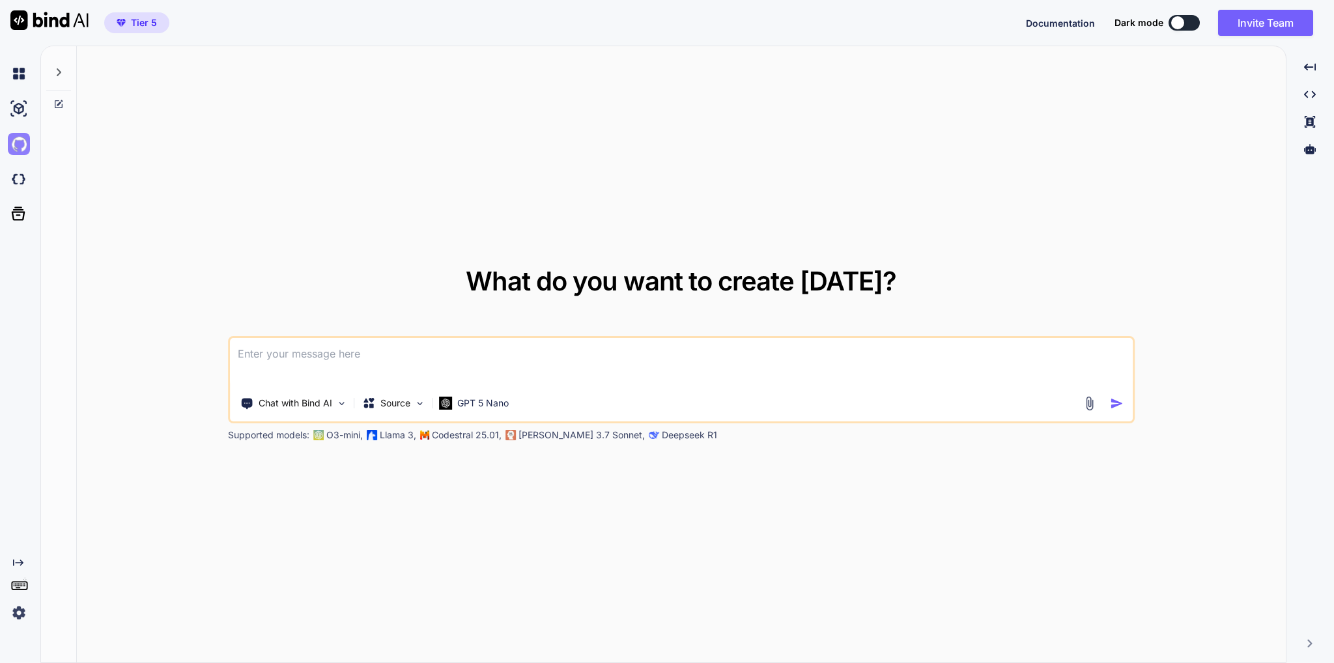
click at [18, 145] on img at bounding box center [19, 144] width 22 height 22
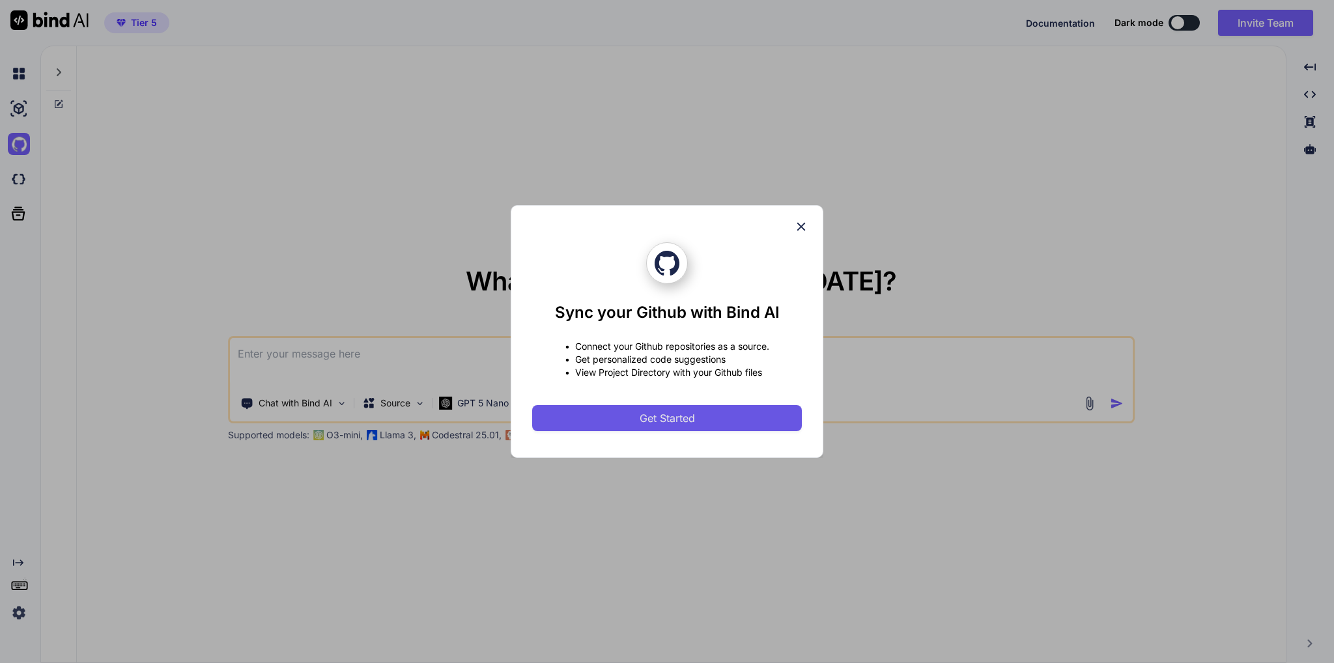
click at [706, 425] on button "Get Started" at bounding box center [667, 418] width 270 height 26
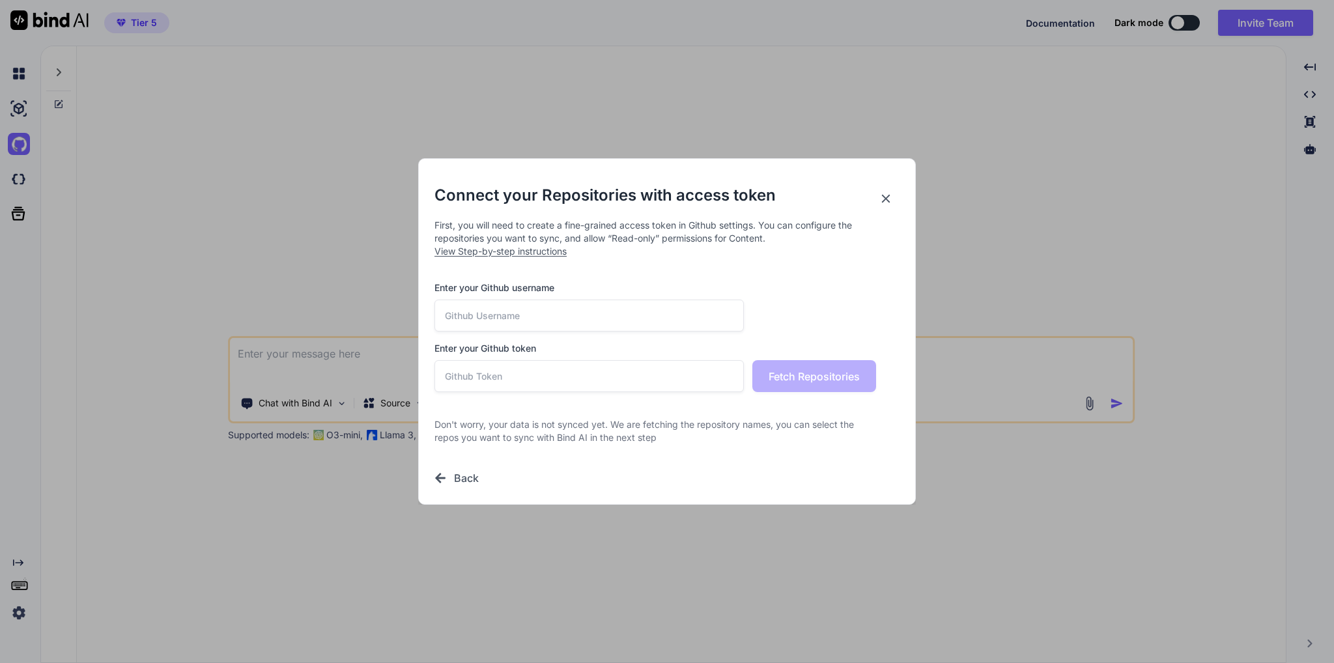
click at [552, 311] on input "text" at bounding box center [588, 316] width 309 height 32
type input "detale"
click at [675, 381] on input "text" at bounding box center [588, 376] width 309 height 32
click at [555, 316] on input "detale" at bounding box center [588, 316] width 309 height 32
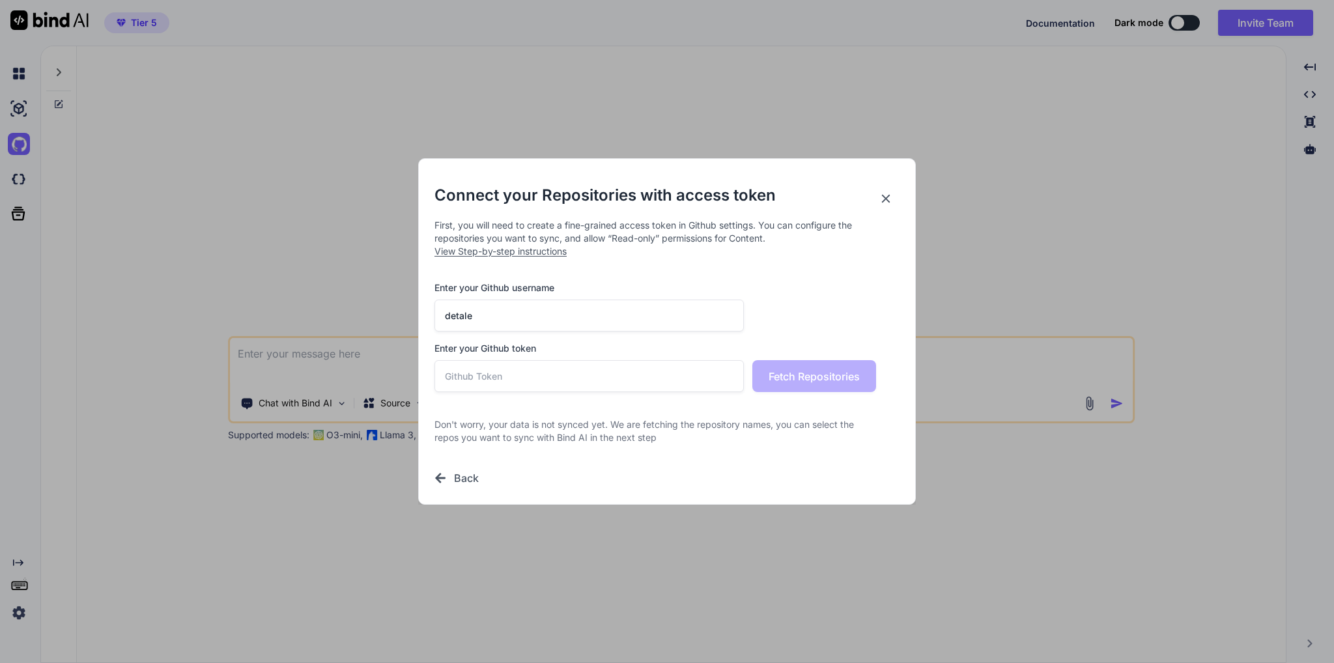
click at [555, 316] on input "detale" at bounding box center [588, 316] width 309 height 32
click at [565, 388] on input "text" at bounding box center [588, 376] width 309 height 32
click at [883, 198] on icon at bounding box center [886, 198] width 14 height 14
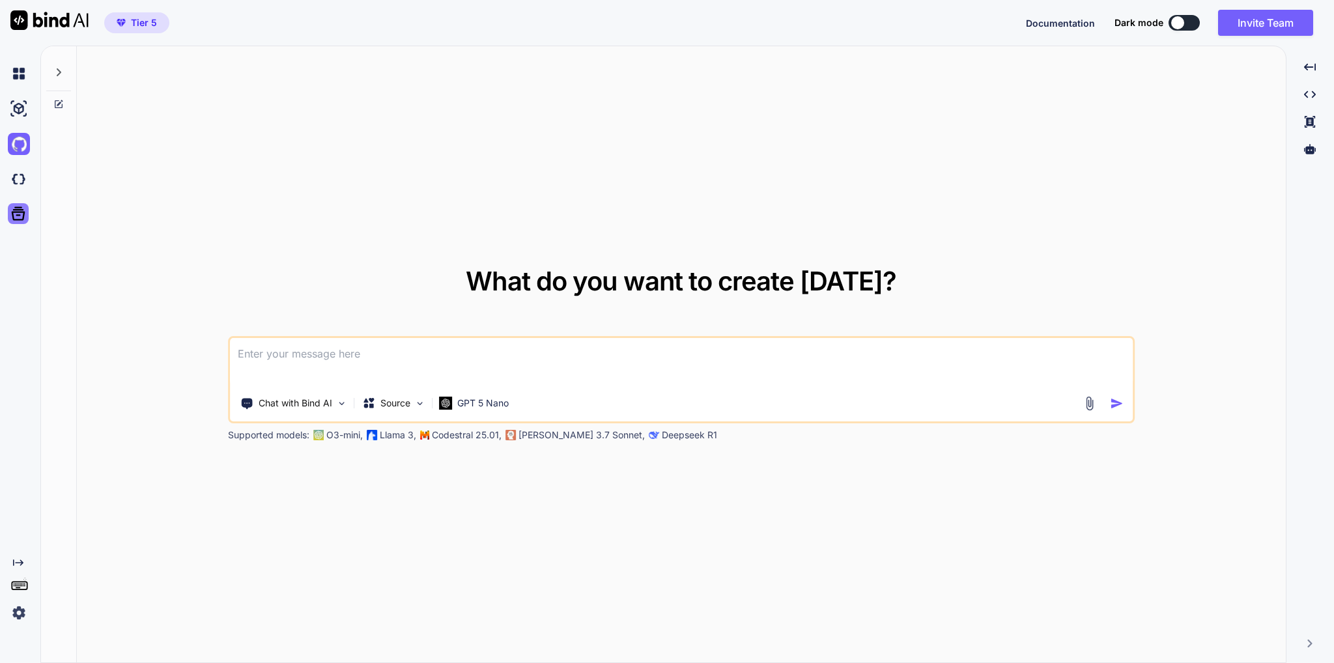
click at [14, 220] on icon at bounding box center [19, 214] width 14 height 14
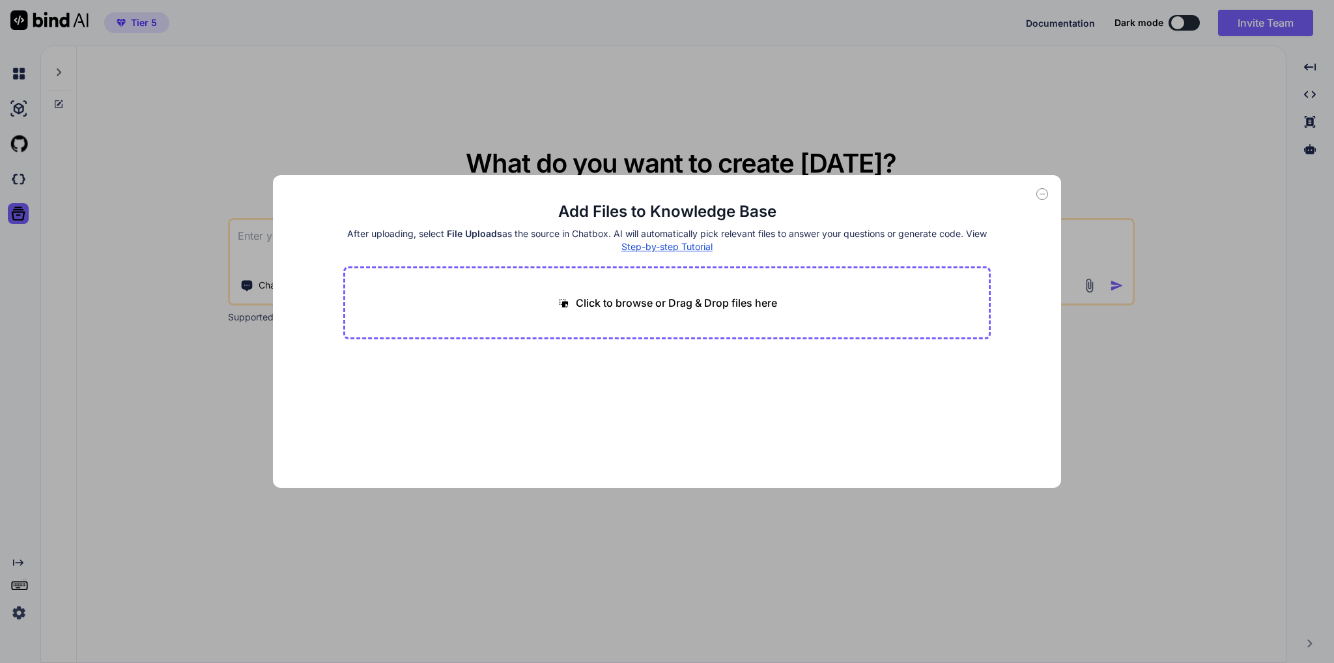
click at [1042, 195] on icon at bounding box center [1042, 194] width 12 height 12
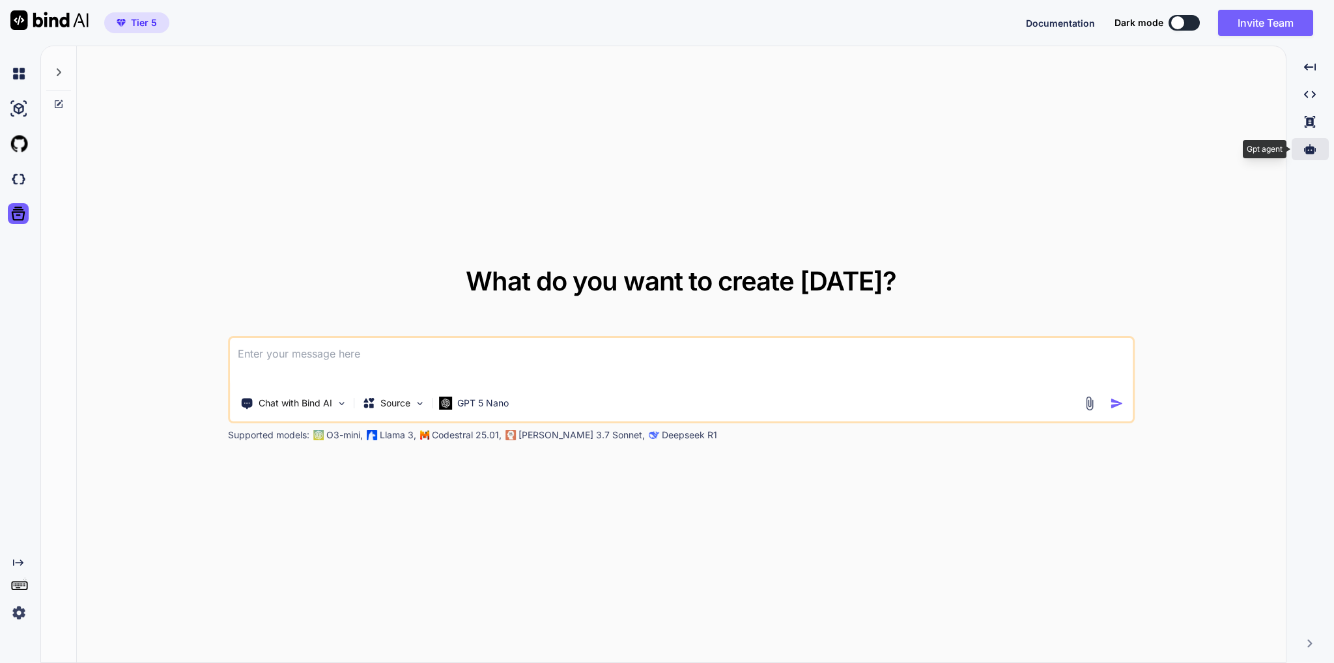
click at [1318, 152] on div at bounding box center [1310, 149] width 37 height 22
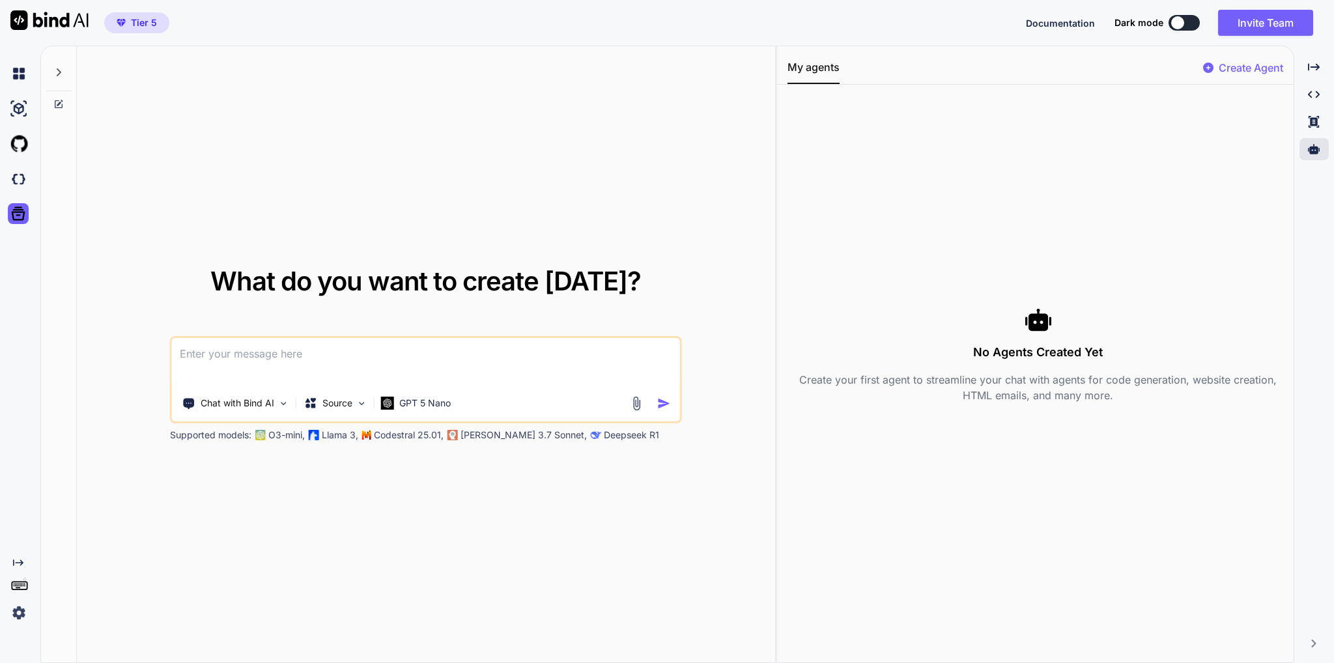
click at [1222, 66] on p "Create Agent" at bounding box center [1251, 68] width 64 height 16
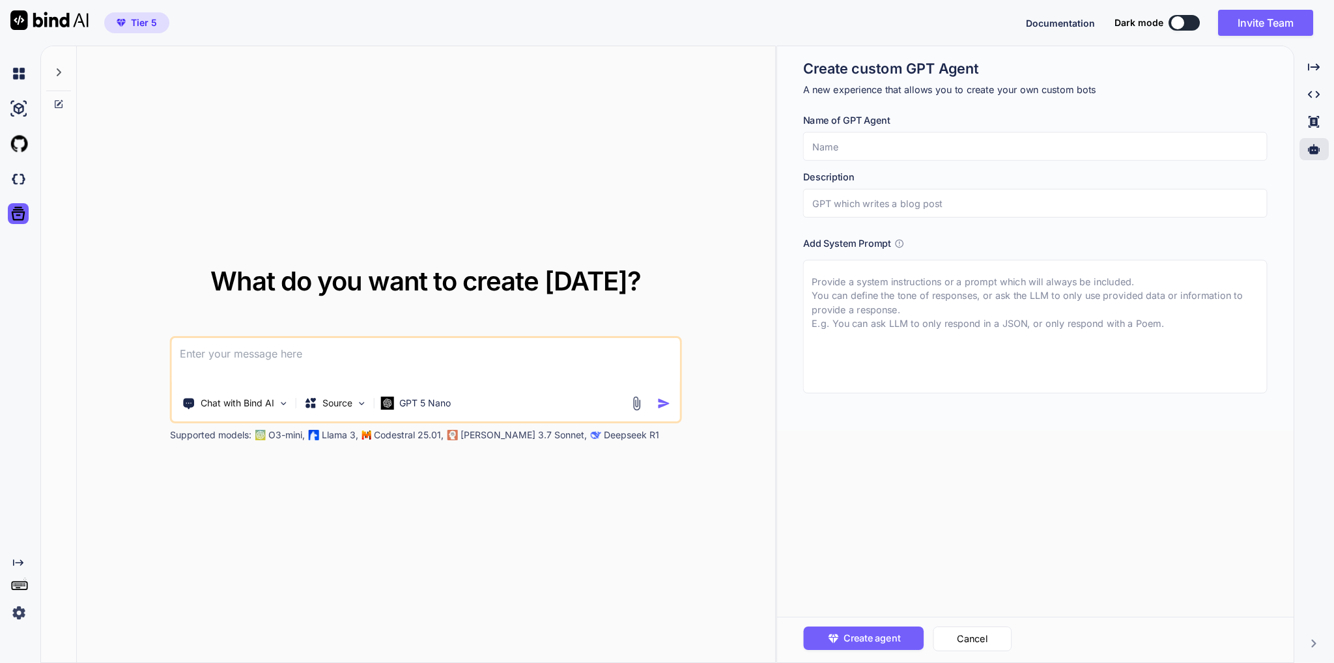
click at [881, 151] on input "text" at bounding box center [1035, 146] width 464 height 29
type input "Python Quiz"
click at [881, 206] on input "text" at bounding box center [1035, 203] width 464 height 29
click at [895, 143] on input "Python Quiz" at bounding box center [1035, 146] width 464 height 29
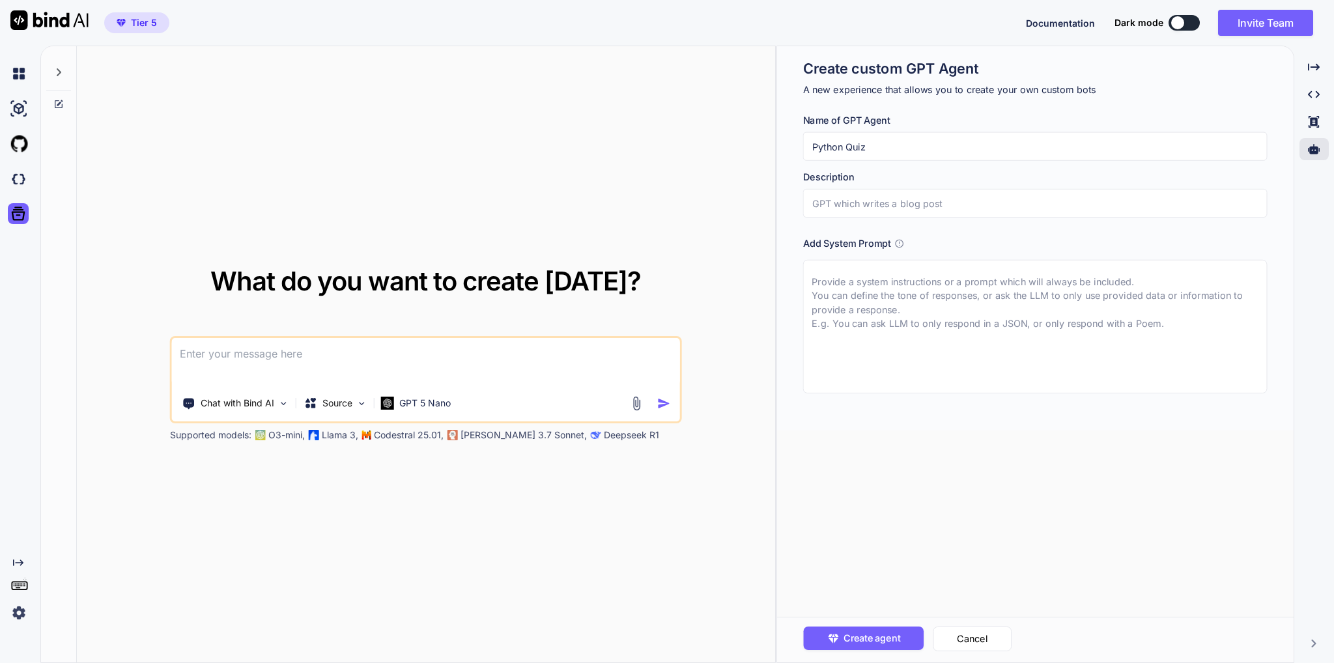
click at [895, 143] on input "Python Quiz" at bounding box center [1035, 146] width 464 height 29
click at [887, 212] on input "text" at bounding box center [1035, 203] width 464 height 29
paste input "Python Quiz"
type input "Python Quiz"
drag, startPoint x: 878, startPoint y: 332, endPoint x: 880, endPoint y: 322, distance: 9.3
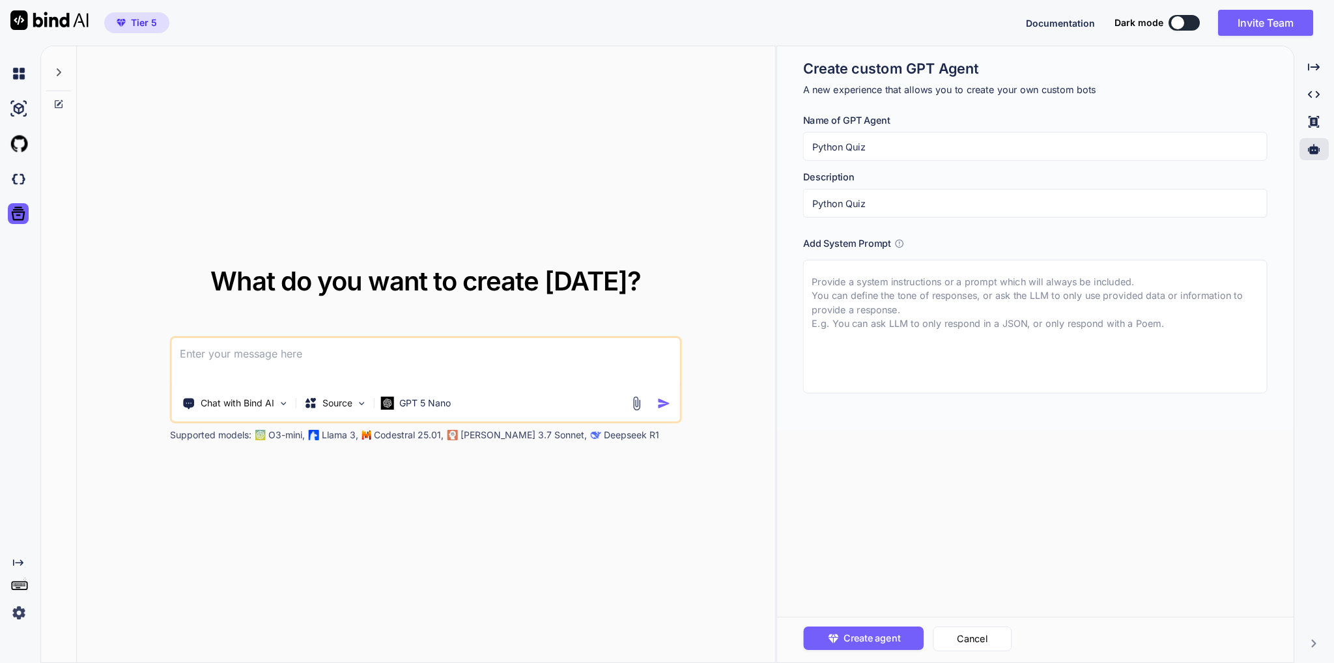
click at [878, 330] on textarea at bounding box center [1035, 327] width 464 height 134
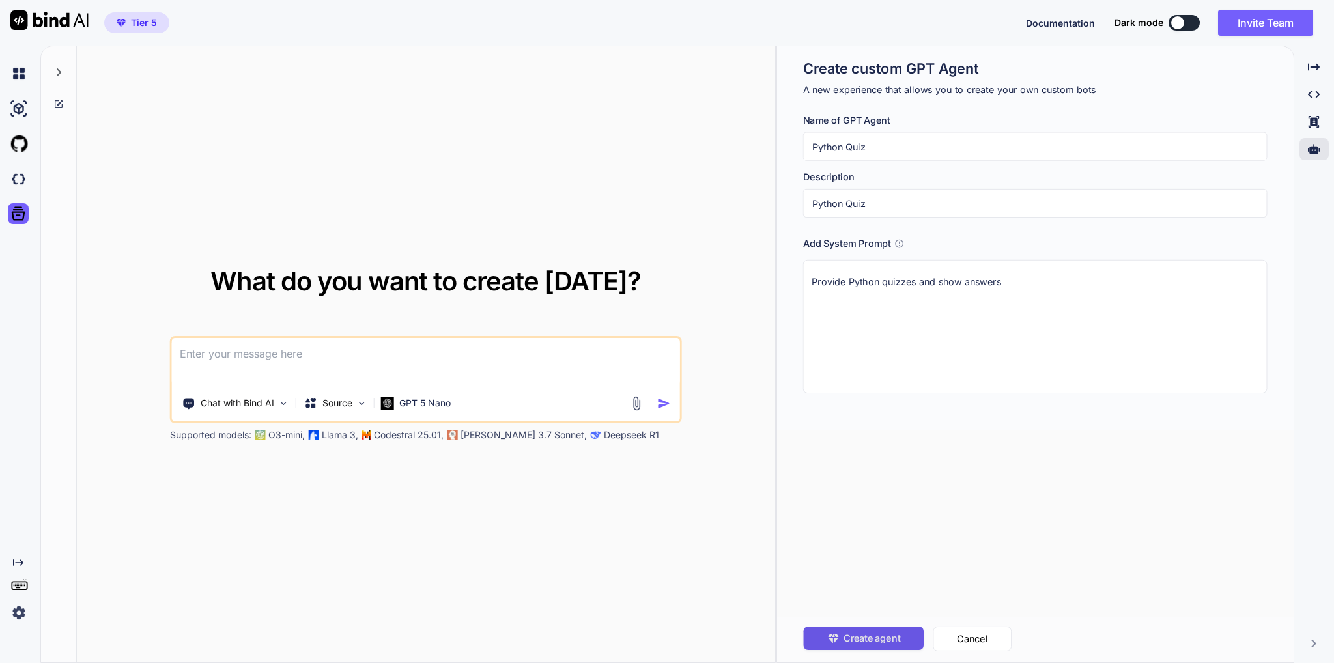
type textarea "Provide Python quizzes and show answers"
click at [892, 634] on span "Create agent" at bounding box center [871, 638] width 57 height 14
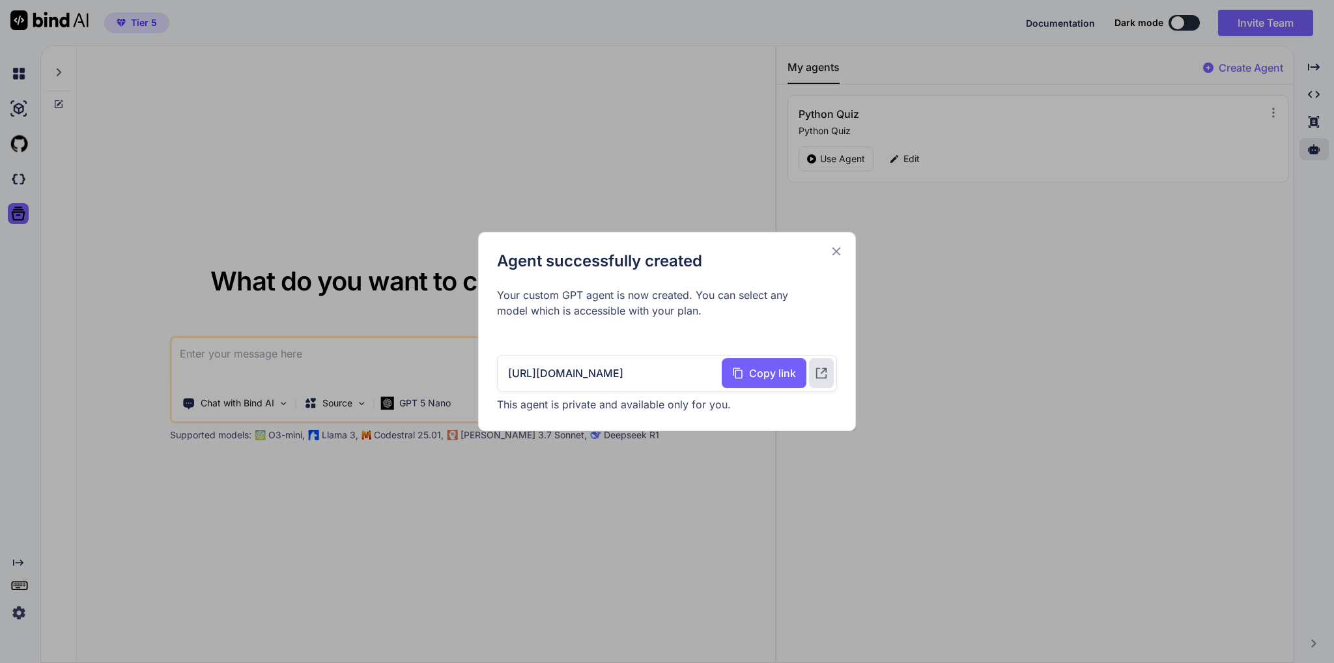
click at [836, 249] on icon at bounding box center [836, 251] width 14 height 14
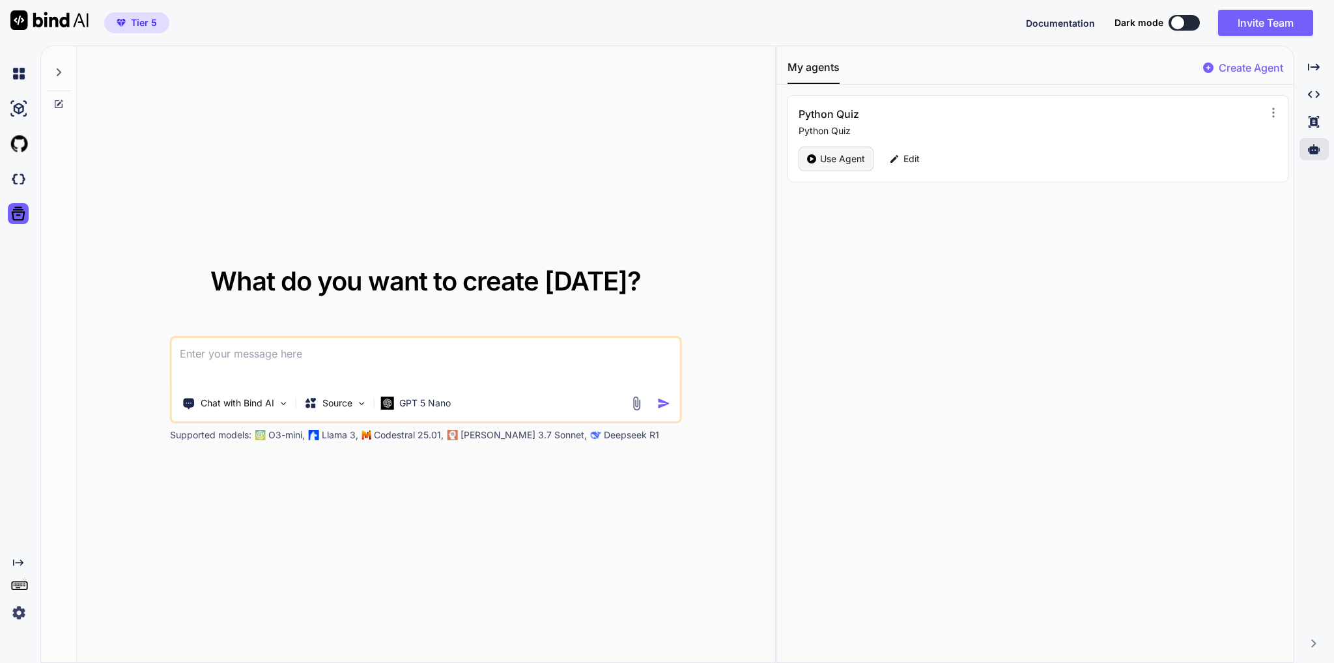
click at [834, 163] on p "Use Agent" at bounding box center [842, 158] width 45 height 13
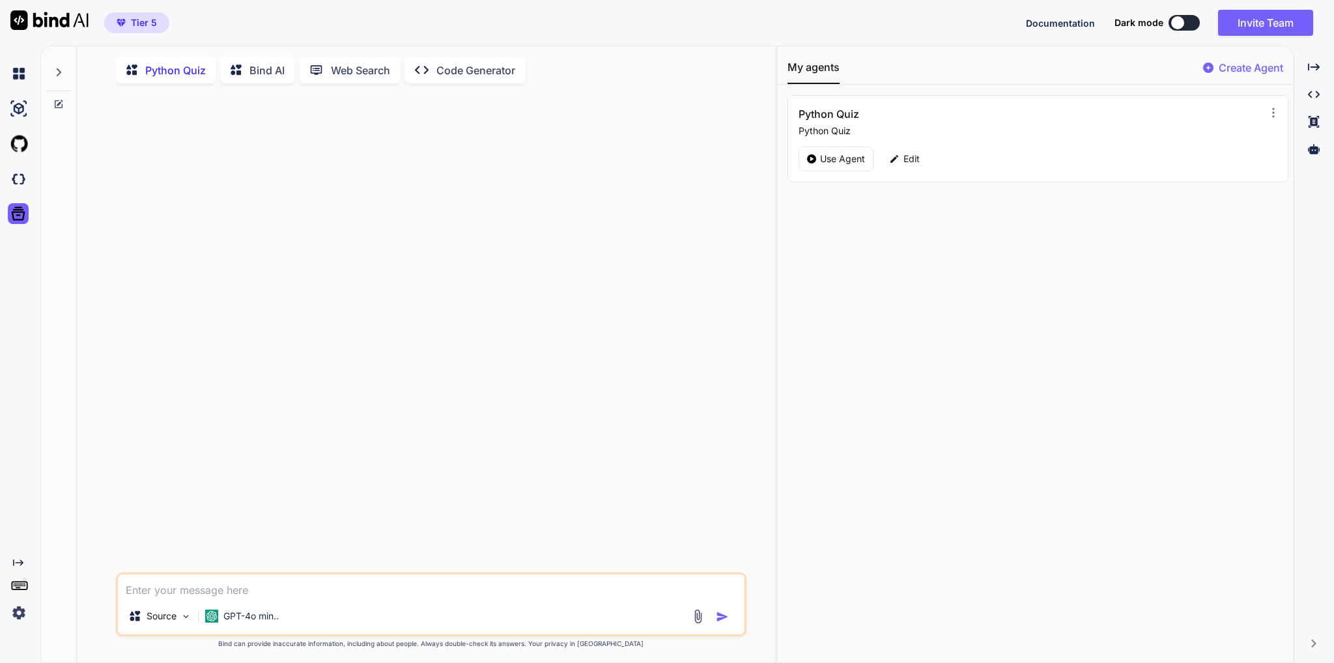
click at [240, 595] on textarea at bounding box center [431, 585] width 627 height 23
type textarea "show me python quiz"
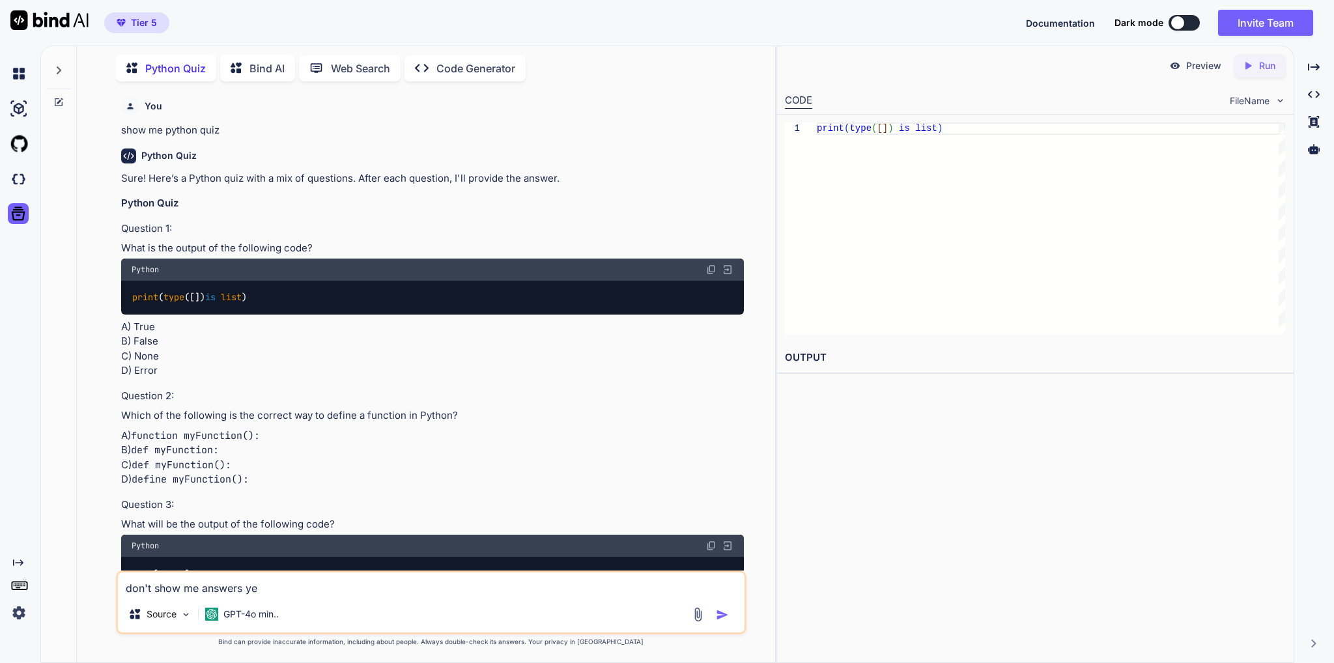
type textarea "don't show me answers yet"
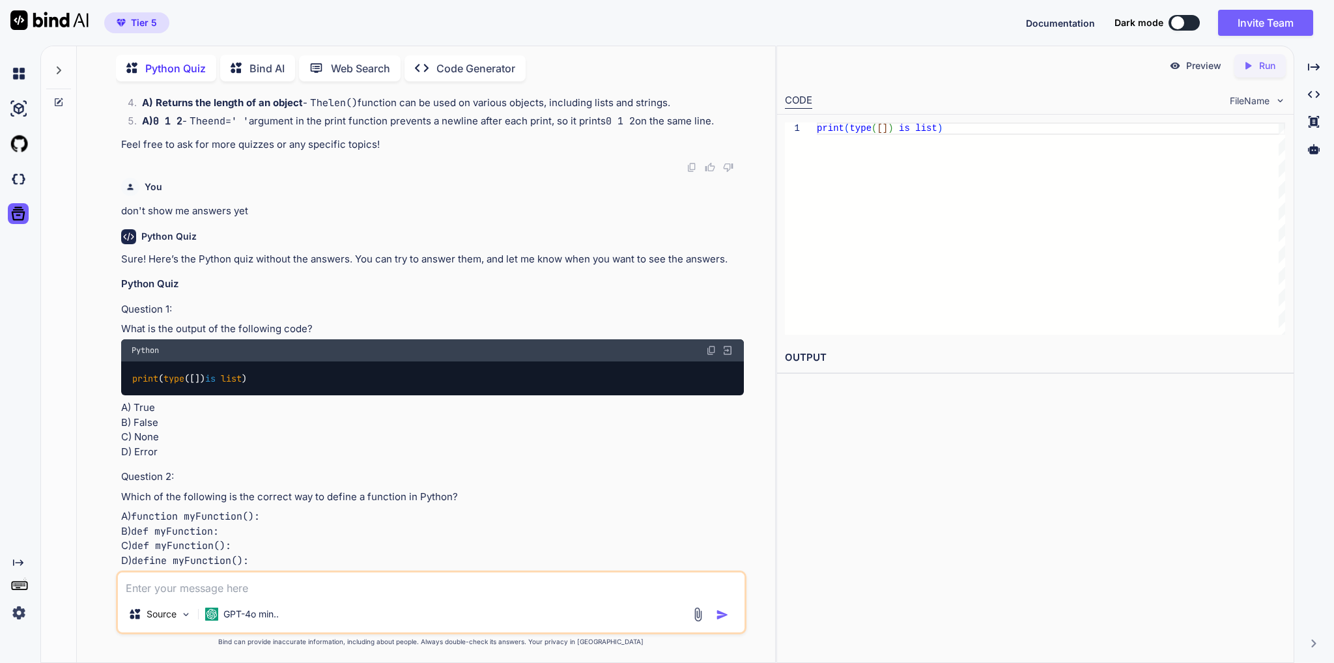
scroll to position [779, 0]
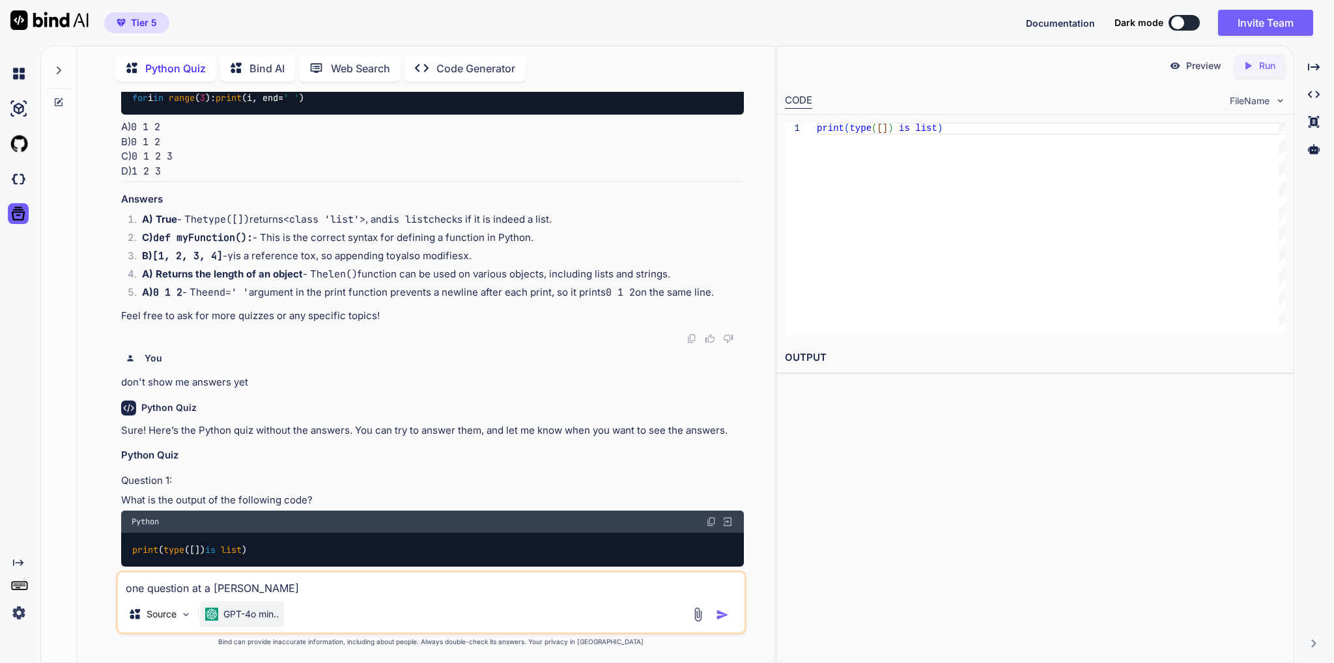
type textarea "one question at a time"
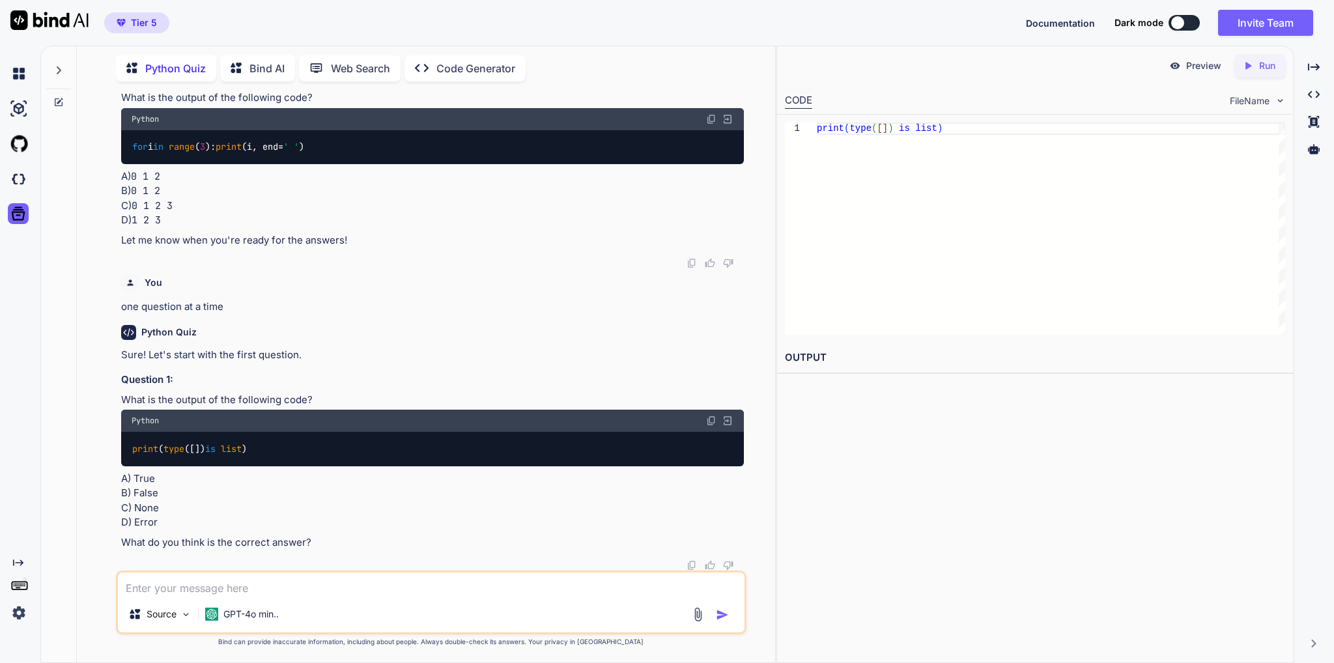
scroll to position [2297, 0]
type textarea "A"
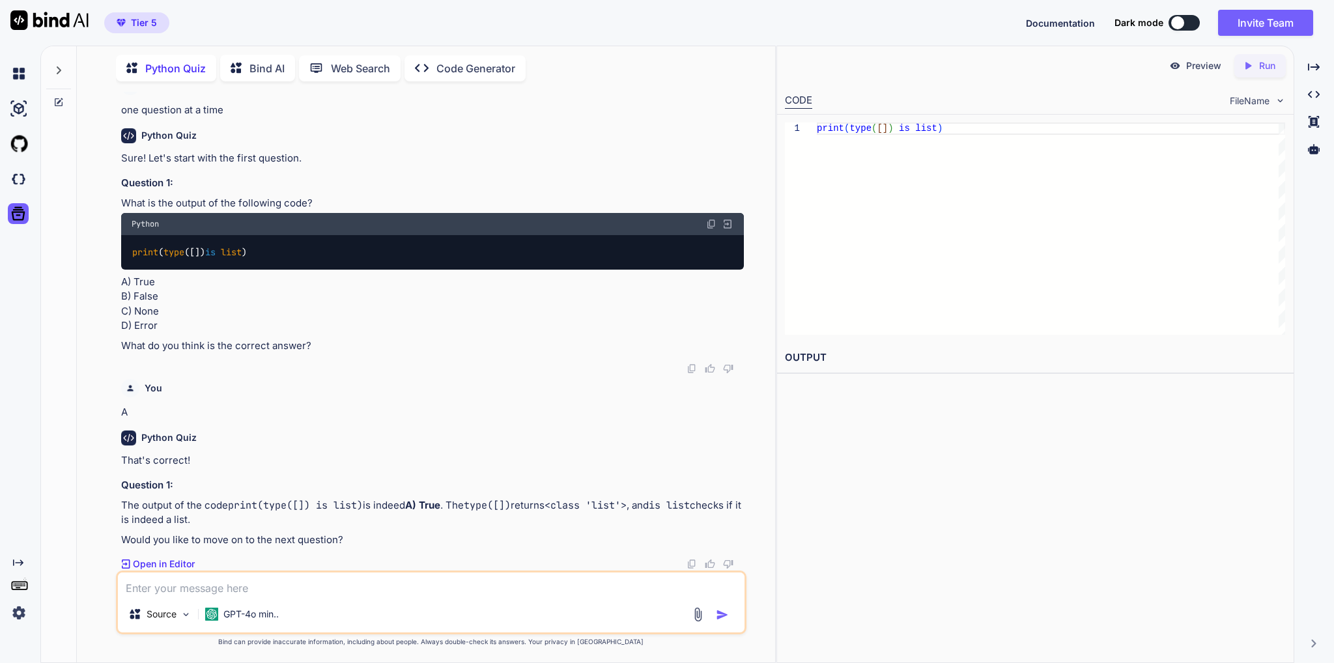
scroll to position [2493, 0]
click at [165, 565] on p "Open in Editor" at bounding box center [164, 564] width 62 height 13
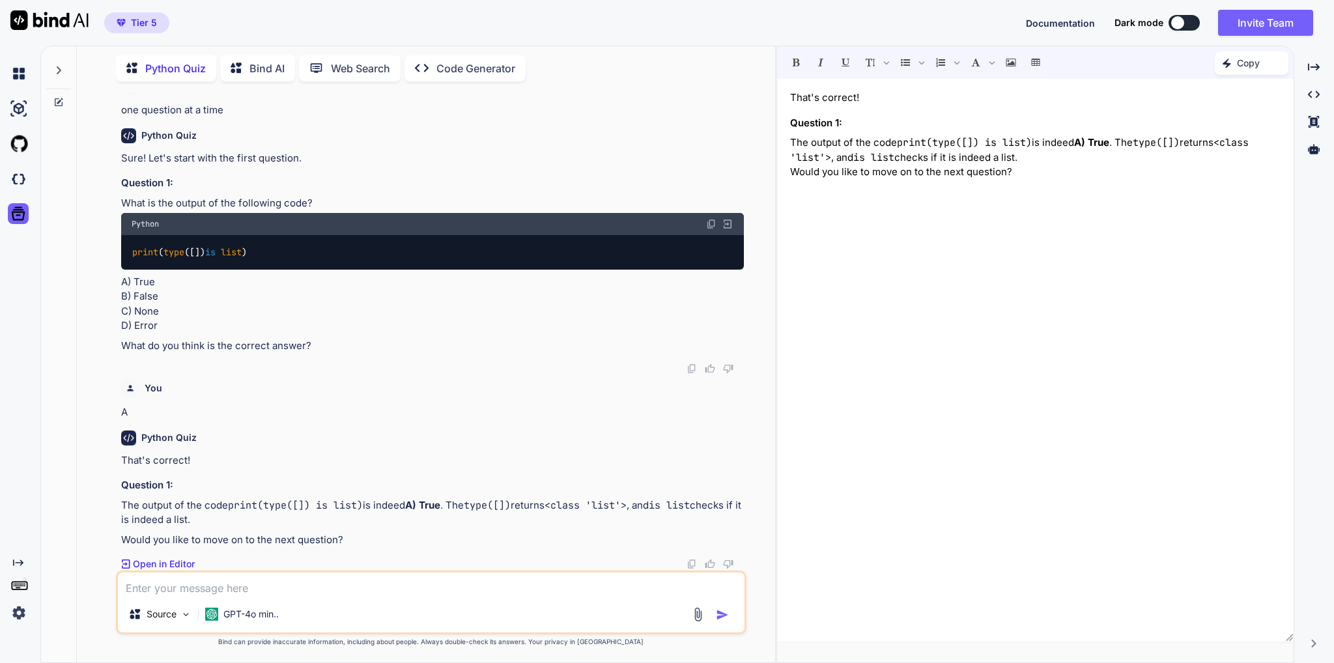
click at [1055, 170] on p "Would you like to move on to the next question?" at bounding box center [1035, 172] width 490 height 15
click at [1026, 171] on p "Would you like to move on to the next question?" at bounding box center [1035, 172] width 490 height 15
click at [1032, 180] on div "That's correct! Question 1: The output of the code print(type([]) is list) is i…" at bounding box center [1035, 360] width 516 height 550
click at [227, 593] on textarea at bounding box center [431, 584] width 627 height 23
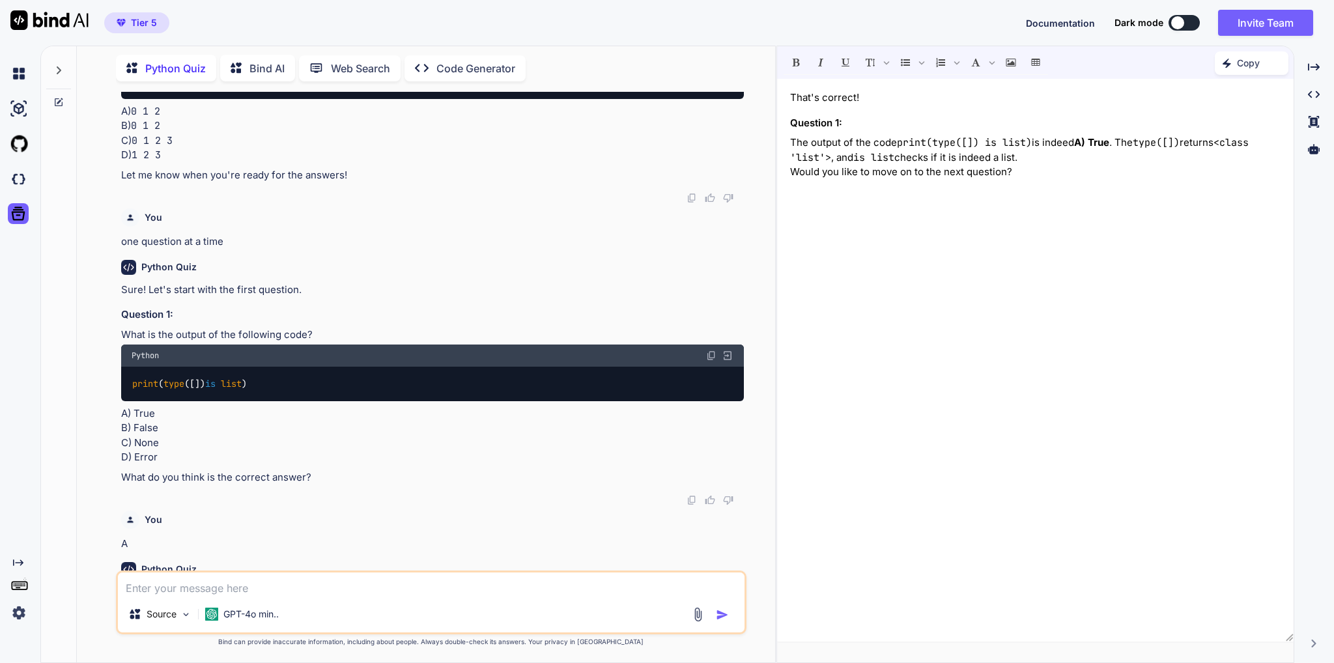
scroll to position [1712, 0]
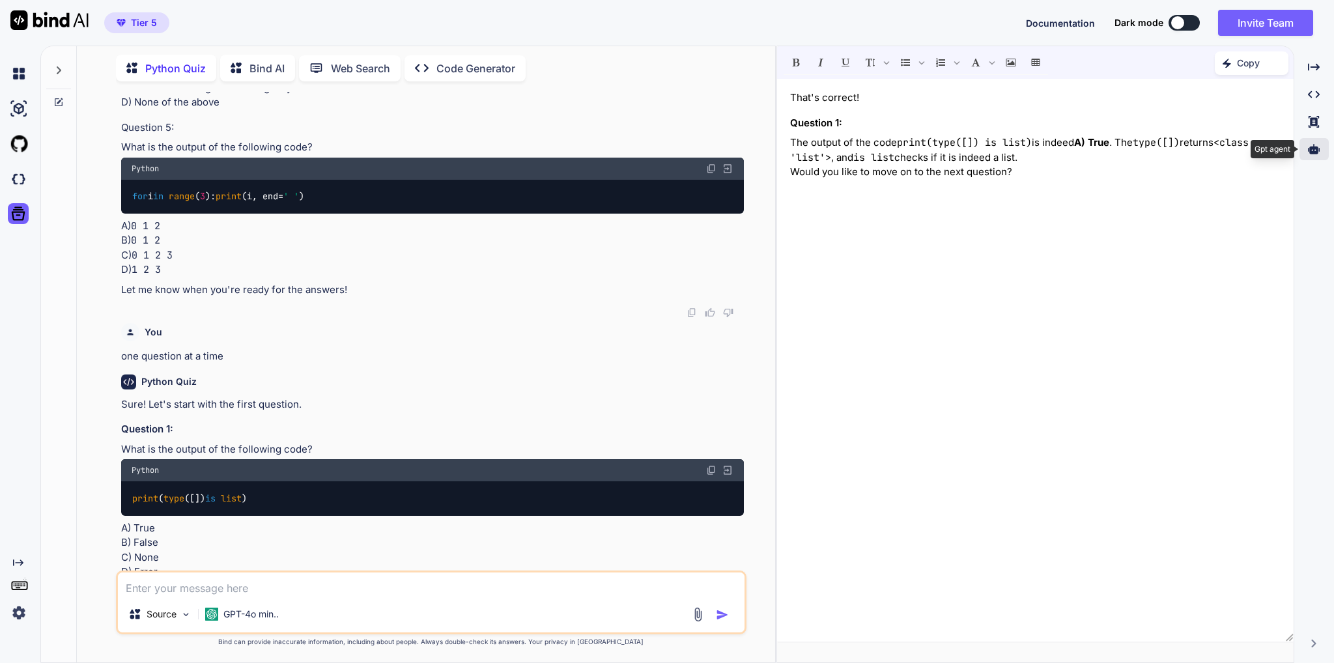
click at [1308, 155] on div at bounding box center [1313, 149] width 29 height 22
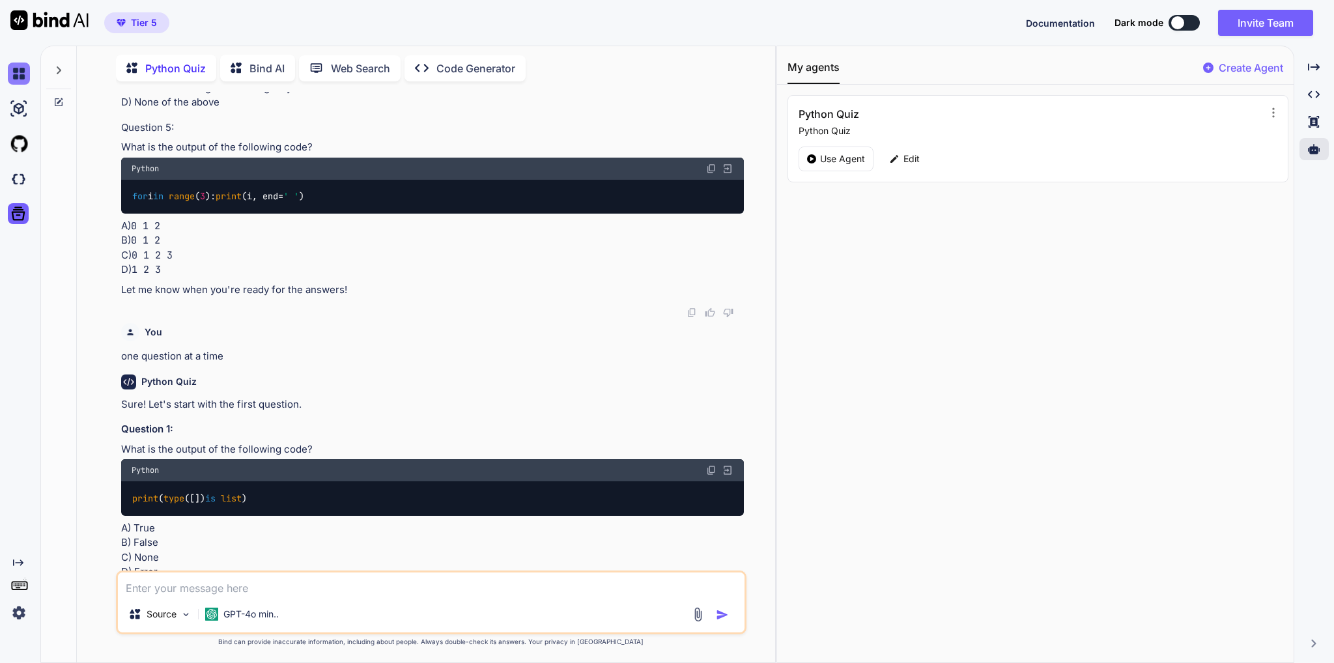
click at [20, 72] on img at bounding box center [19, 74] width 22 height 22
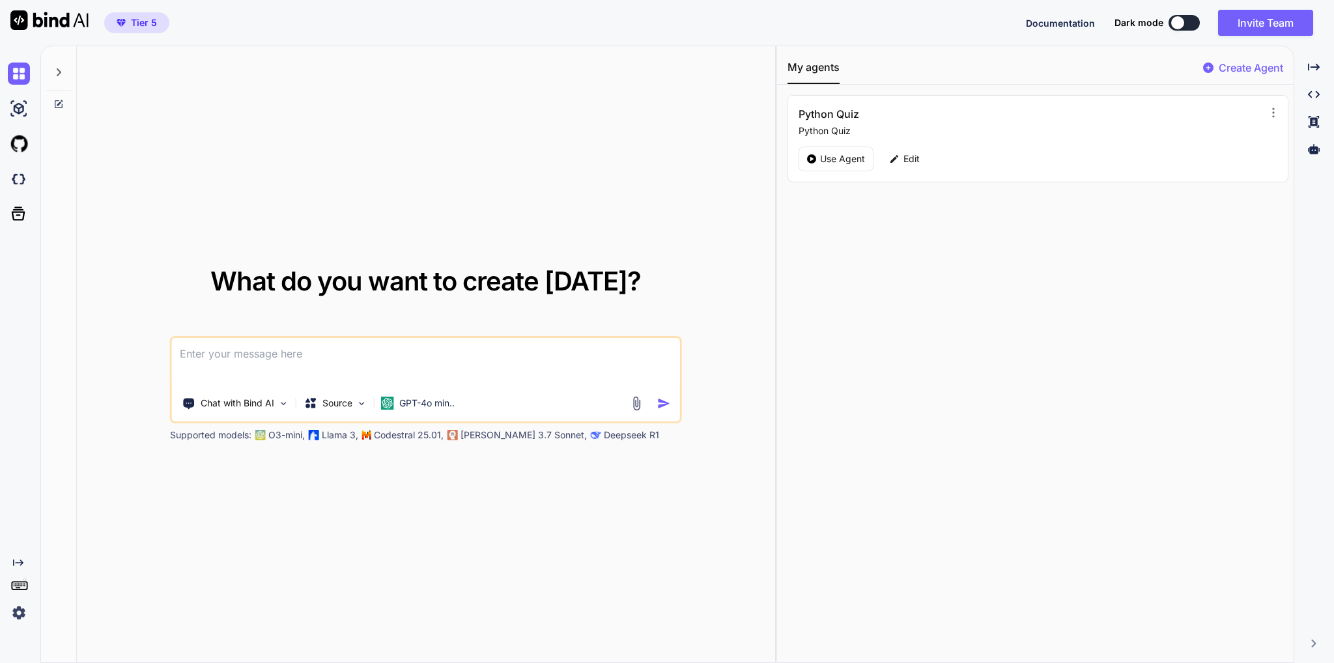
click at [16, 616] on img at bounding box center [19, 613] width 22 height 22
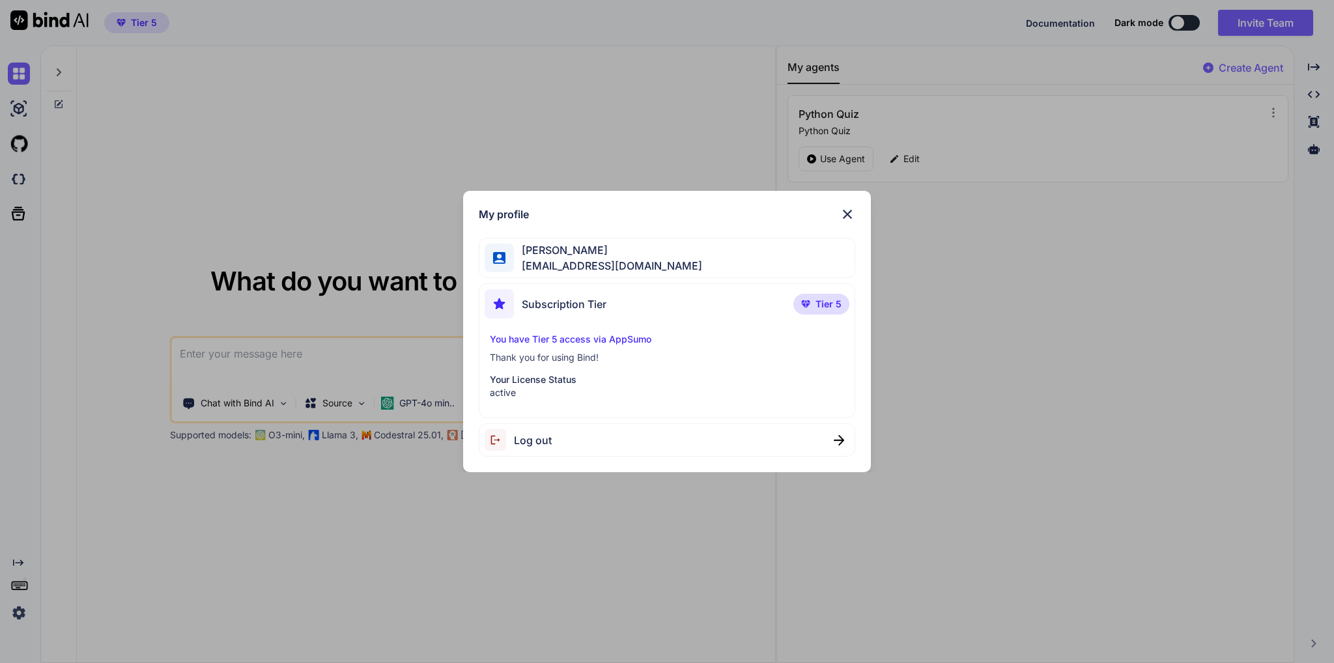
click at [511, 302] on img at bounding box center [499, 303] width 29 height 29
drag, startPoint x: 586, startPoint y: 305, endPoint x: 733, endPoint y: 298, distance: 147.4
click at [587, 305] on span "Subscription Tier" at bounding box center [564, 304] width 85 height 16
click at [547, 251] on span "[PERSON_NAME]" at bounding box center [608, 250] width 188 height 16
click at [315, 539] on div "My profile Roger Zhang detale@gmail.com Subscription Tier Tier 5 You have Tier …" at bounding box center [667, 331] width 1334 height 663
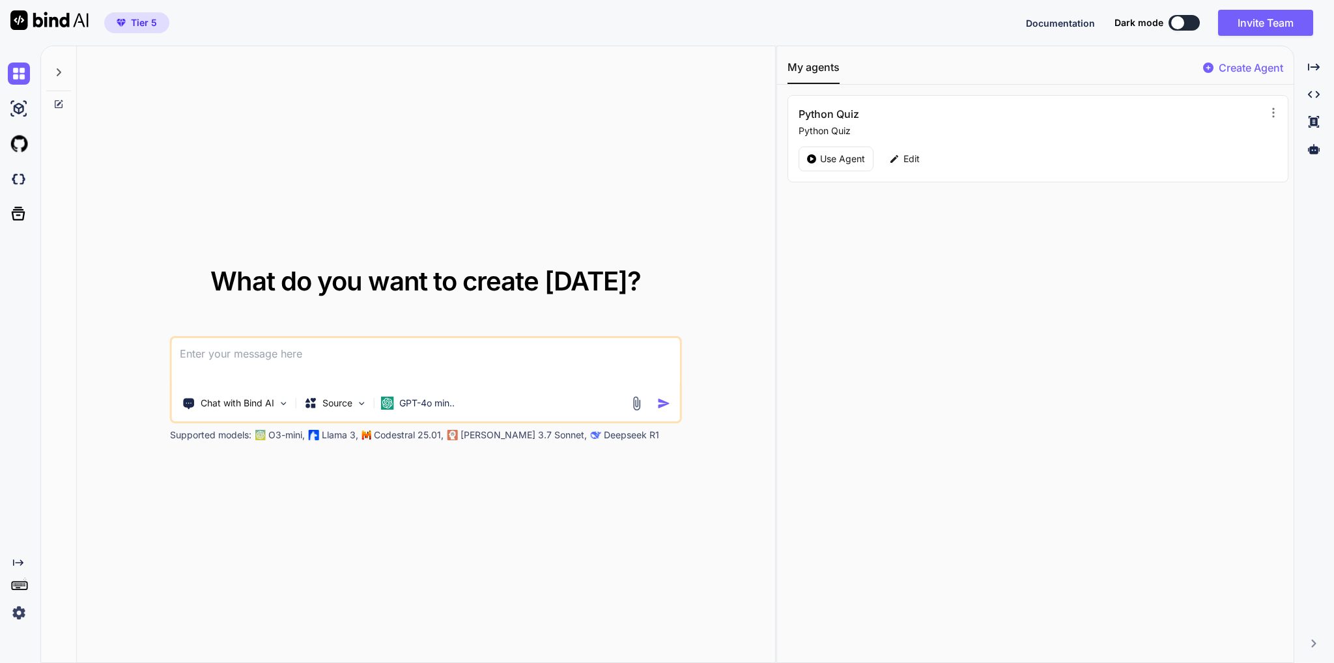
click at [1053, 21] on span "Documentation" at bounding box center [1060, 23] width 69 height 11
click at [21, 181] on img at bounding box center [19, 179] width 22 height 22
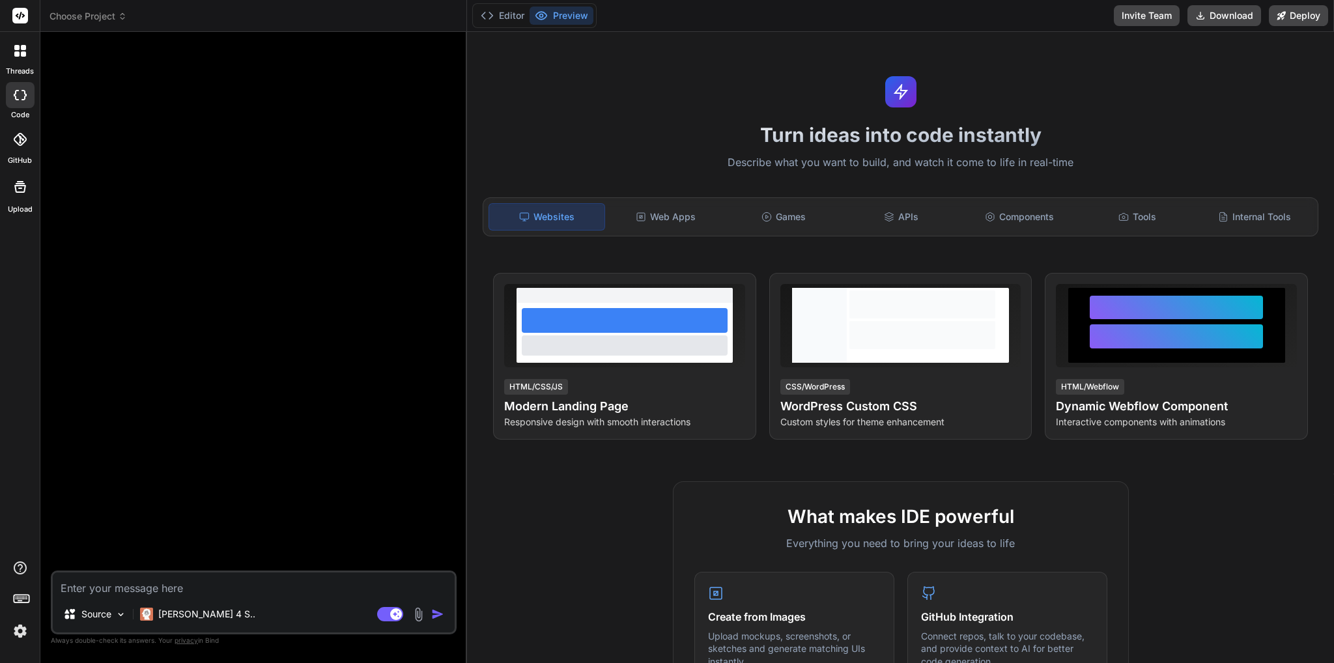
click at [101, 16] on span "Choose Project" at bounding box center [89, 16] width 78 height 13
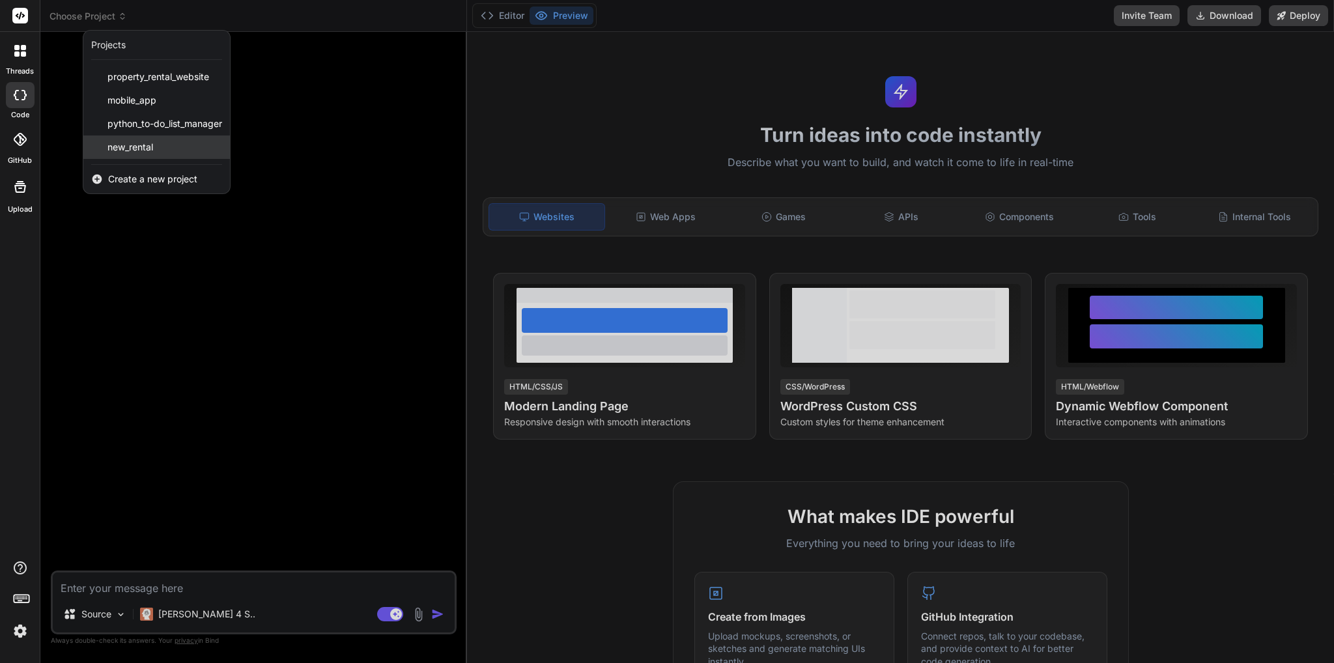
click at [141, 143] on span "new_rental" at bounding box center [130, 147] width 46 height 13
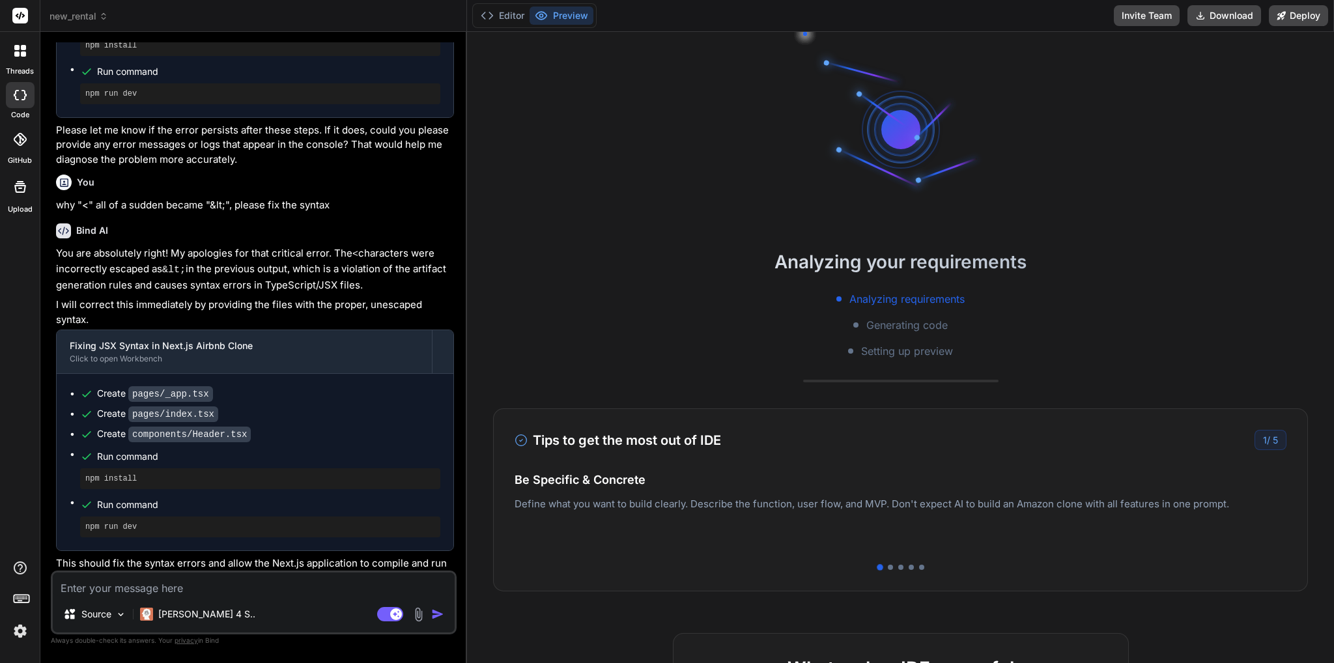
scroll to position [732, 0]
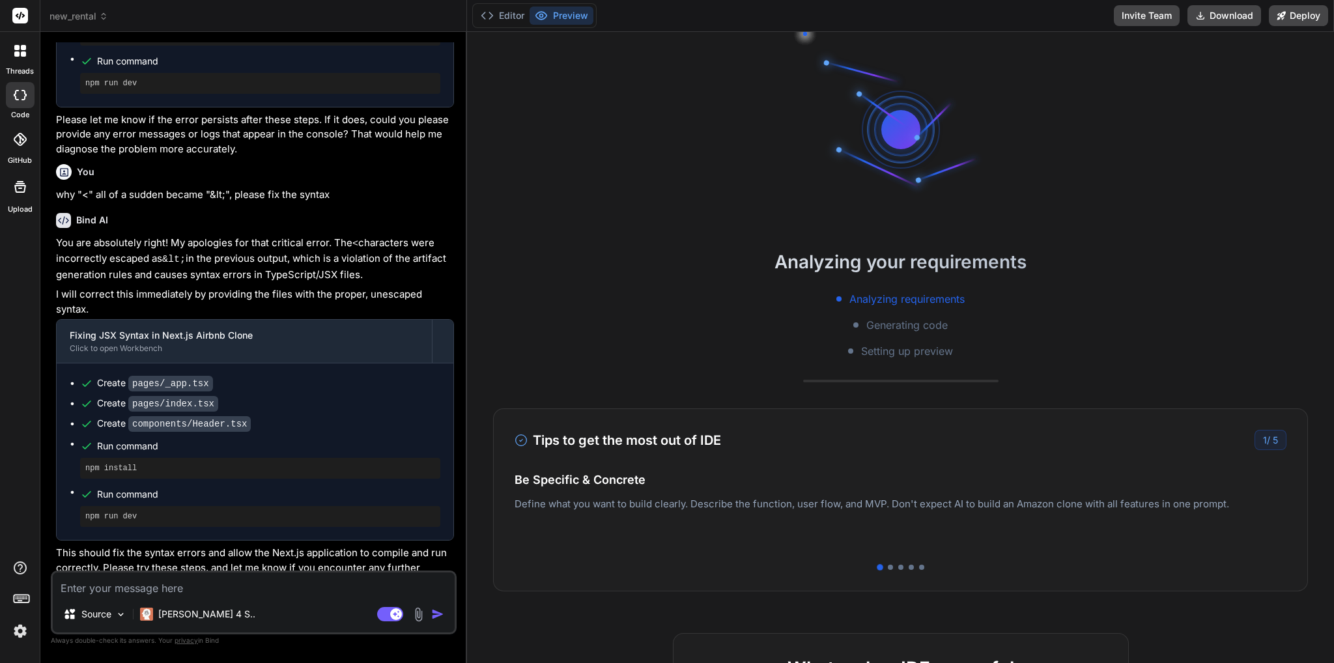
click at [142, 584] on textarea at bounding box center [254, 584] width 402 height 23
click at [207, 613] on p "[PERSON_NAME] 4 S.." at bounding box center [206, 614] width 97 height 13
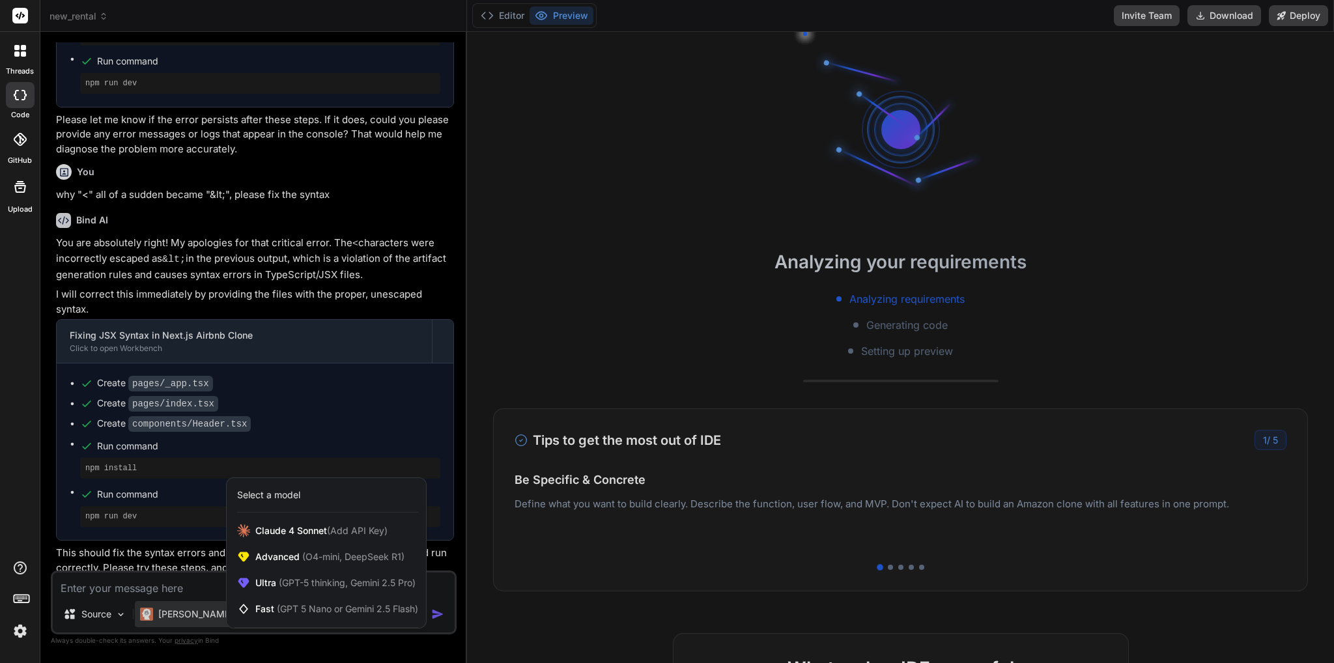
click at [198, 613] on div at bounding box center [667, 331] width 1334 height 663
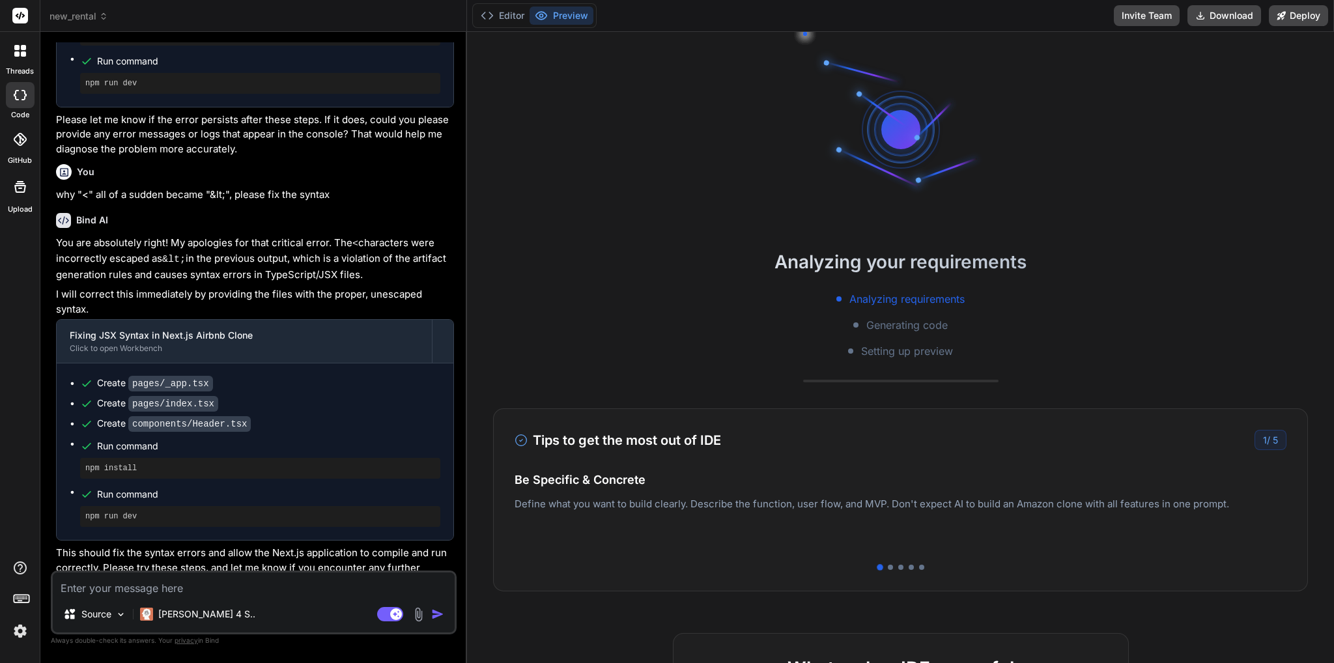
drag, startPoint x: 184, startPoint y: 586, endPoint x: 197, endPoint y: 588, distance: 13.8
click at [184, 586] on textarea at bounding box center [254, 584] width 402 height 23
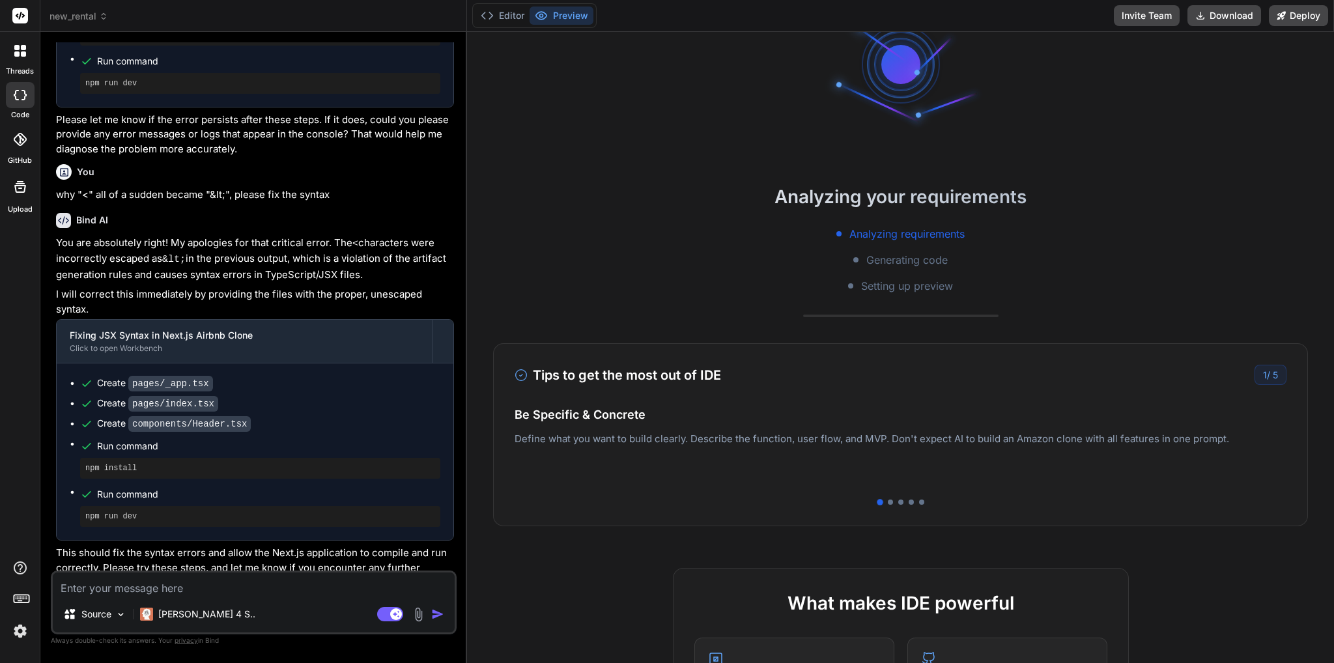
type textarea "x"
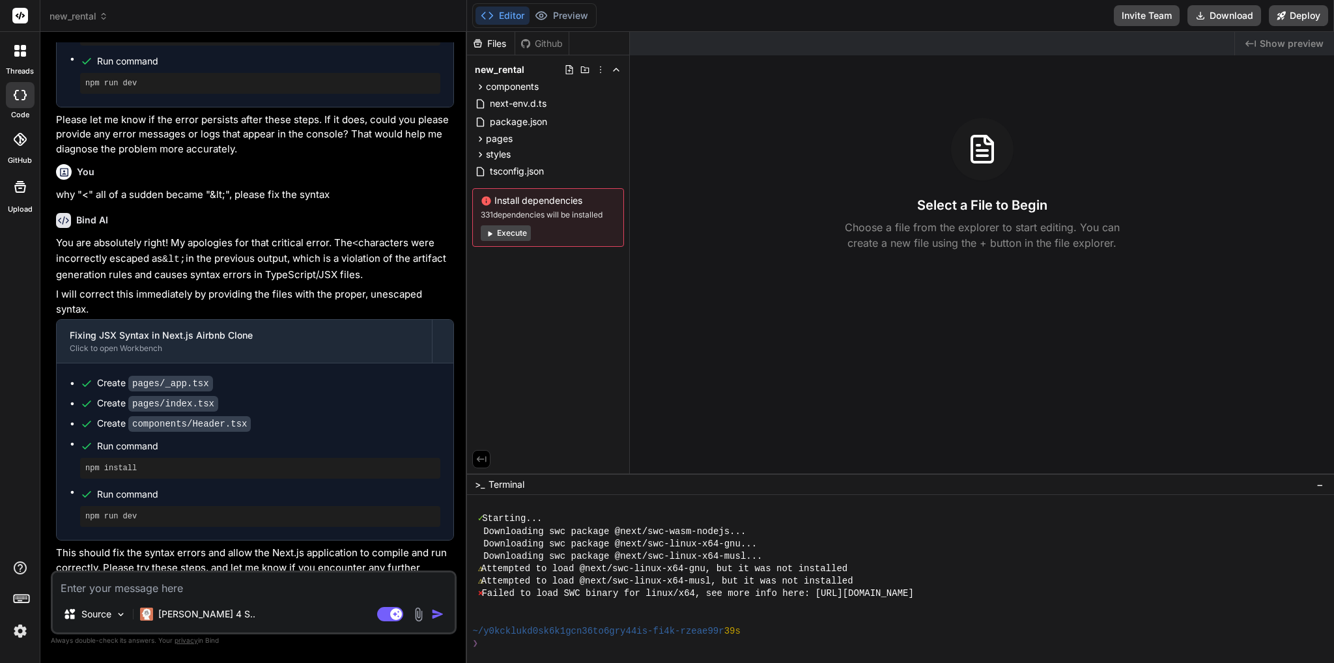
scroll to position [412, 0]
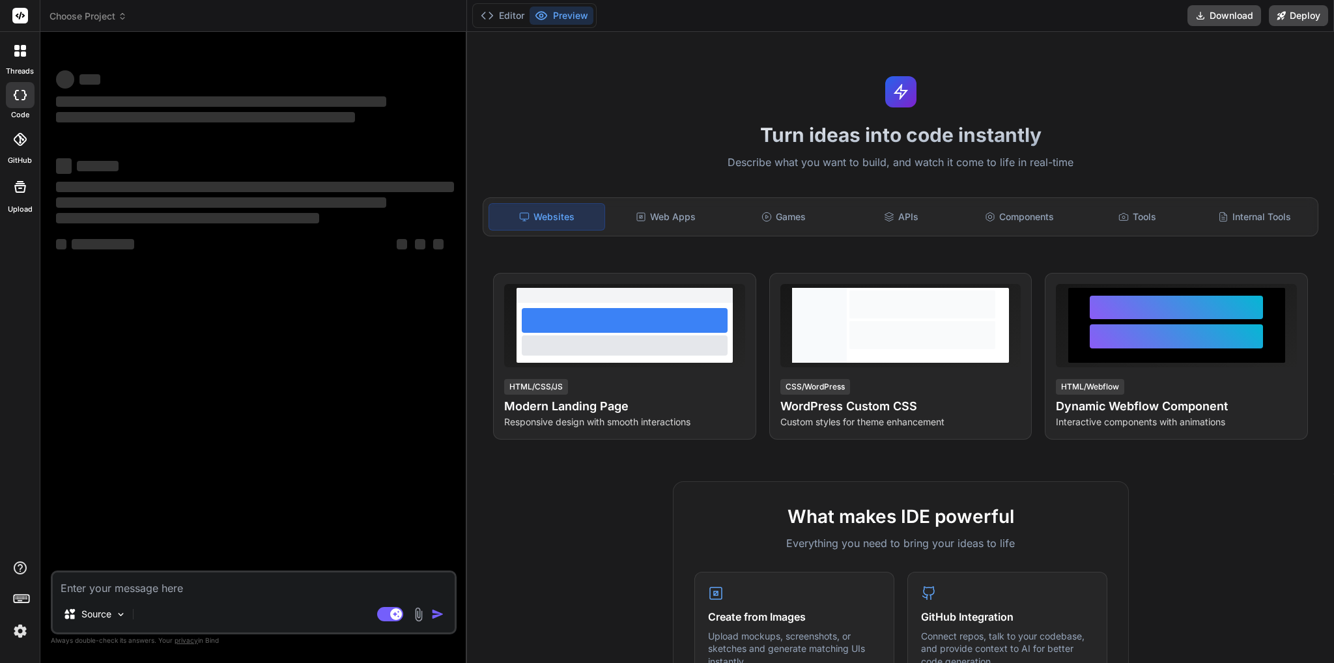
click at [10, 638] on img at bounding box center [20, 631] width 22 height 22
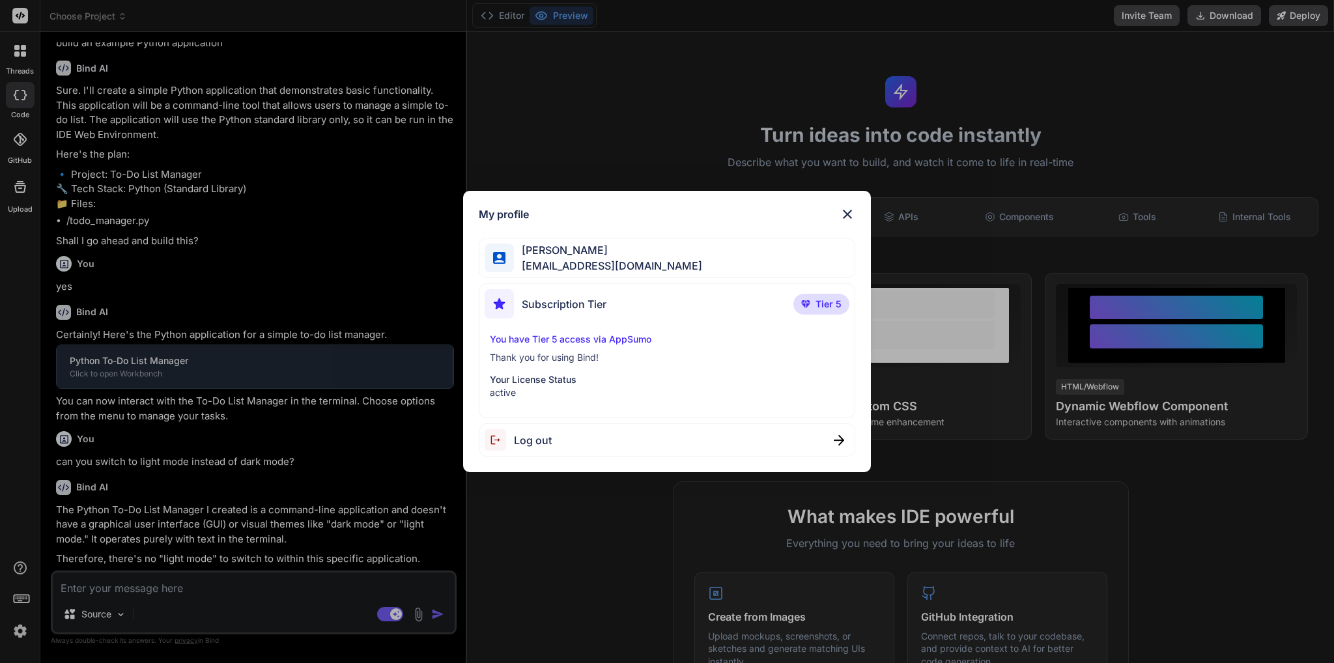
scroll to position [378, 0]
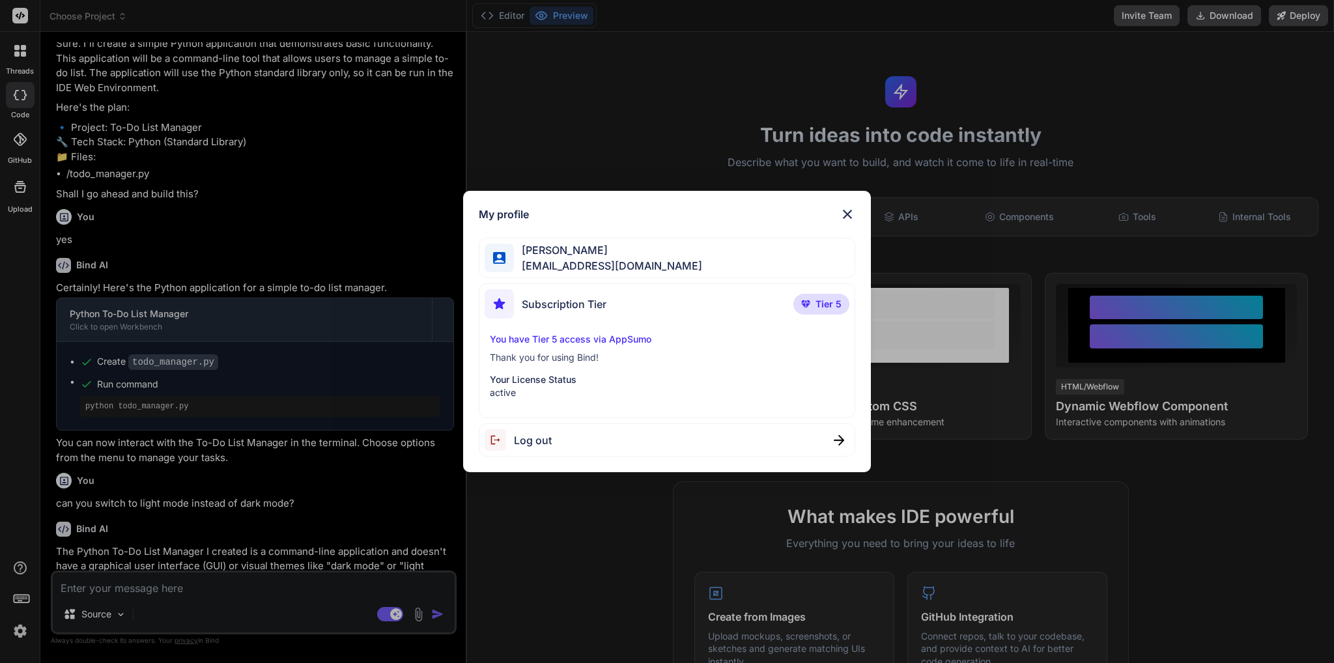
type textarea "x"
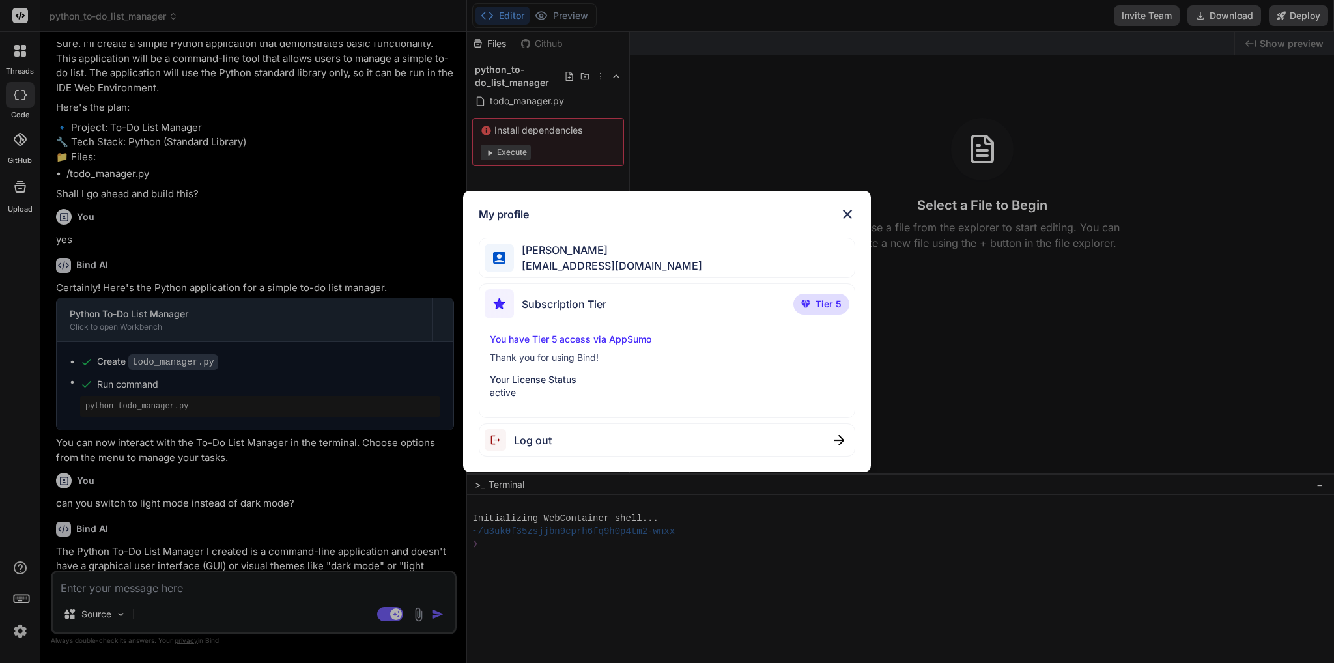
click at [847, 213] on img at bounding box center [848, 214] width 16 height 16
